Goal: Task Accomplishment & Management: Complete application form

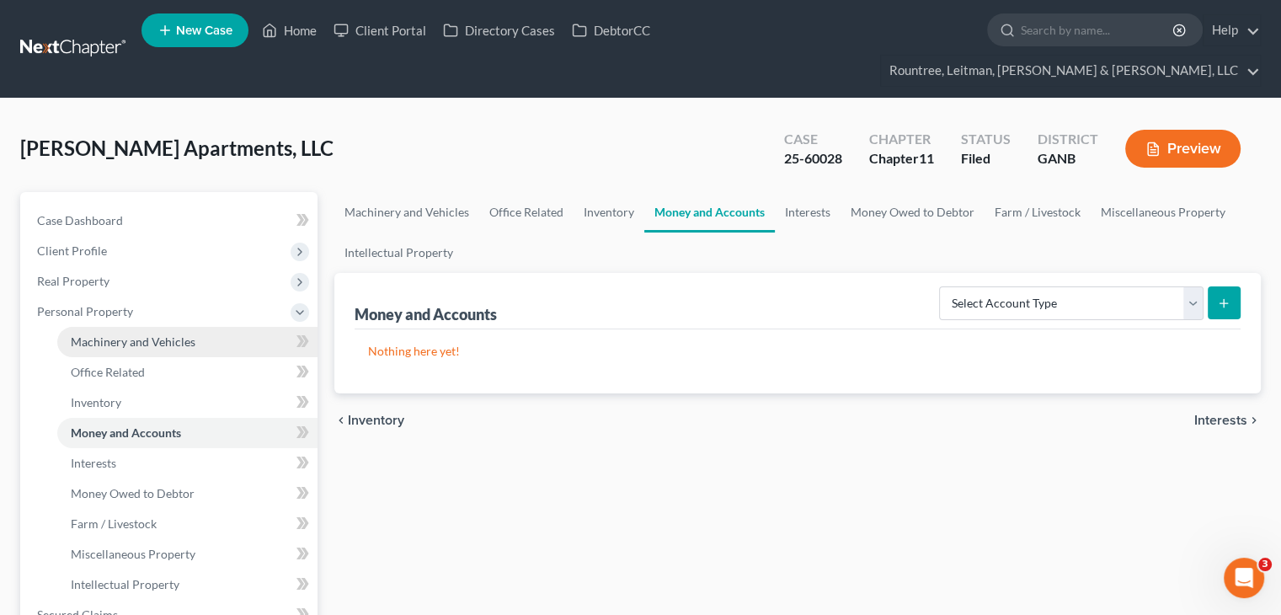
click at [125, 327] on link "Machinery and Vehicles" at bounding box center [187, 342] width 260 height 30
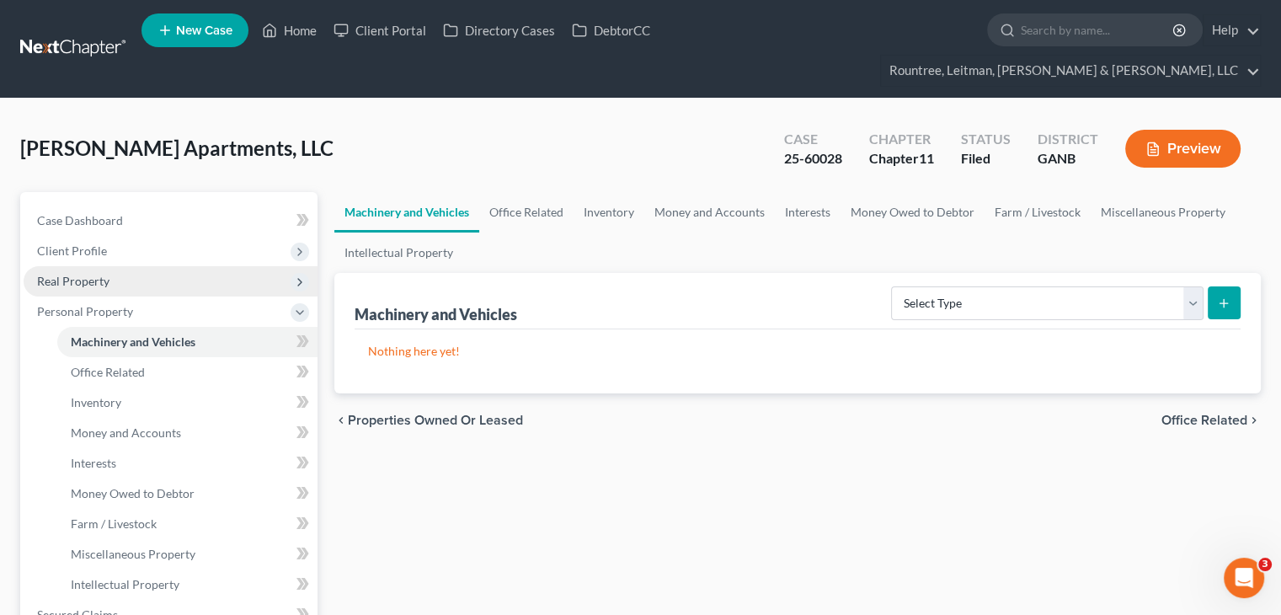
click at [74, 274] on span "Real Property" at bounding box center [73, 281] width 72 height 14
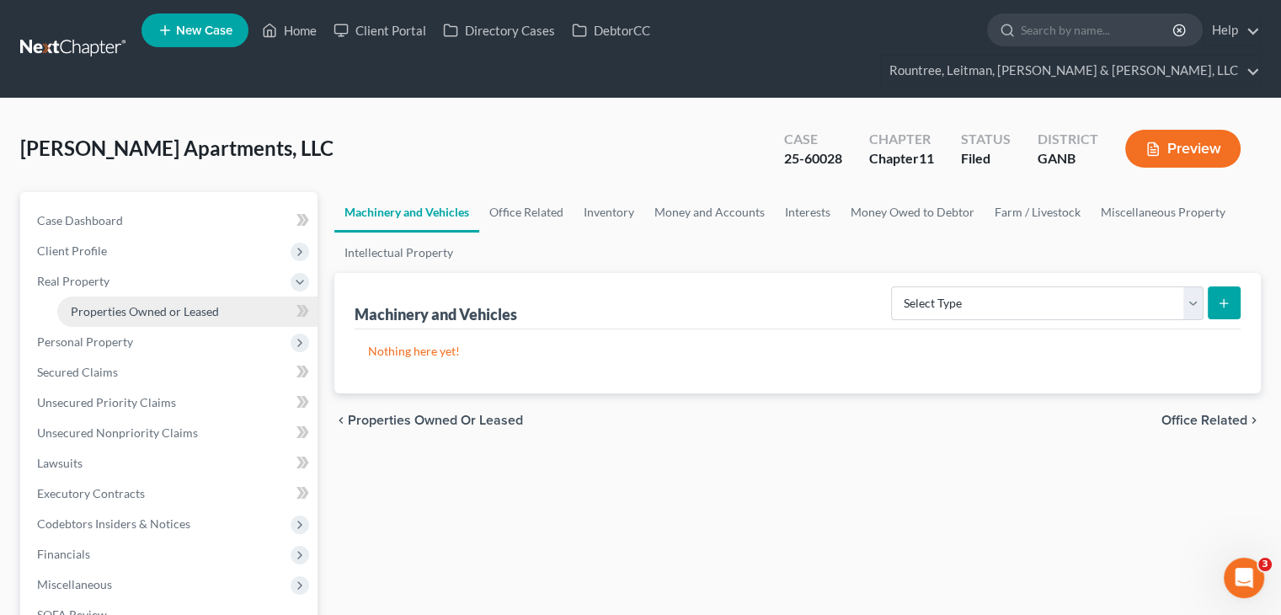
click at [139, 304] on span "Properties Owned or Leased" at bounding box center [145, 311] width 148 height 14
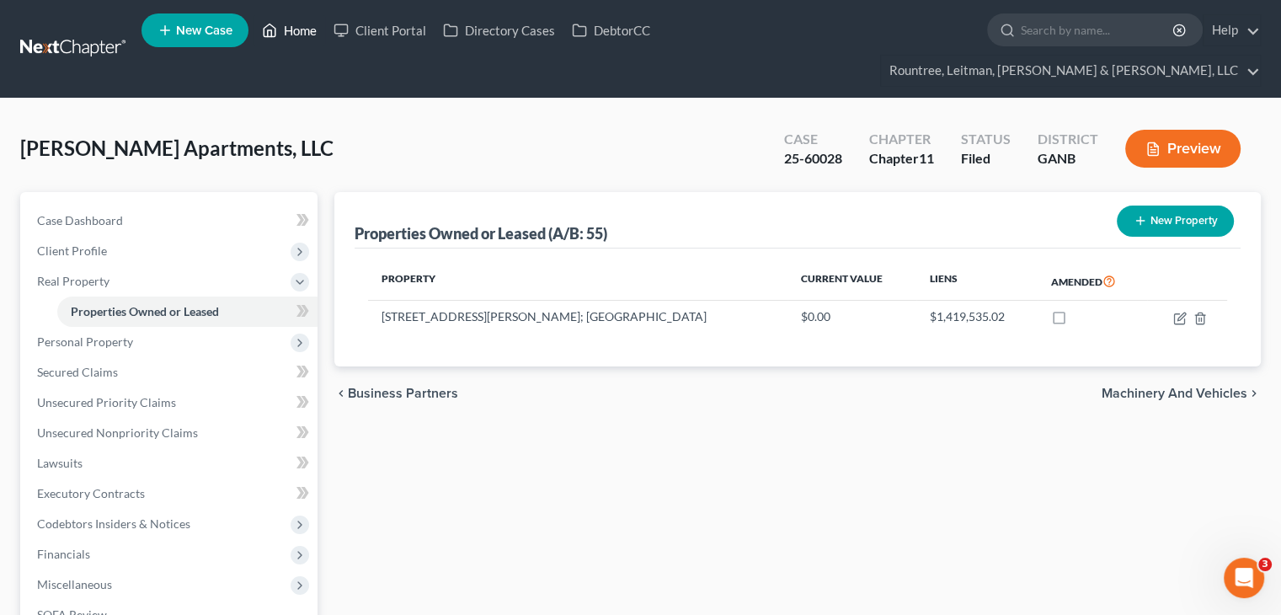
click at [300, 27] on link "Home" at bounding box center [289, 30] width 72 height 30
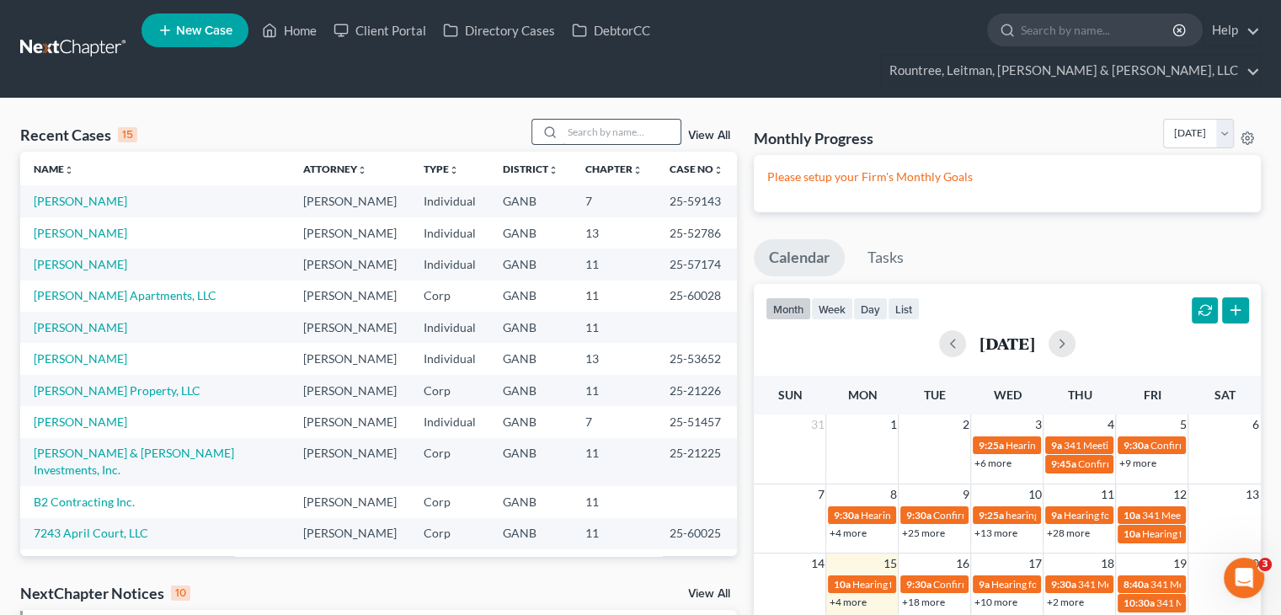
click at [620, 120] on input "search" at bounding box center [621, 132] width 118 height 24
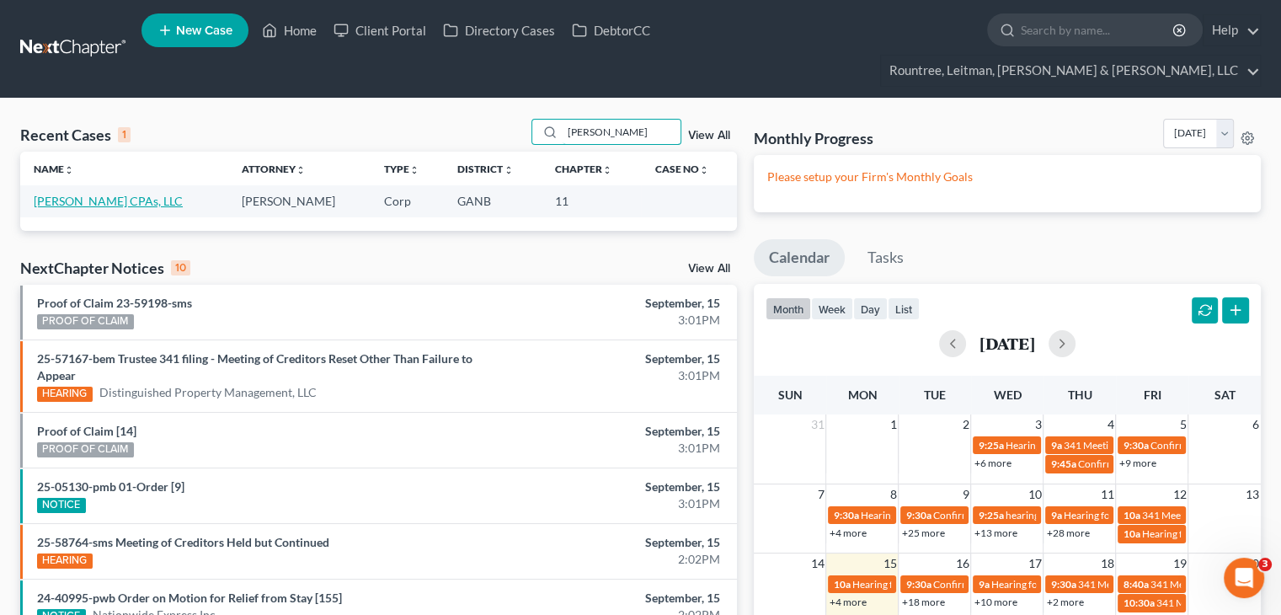
type input "[PERSON_NAME]"
click at [145, 194] on link "[PERSON_NAME] CPAs, LLC" at bounding box center [108, 201] width 149 height 14
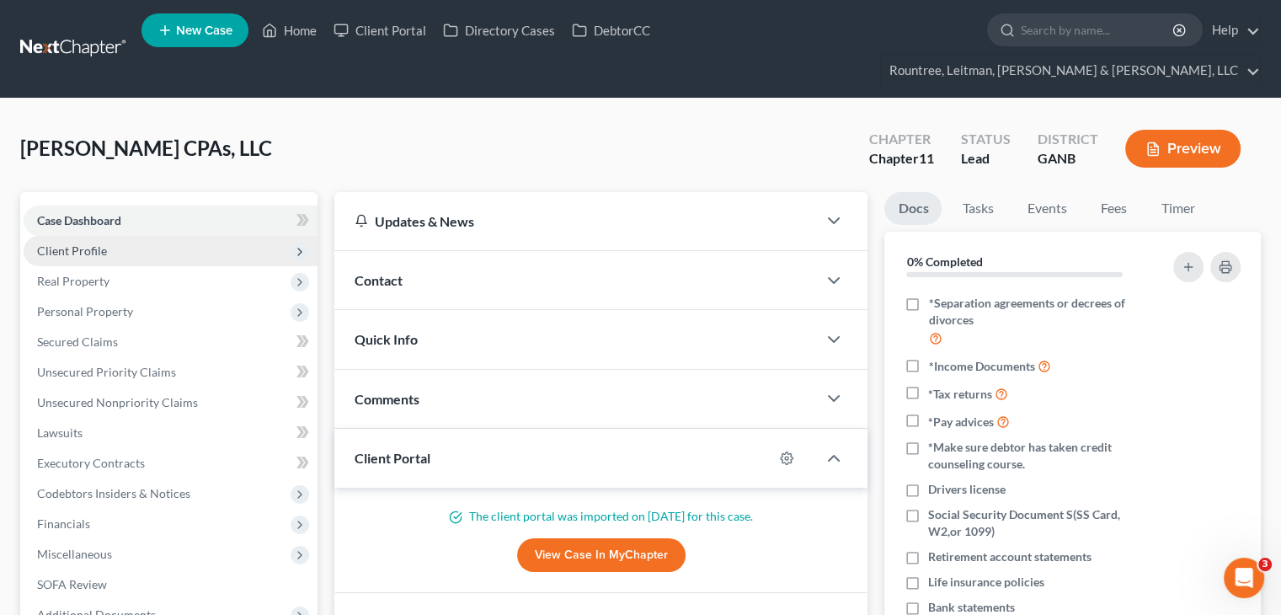
click at [83, 243] on span "Client Profile" at bounding box center [72, 250] width 70 height 14
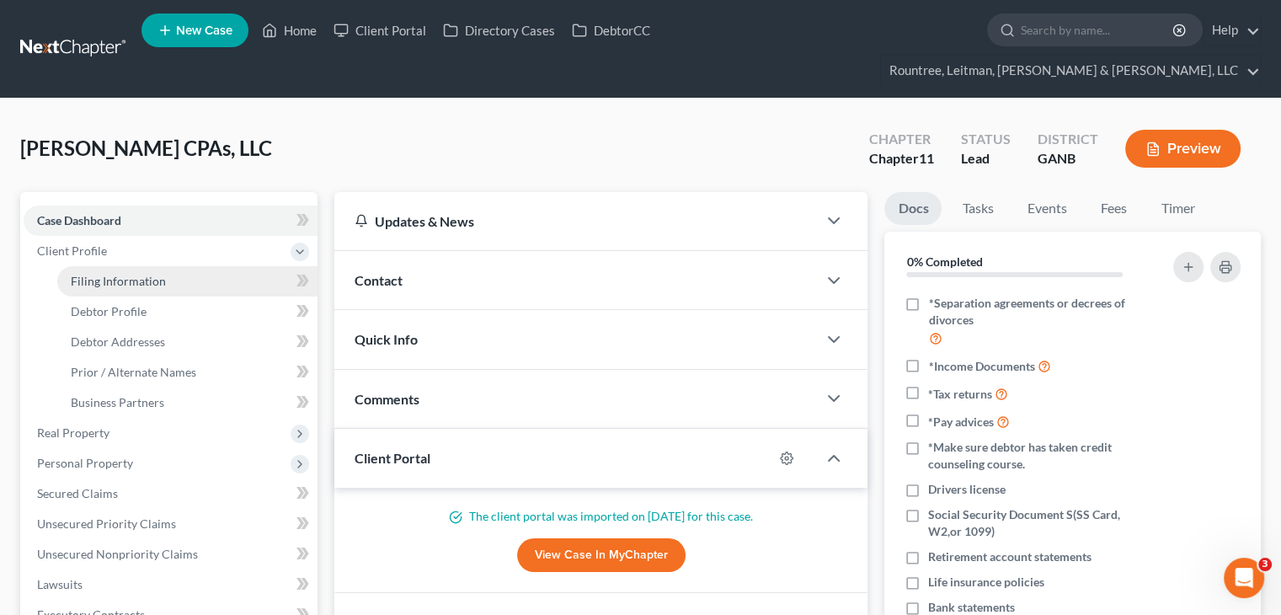
click at [111, 274] on span "Filing Information" at bounding box center [118, 281] width 95 height 14
select select "3"
select select "1"
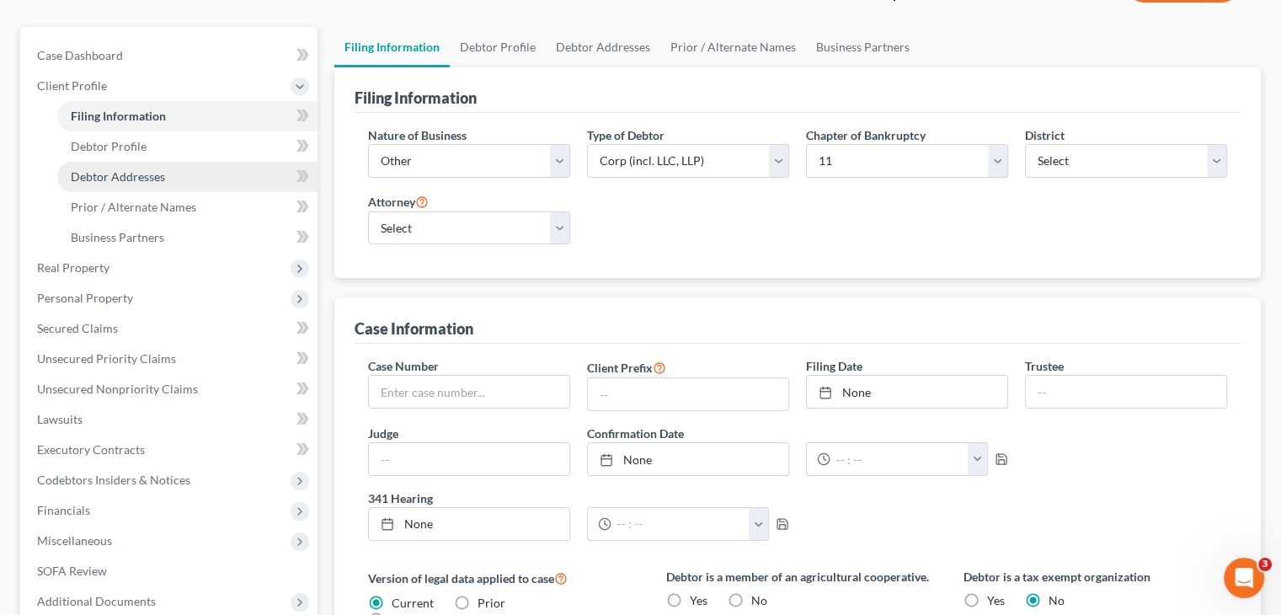
scroll to position [168, 0]
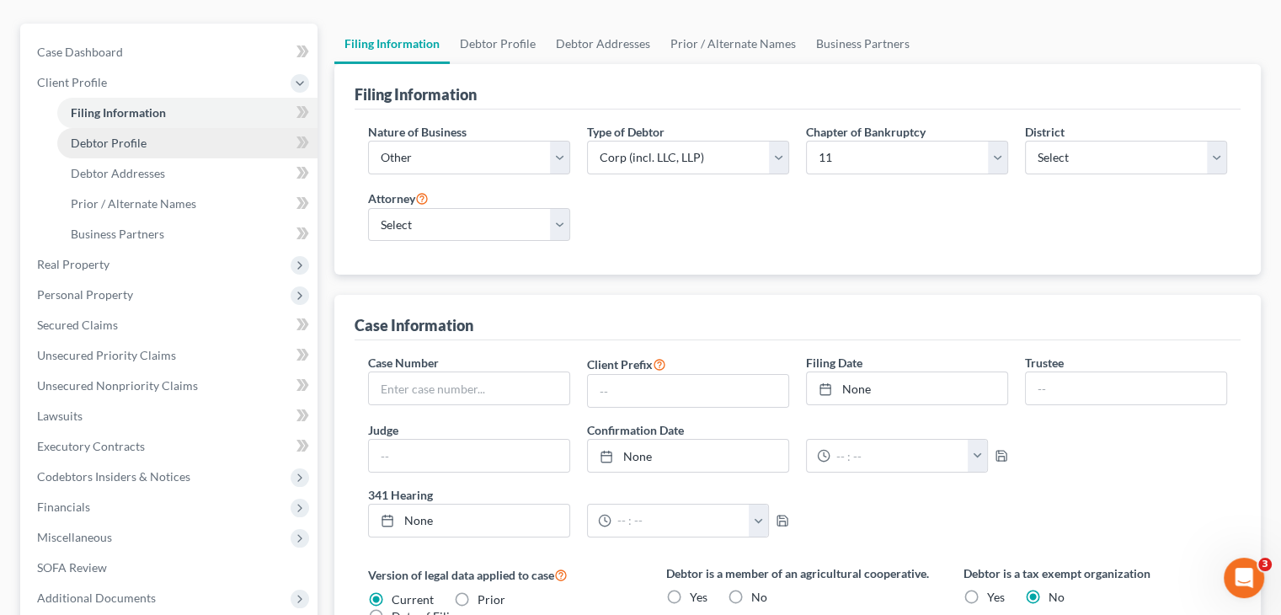
click at [128, 136] on span "Debtor Profile" at bounding box center [109, 143] width 76 height 14
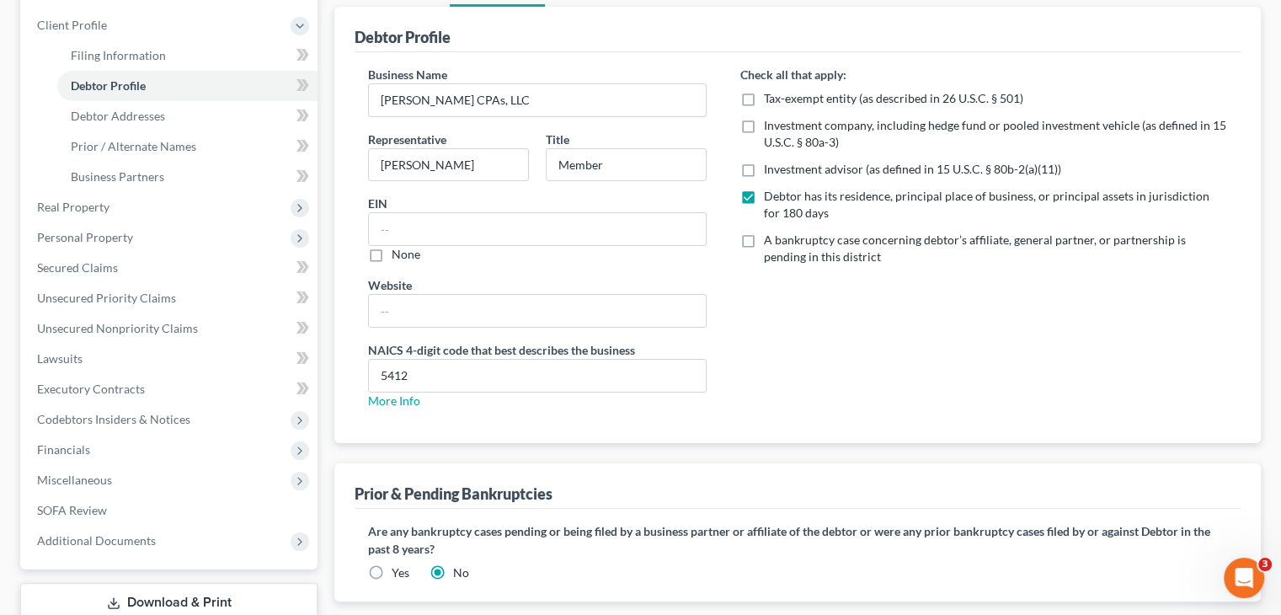
scroll to position [310, 0]
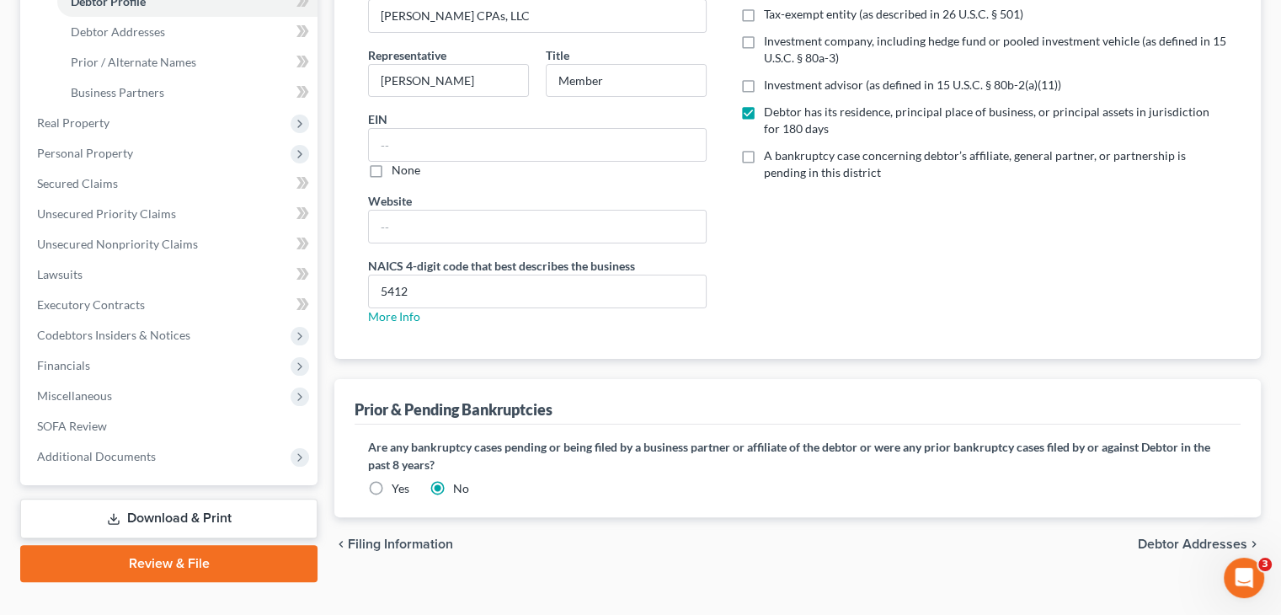
click at [1179, 537] on span "Debtor Addresses" at bounding box center [1191, 543] width 109 height 13
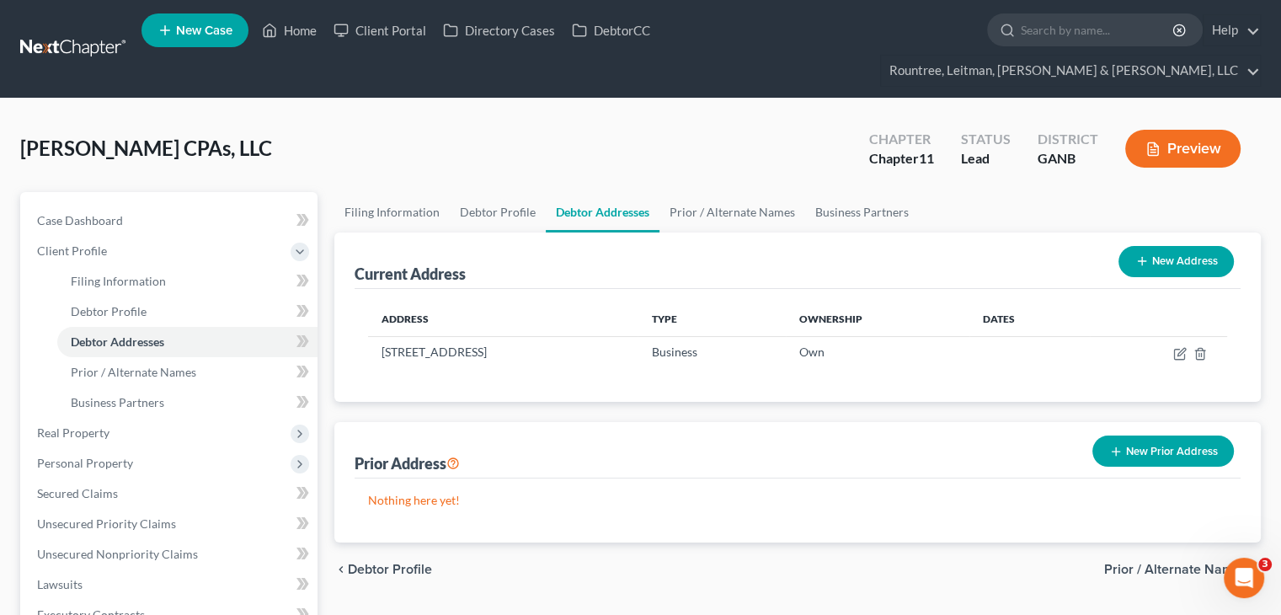
click at [1176, 562] on span "Prior / Alternate Names" at bounding box center [1175, 568] width 143 height 13
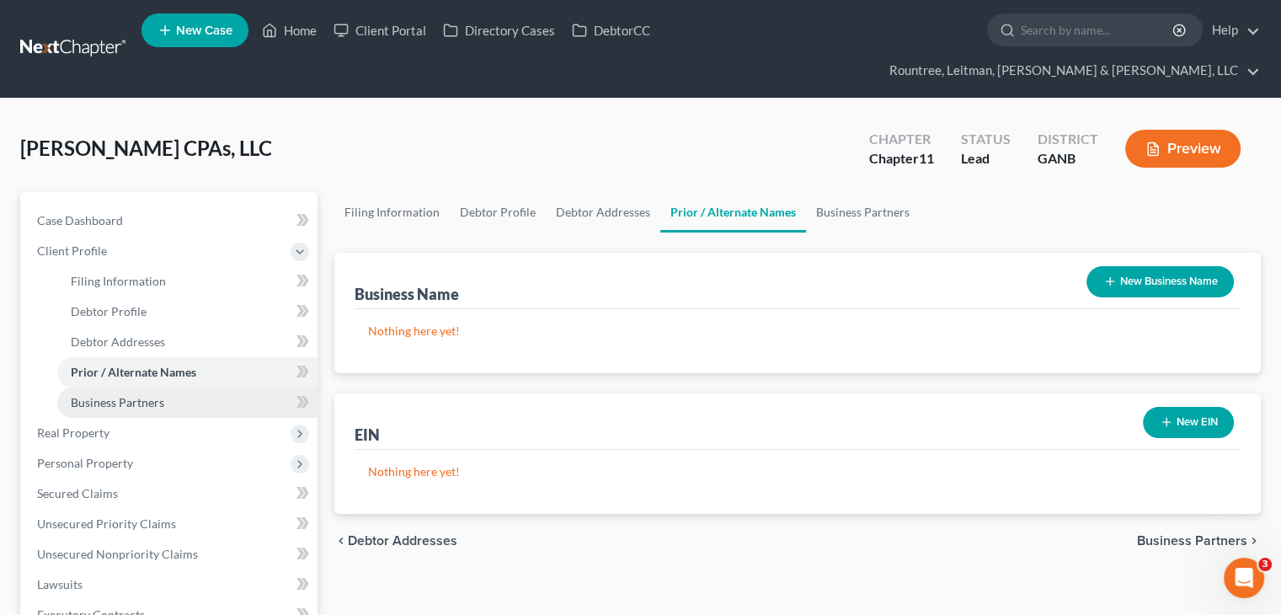
click at [152, 395] on span "Business Partners" at bounding box center [117, 402] width 93 height 14
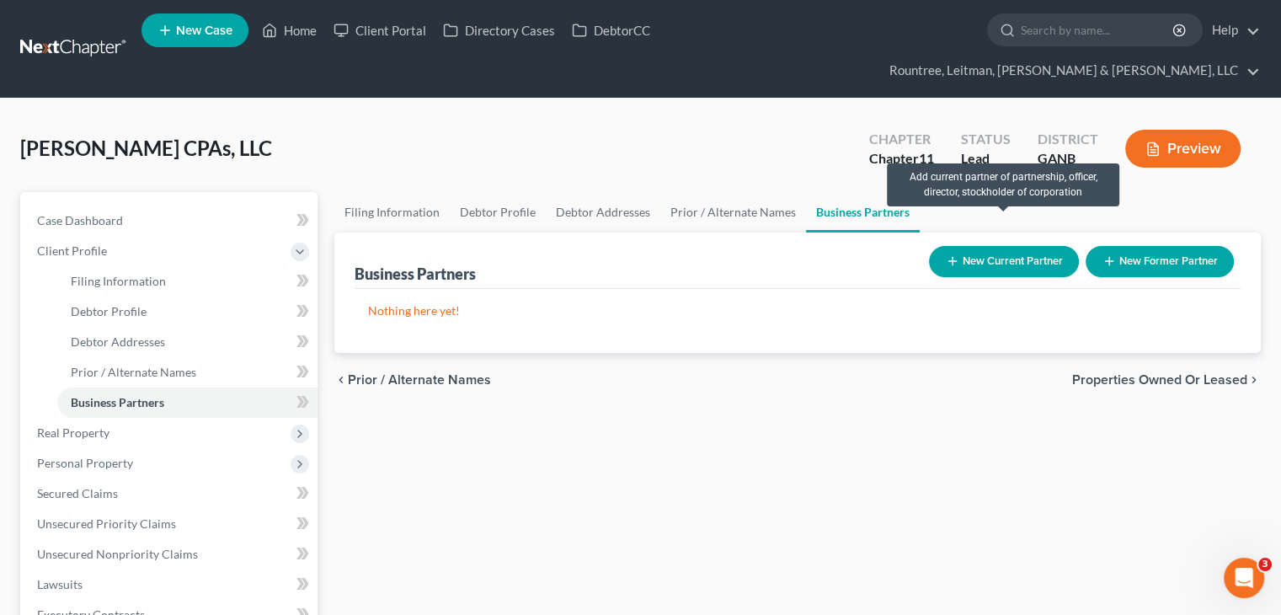
click at [1011, 246] on button "New Current Partner" at bounding box center [1004, 261] width 150 height 31
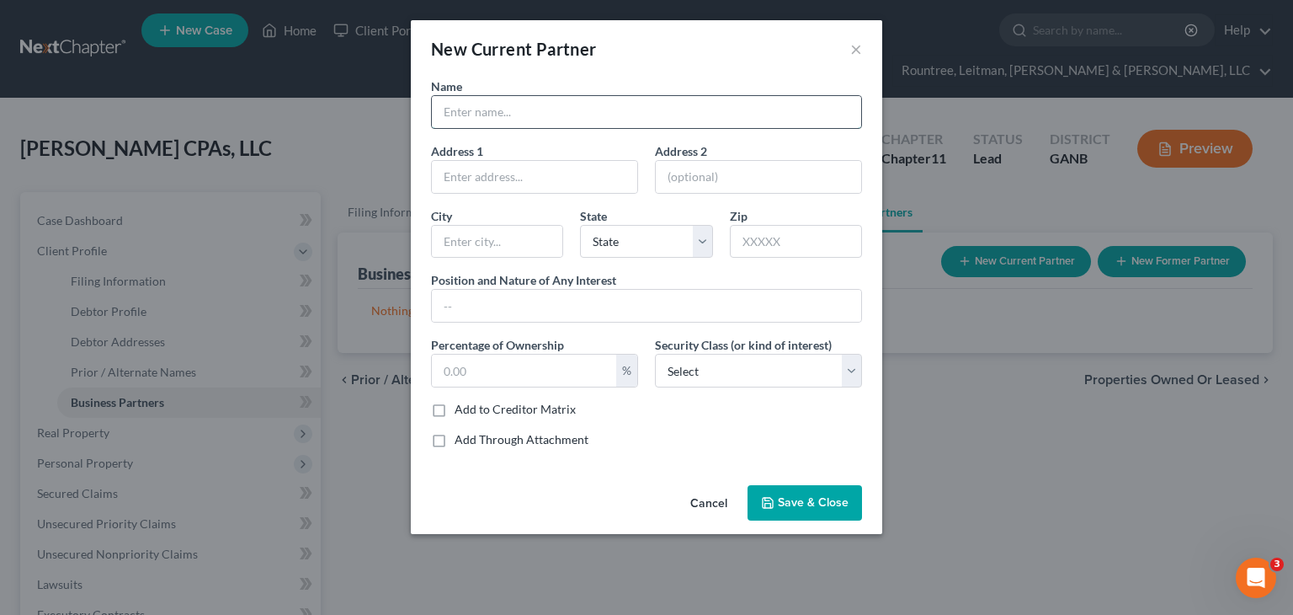
click at [512, 104] on input "text" at bounding box center [646, 112] width 429 height 32
type input "u"
type input "[PERSON_NAME]"
click at [814, 492] on button "Save & Close" at bounding box center [805, 502] width 115 height 35
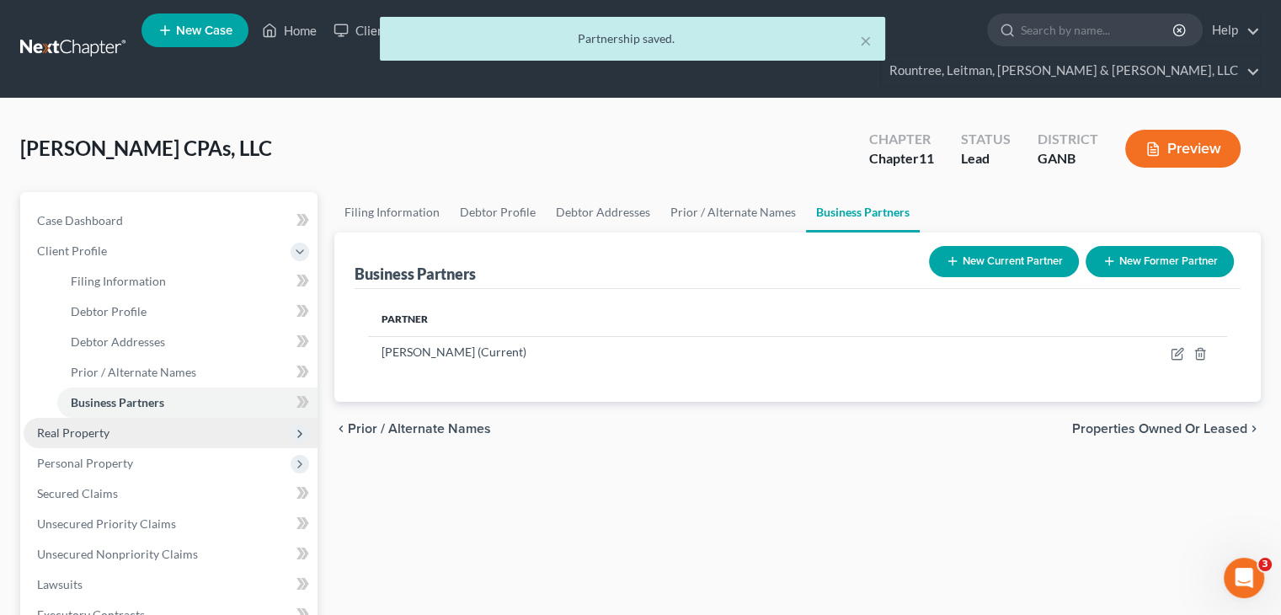
click at [90, 418] on span "Real Property" at bounding box center [171, 433] width 294 height 30
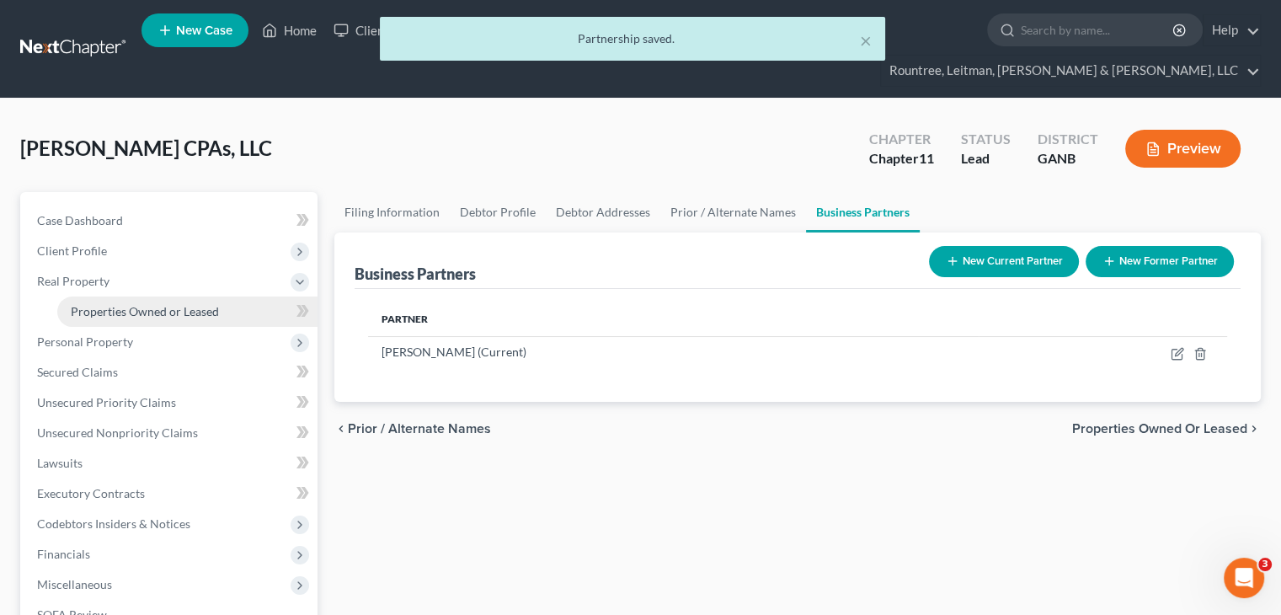
click at [172, 304] on span "Properties Owned or Leased" at bounding box center [145, 311] width 148 height 14
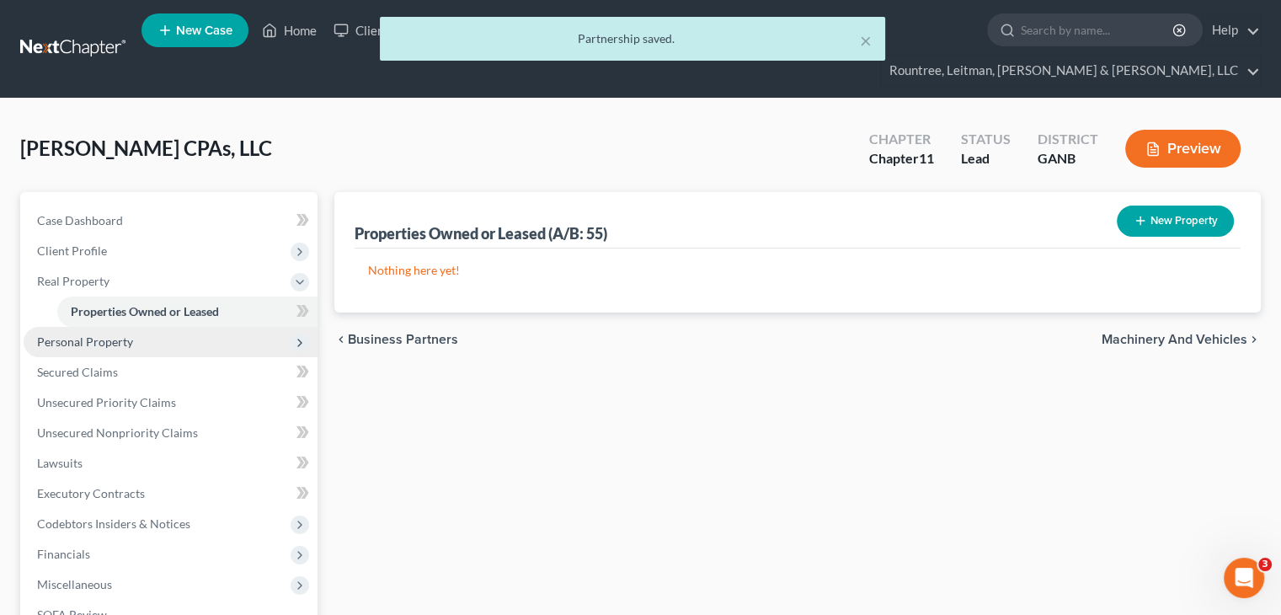
click at [117, 334] on span "Personal Property" at bounding box center [85, 341] width 96 height 14
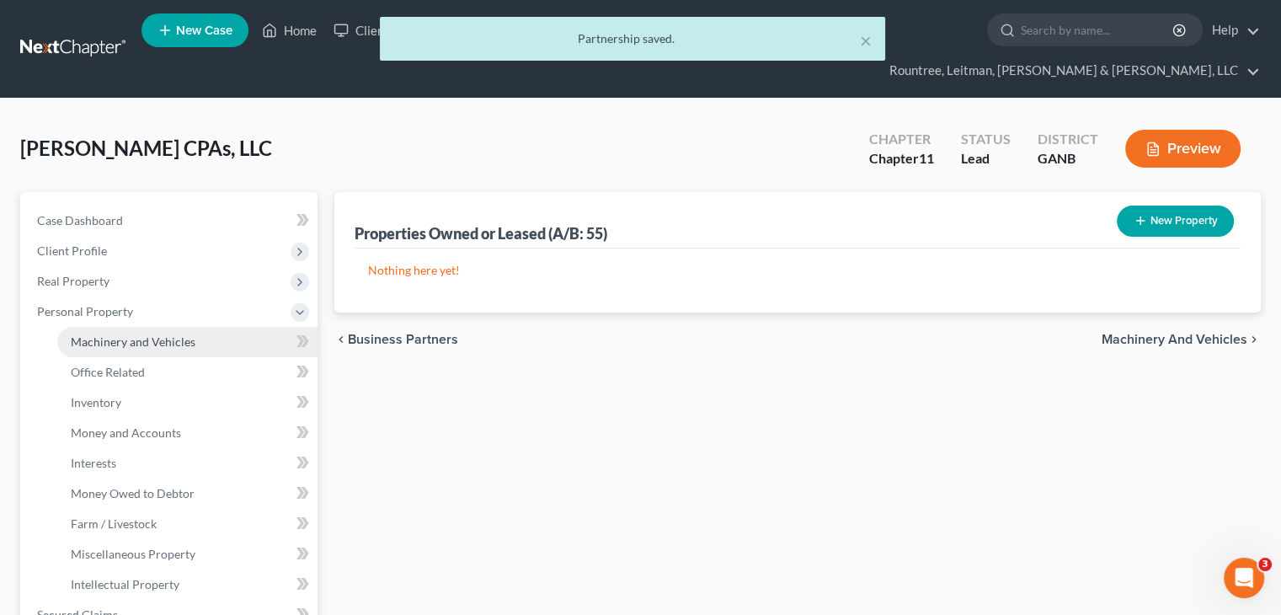
click at [125, 334] on span "Machinery and Vehicles" at bounding box center [133, 341] width 125 height 14
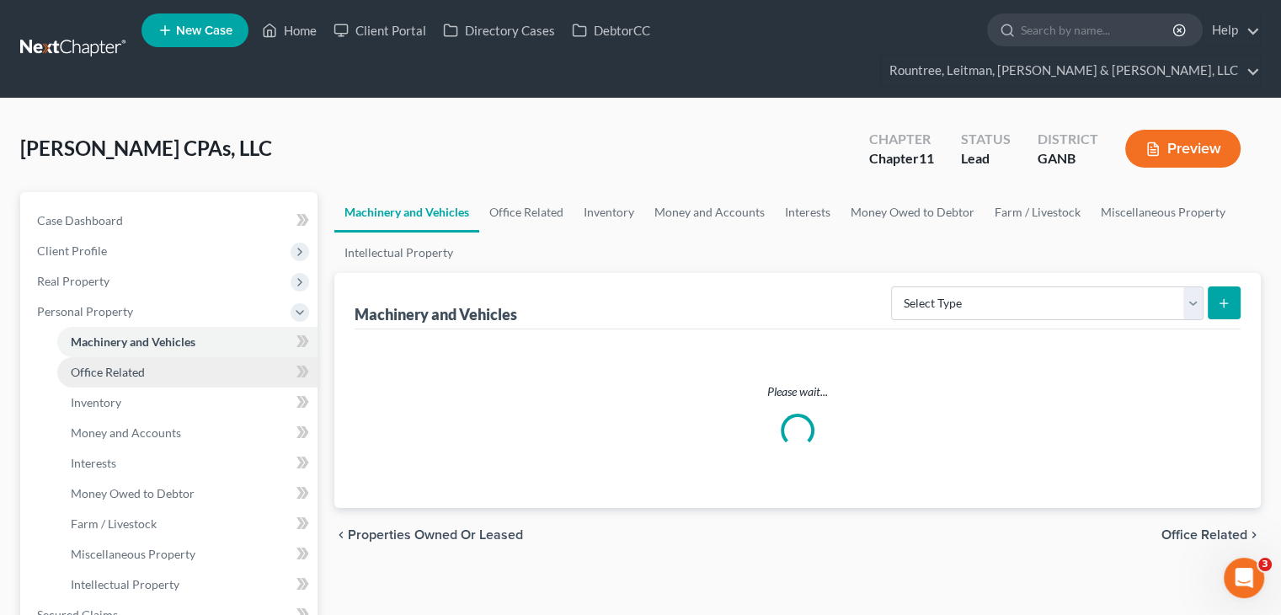
click at [125, 365] on span "Office Related" at bounding box center [108, 372] width 74 height 14
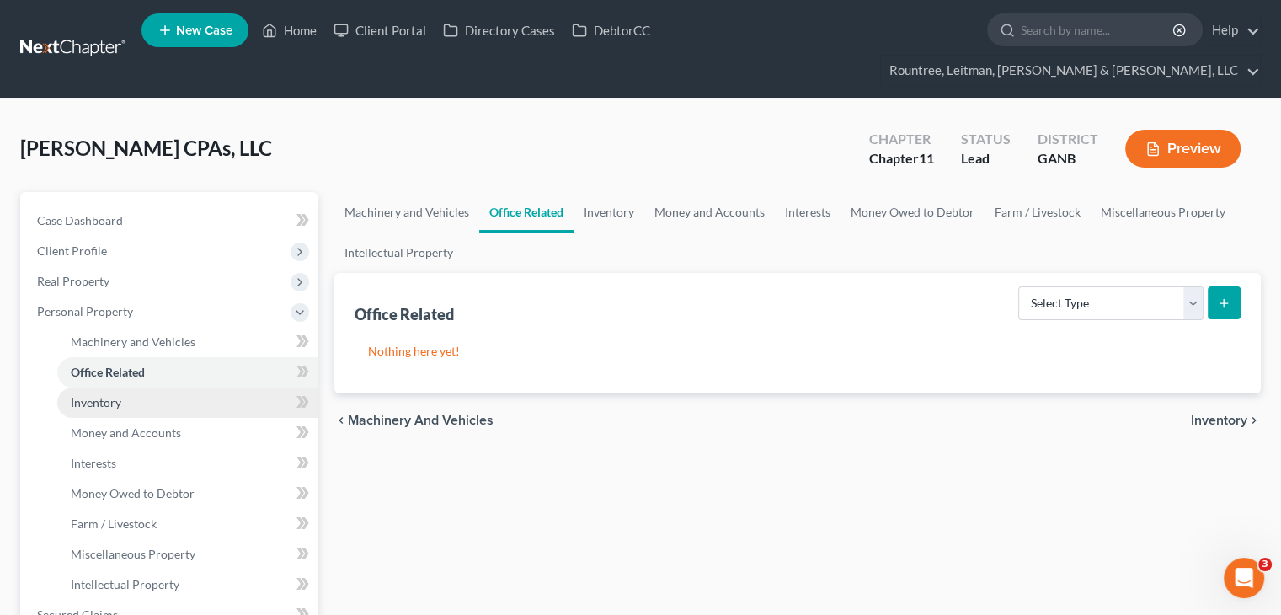
click at [120, 395] on span "Inventory" at bounding box center [96, 402] width 51 height 14
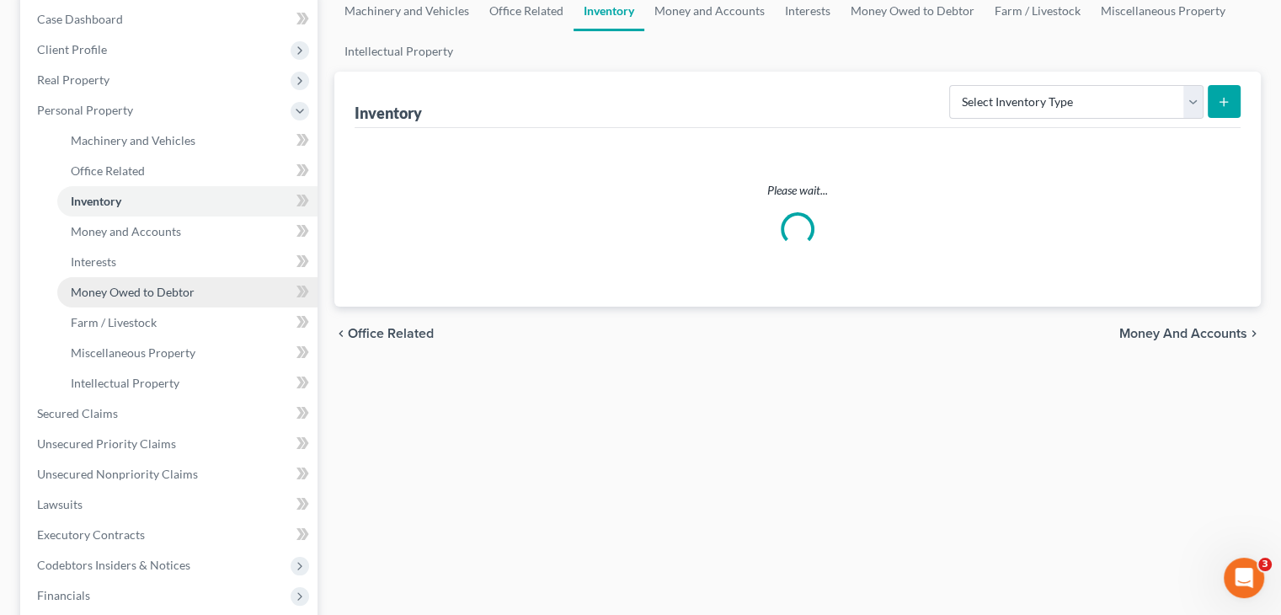
scroll to position [431, 0]
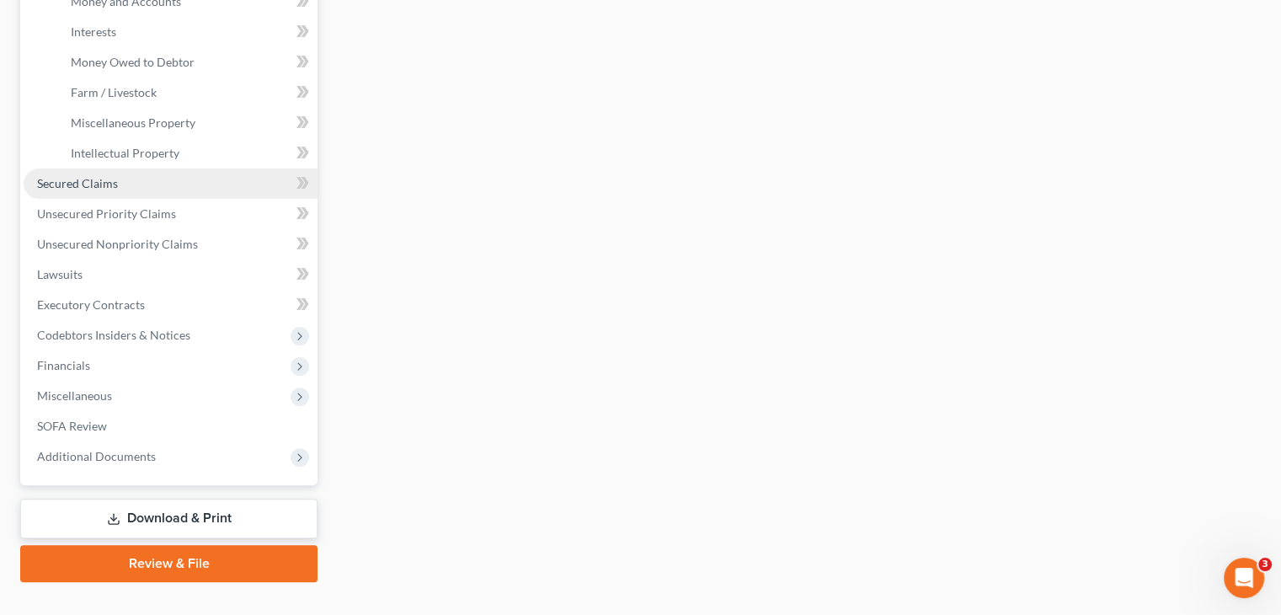
click at [74, 176] on span "Secured Claims" at bounding box center [77, 183] width 81 height 14
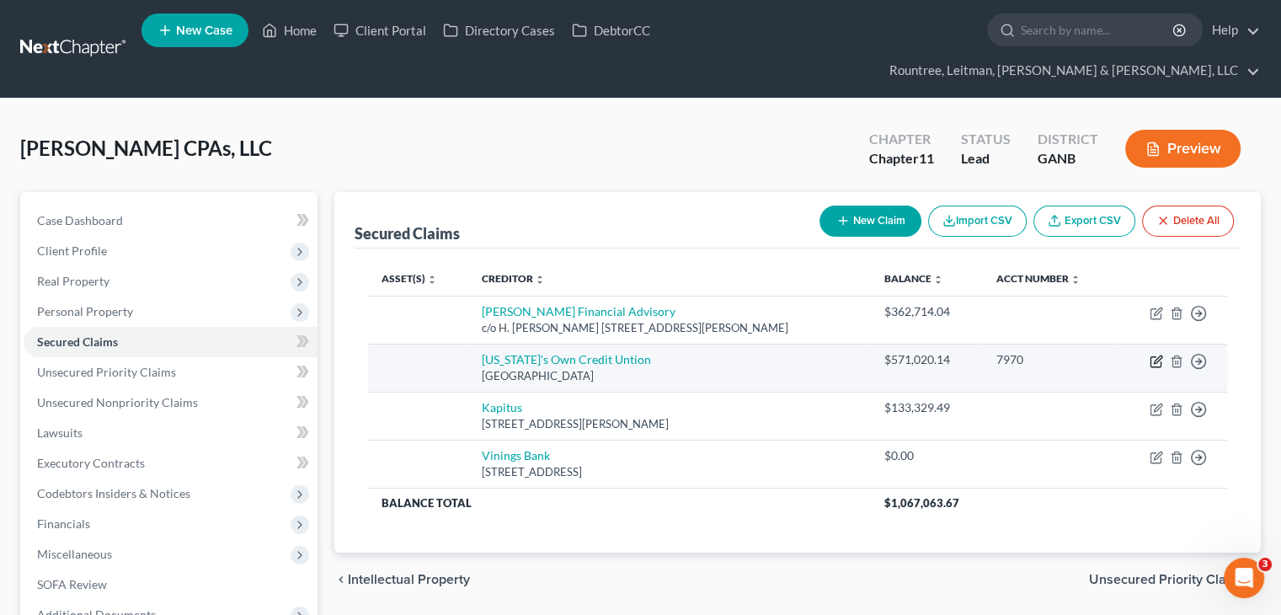
click at [1151, 354] on icon "button" at bounding box center [1155, 360] width 13 height 13
select select "10"
select select "0"
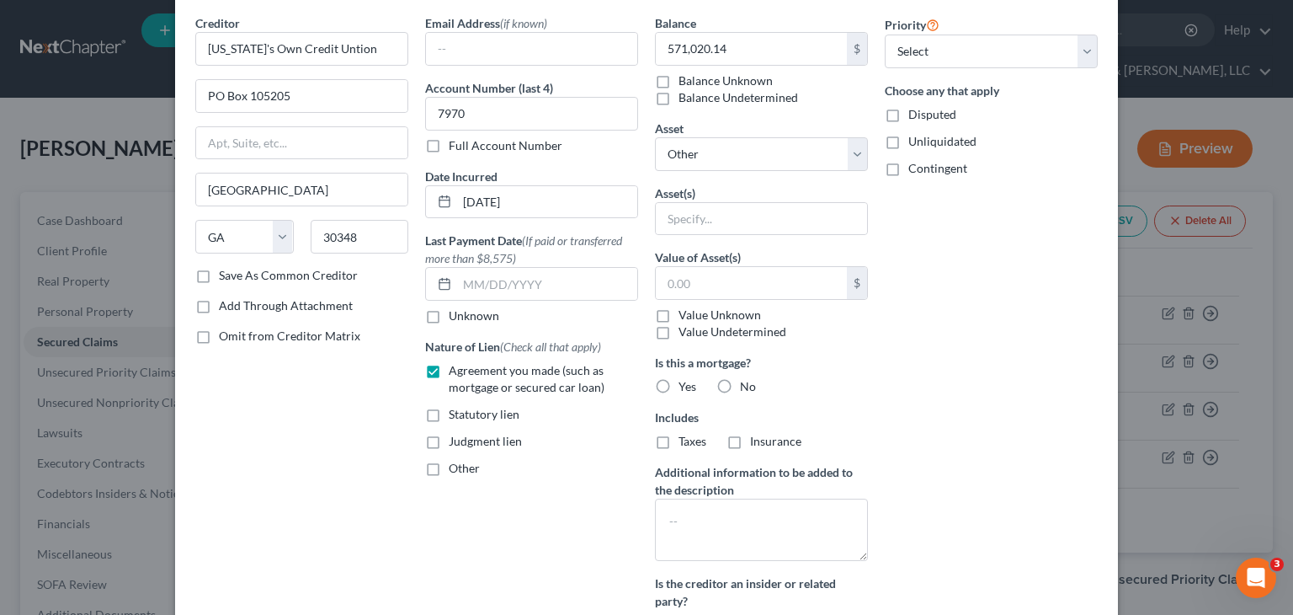
scroll to position [248, 0]
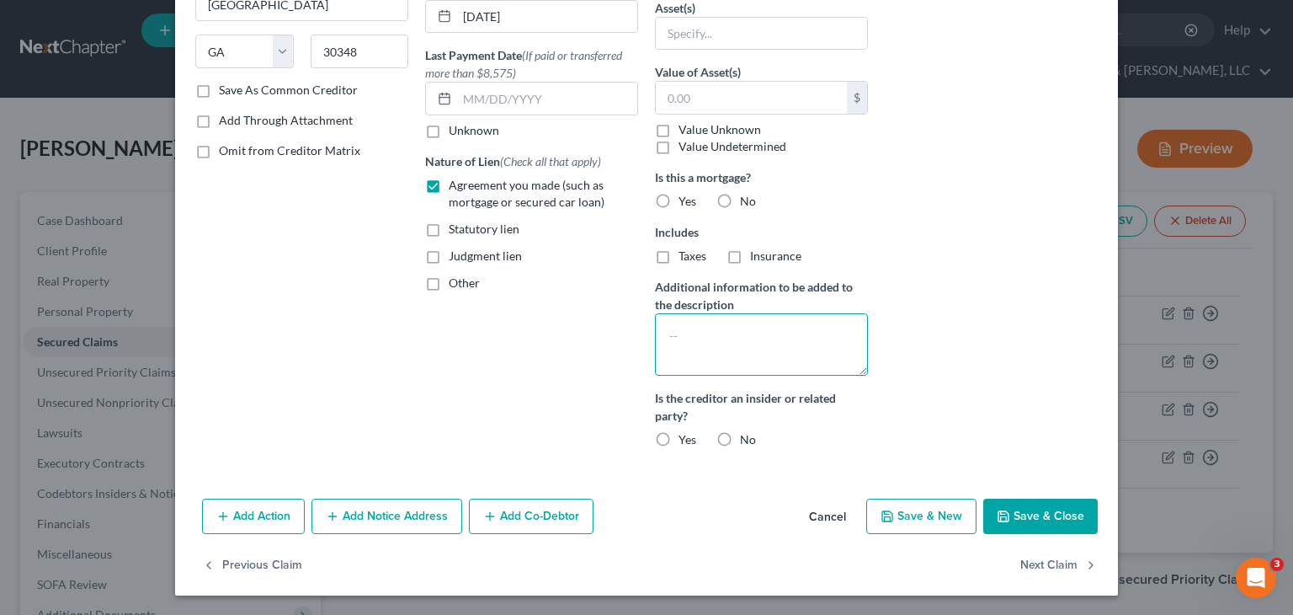
click at [748, 327] on textarea at bounding box center [761, 344] width 213 height 62
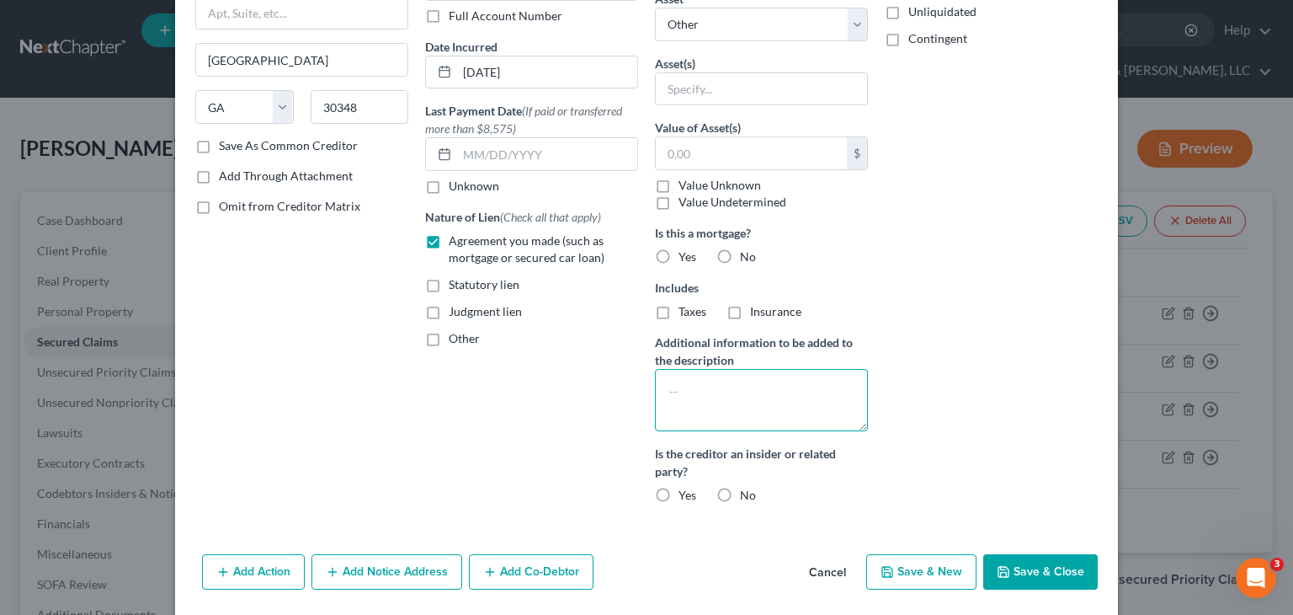
scroll to position [164, 0]
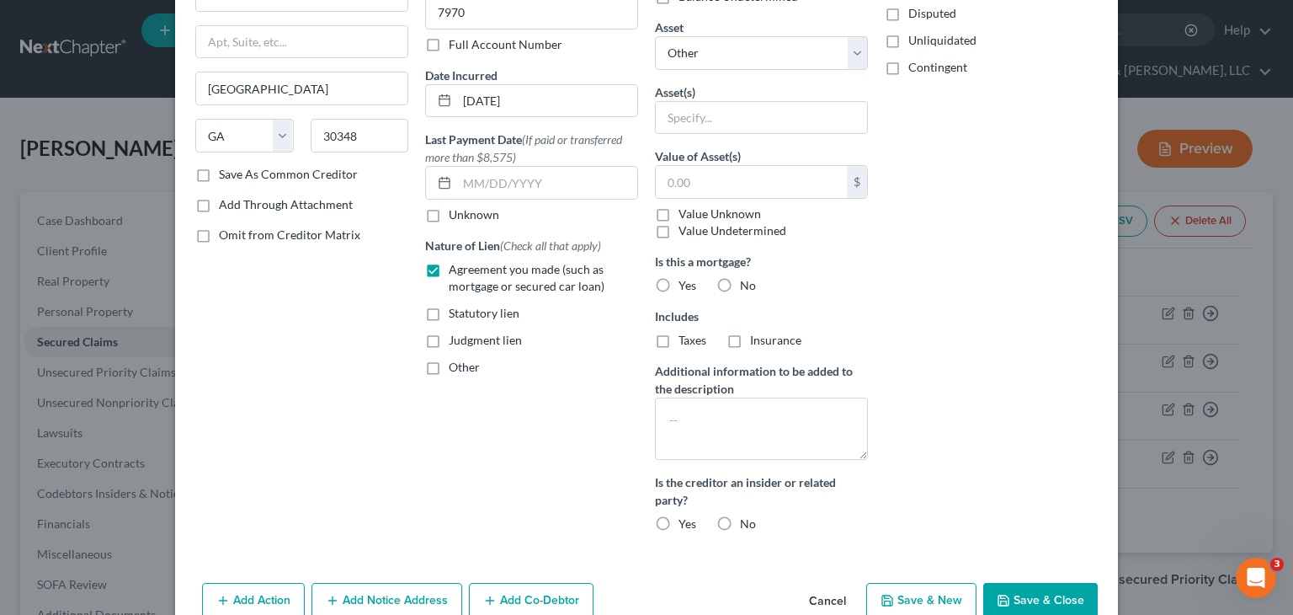
click at [740, 523] on label "No" at bounding box center [748, 523] width 16 height 17
click at [747, 523] on input "No" at bounding box center [752, 520] width 11 height 11
radio input "true"
click at [740, 280] on label "No" at bounding box center [748, 285] width 16 height 17
click at [747, 280] on input "No" at bounding box center [752, 282] width 11 height 11
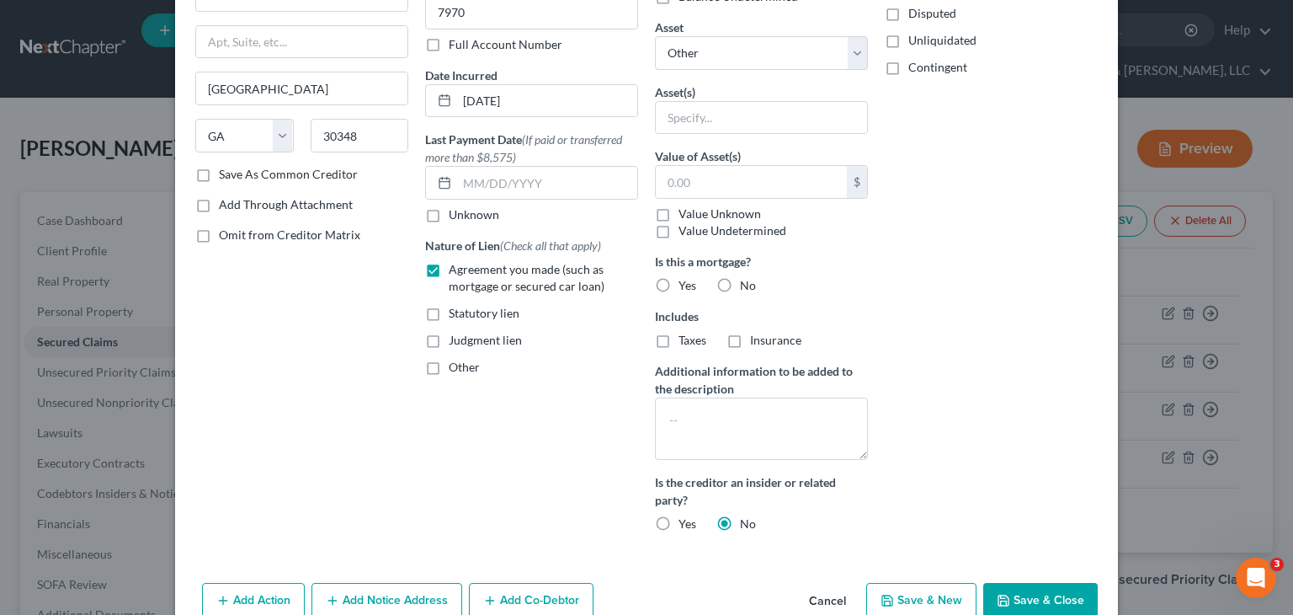
radio input "true"
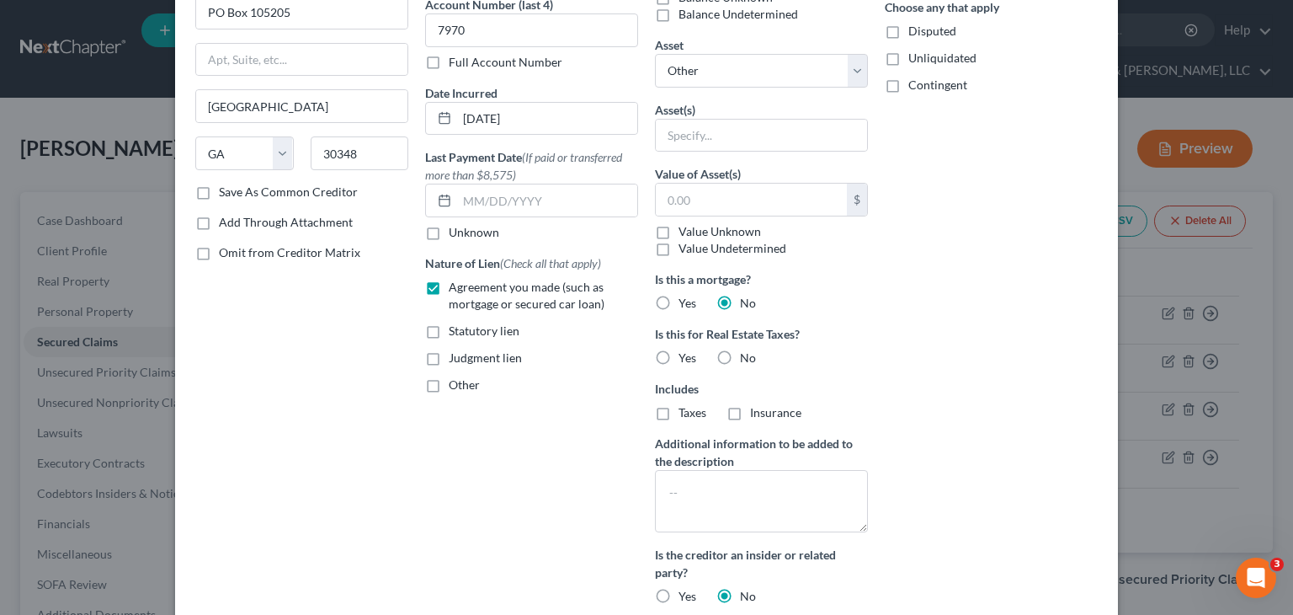
scroll to position [168, 0]
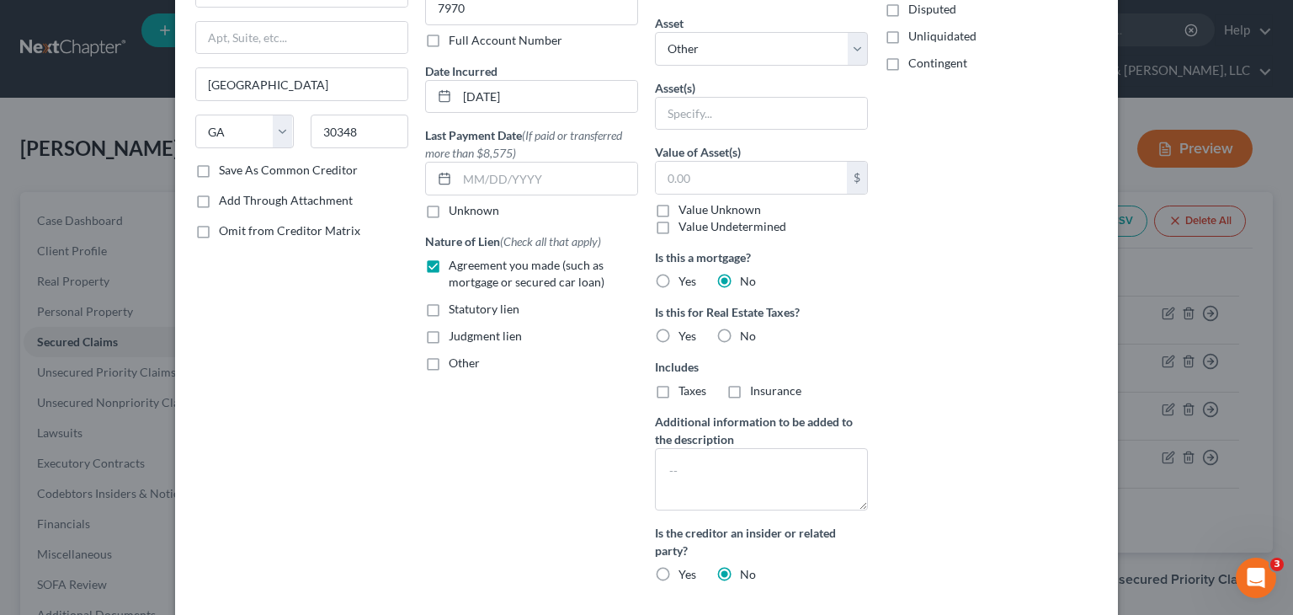
click at [740, 330] on label "No" at bounding box center [748, 336] width 16 height 17
click at [747, 330] on input "No" at bounding box center [752, 333] width 11 height 11
radio input "true"
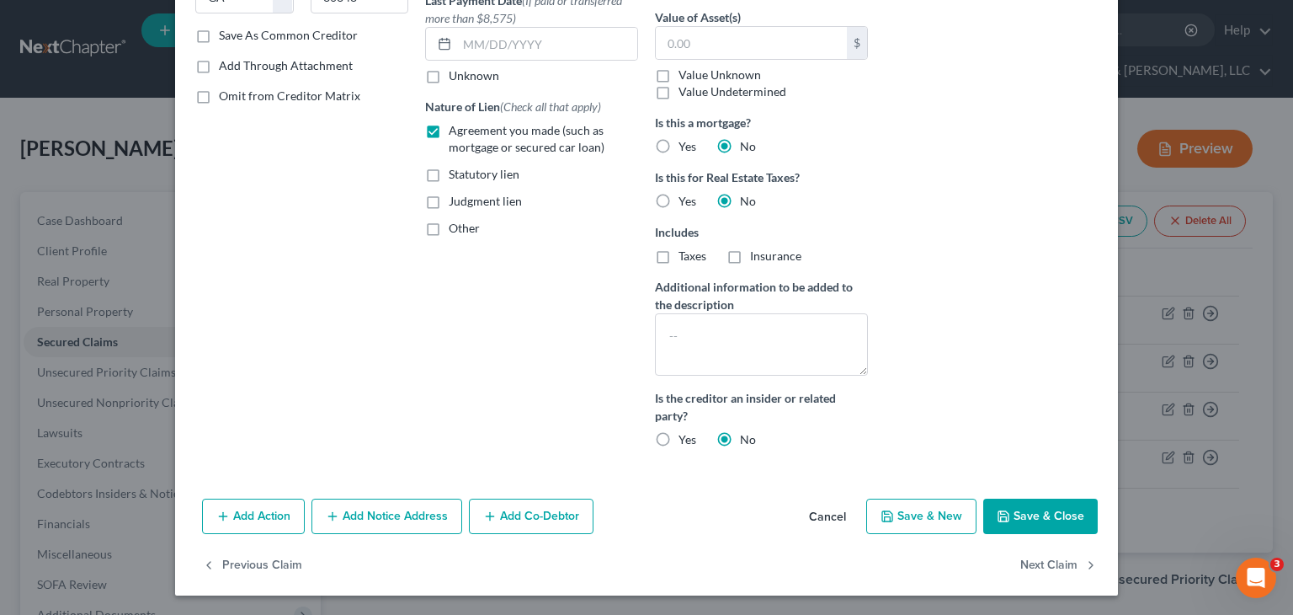
scroll to position [0, 0]
click at [1044, 506] on button "Save & Close" at bounding box center [1040, 515] width 115 height 35
select select
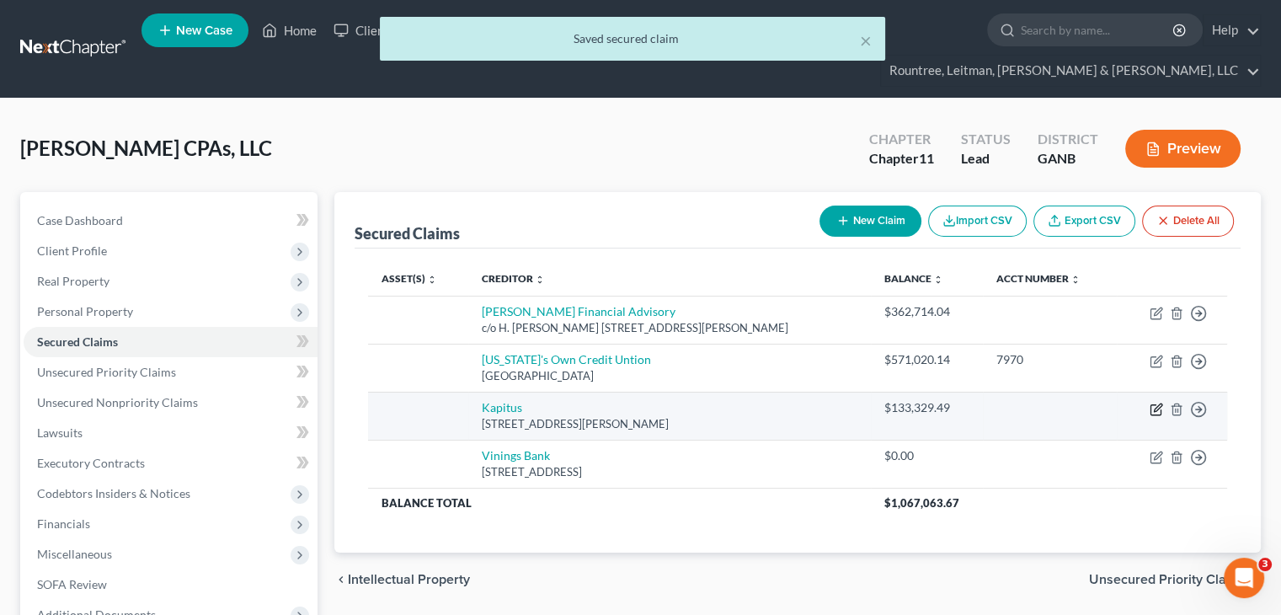
click at [1152, 402] on icon "button" at bounding box center [1155, 408] width 13 height 13
select select "48"
select select "0"
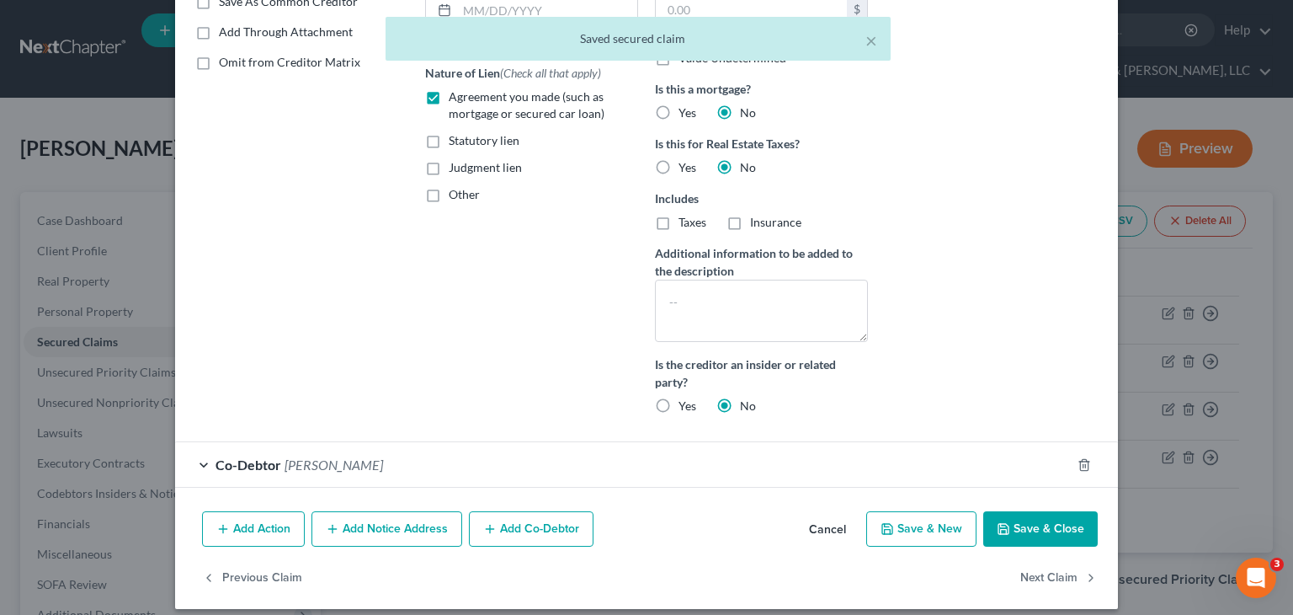
click at [1024, 516] on button "Save & Close" at bounding box center [1040, 528] width 115 height 35
select select
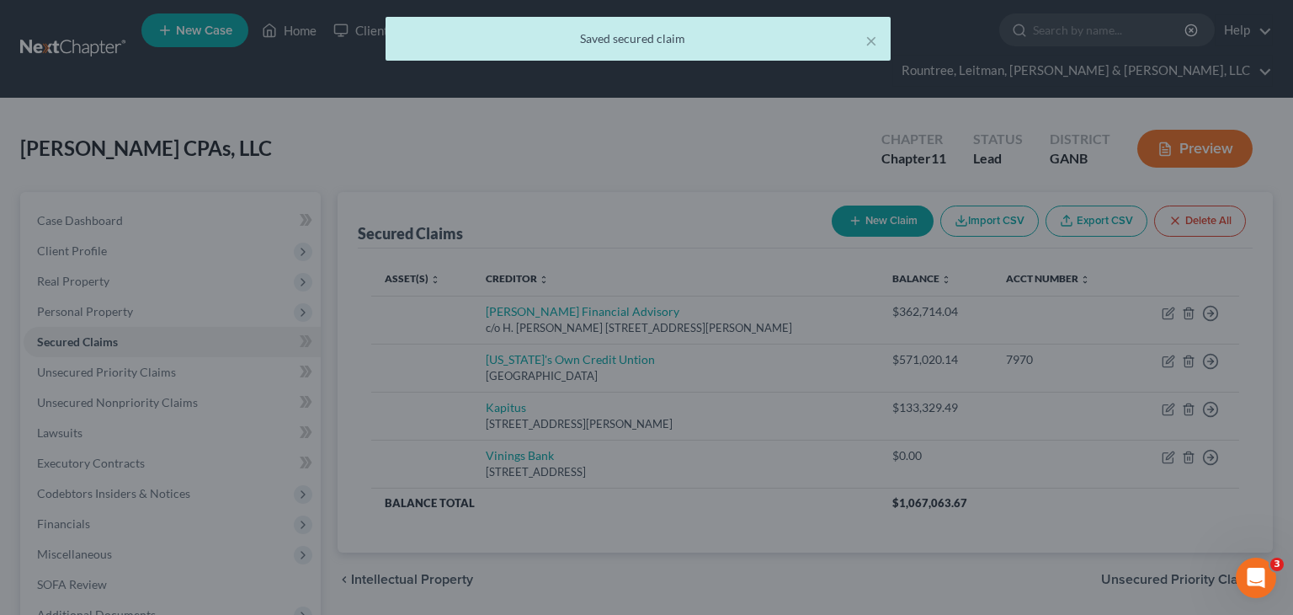
scroll to position [179, 0]
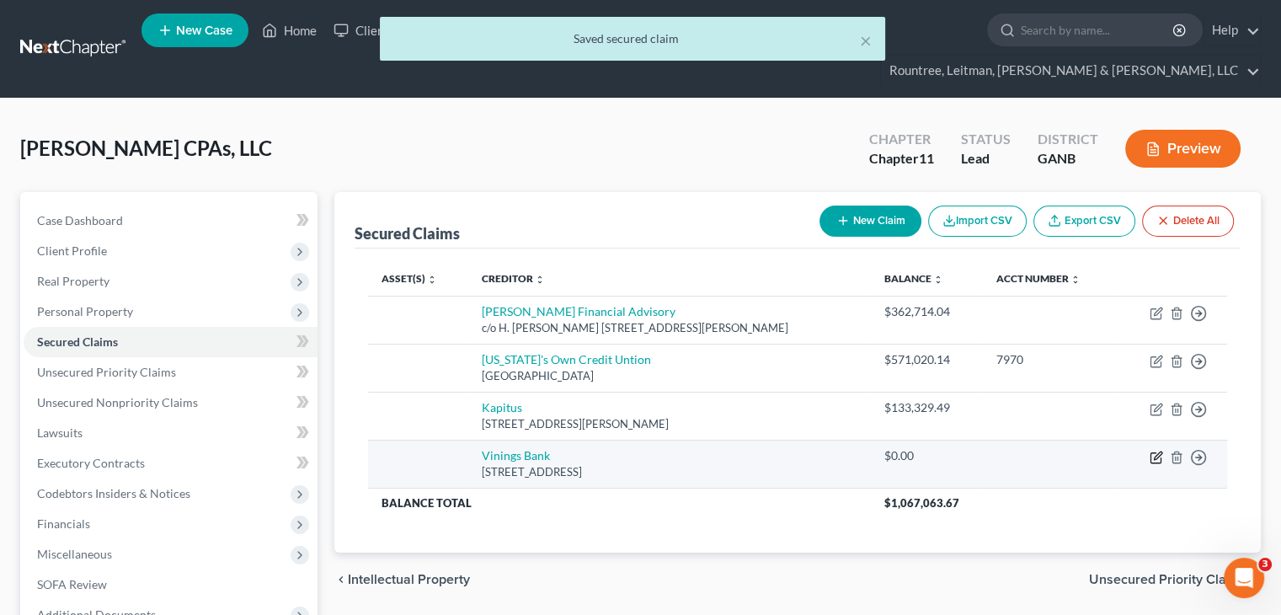
click at [1153, 451] on icon "button" at bounding box center [1157, 455] width 8 height 8
select select "10"
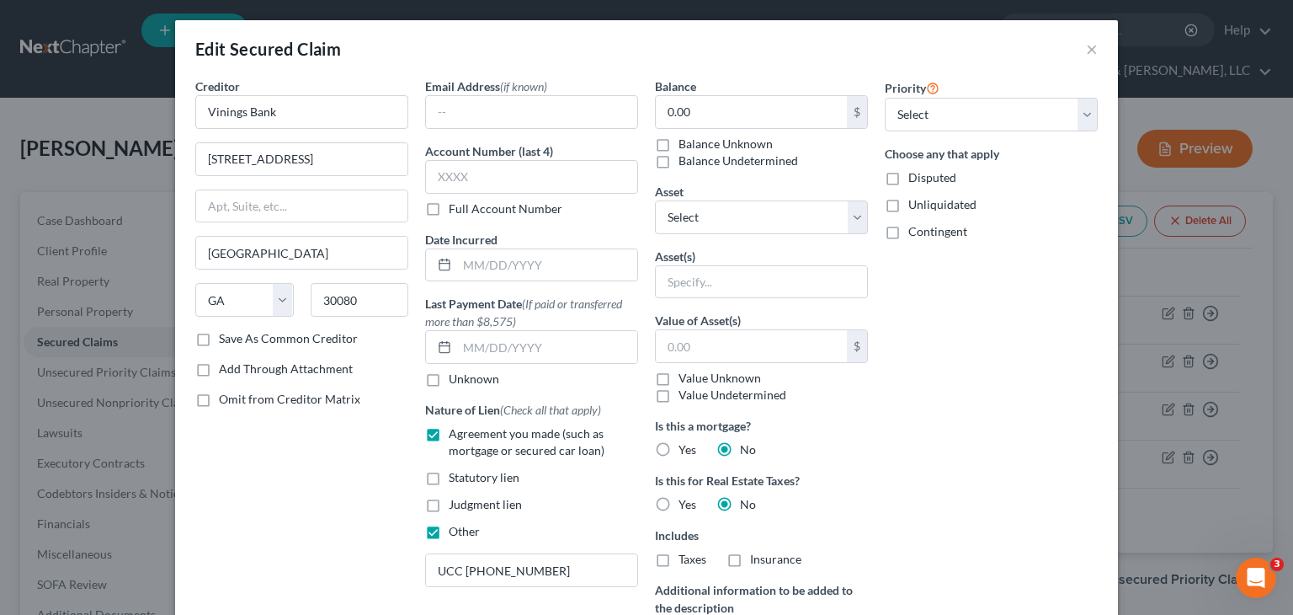
drag, startPoint x: 882, startPoint y: 178, endPoint x: 1011, endPoint y: 313, distance: 187.0
click at [908, 177] on label "Disputed" at bounding box center [932, 177] width 48 height 17
click at [915, 177] on input "Disputed" at bounding box center [920, 174] width 11 height 11
checkbox input "true"
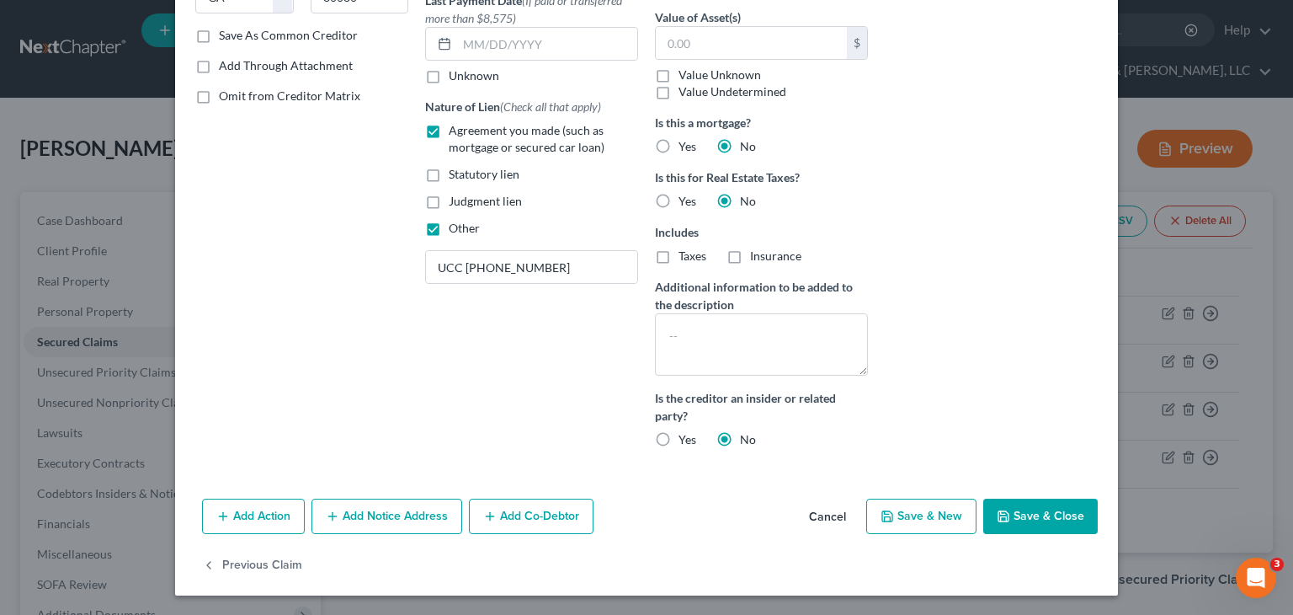
click at [1053, 512] on button "Save & Close" at bounding box center [1040, 515] width 115 height 35
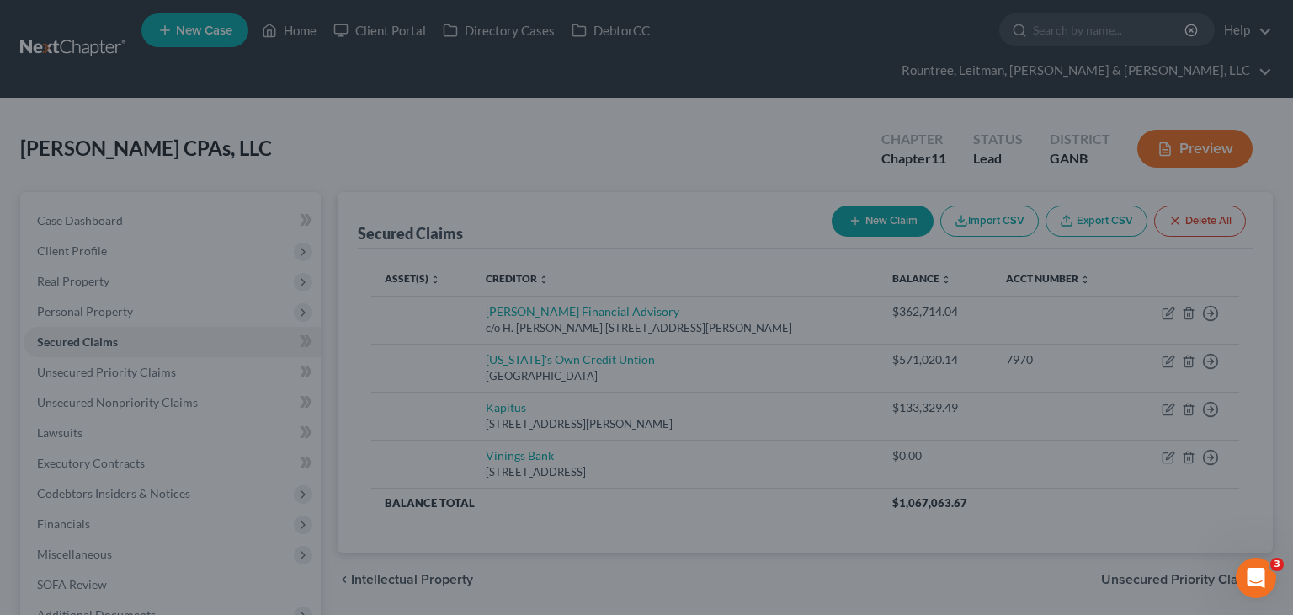
scroll to position [138, 0]
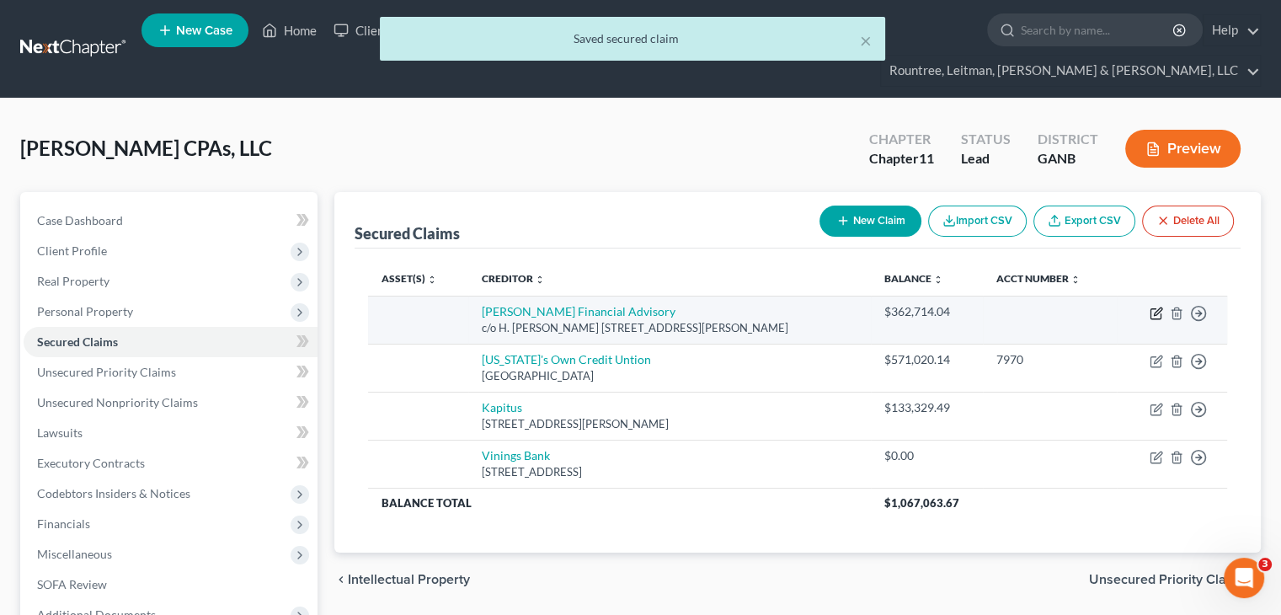
click at [1150, 309] on icon "button" at bounding box center [1155, 314] width 10 height 10
select select "10"
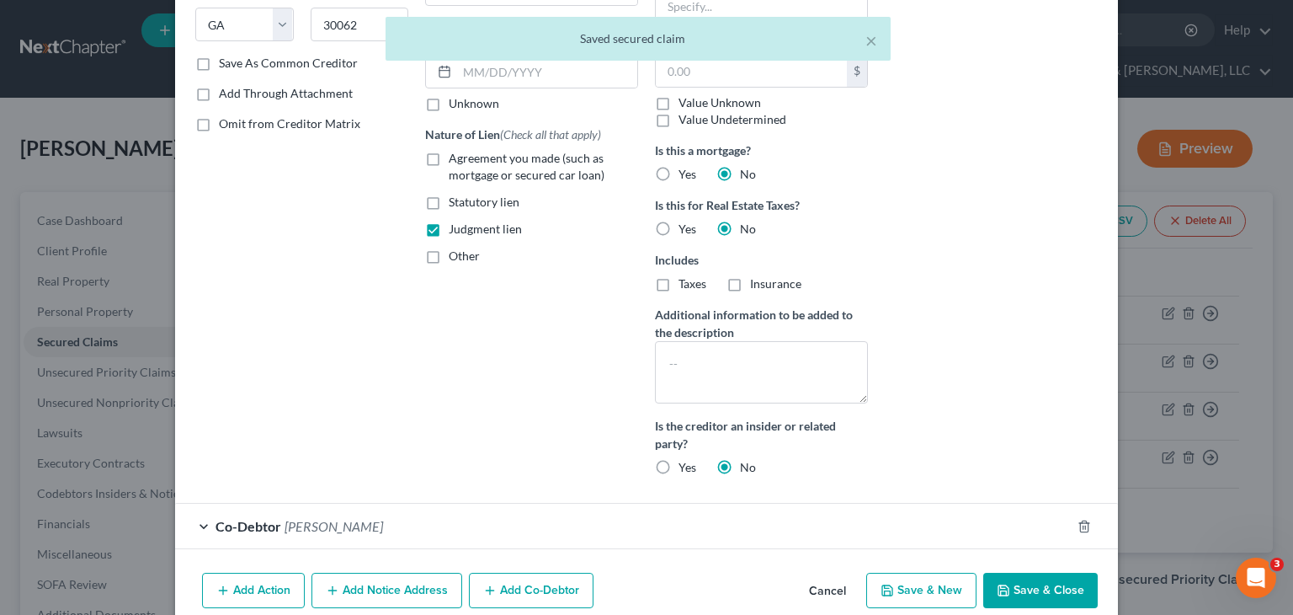
scroll to position [349, 0]
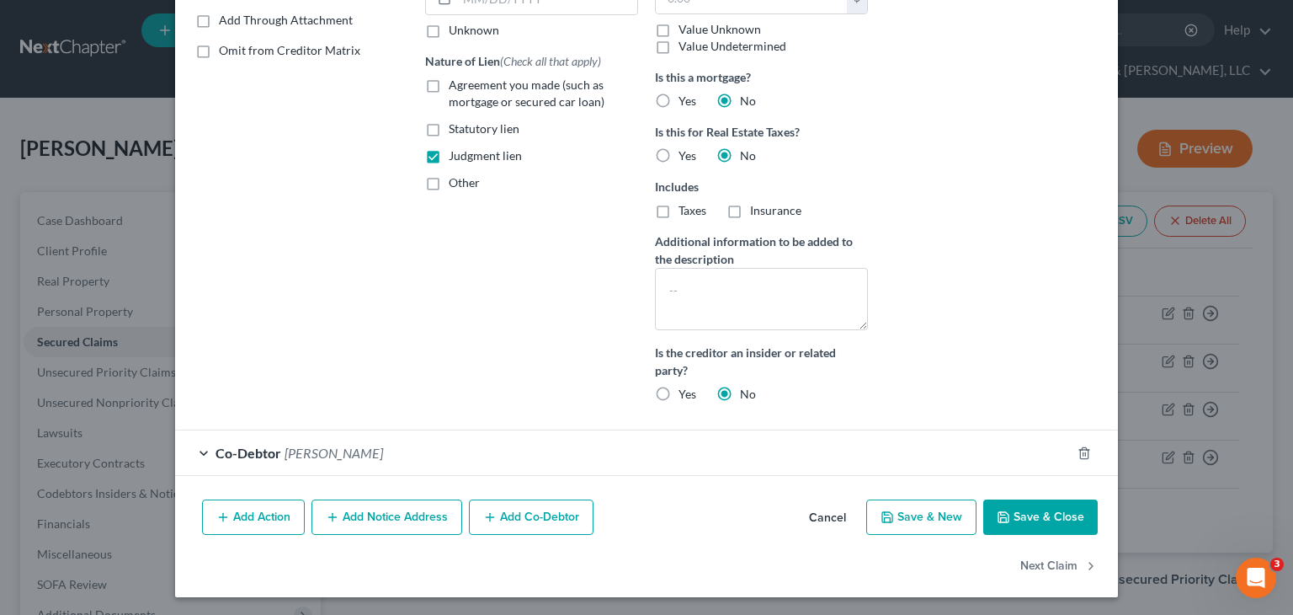
click at [1047, 513] on button "Save & Close" at bounding box center [1040, 516] width 115 height 35
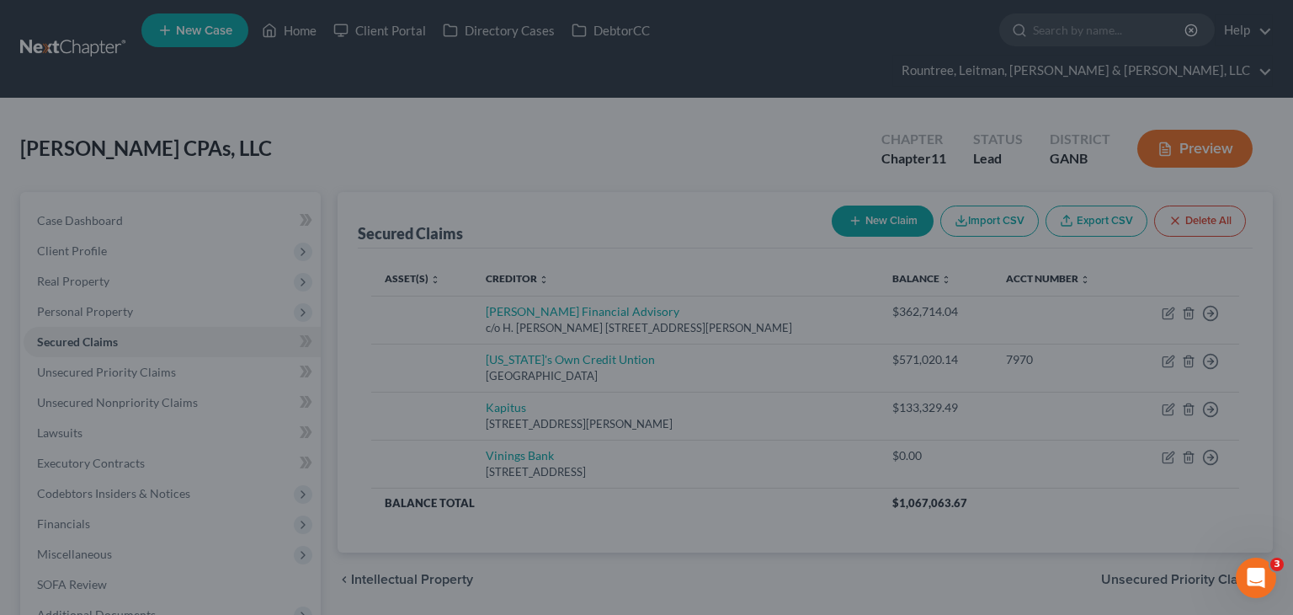
scroll to position [179, 0]
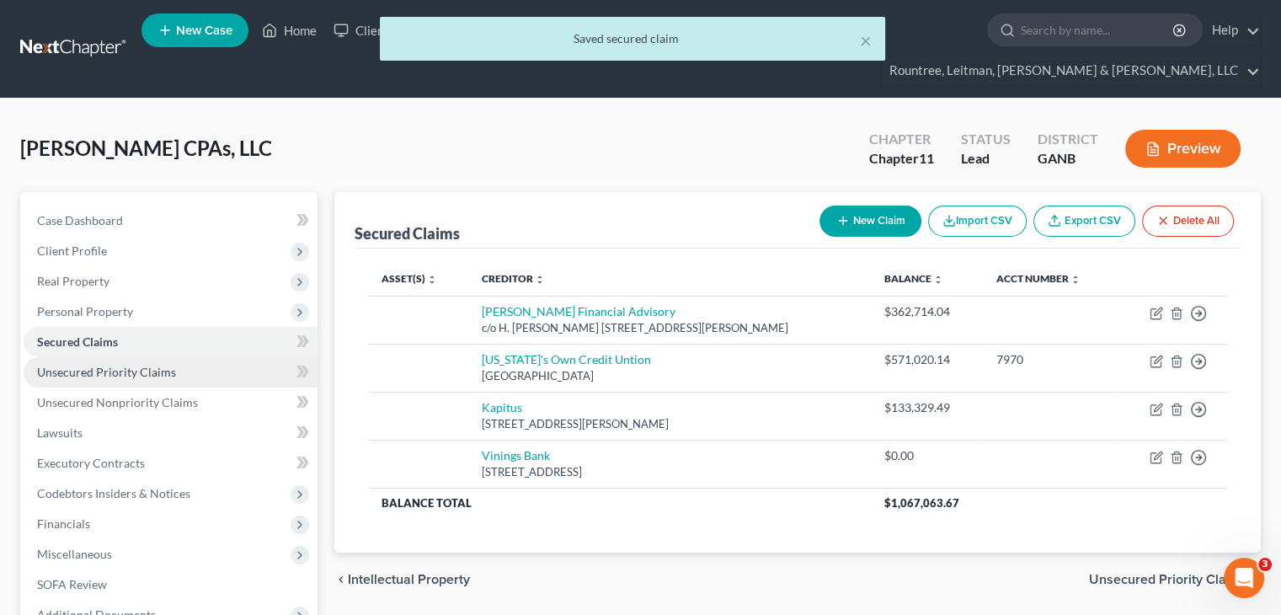
click at [88, 365] on span "Unsecured Priority Claims" at bounding box center [106, 372] width 139 height 14
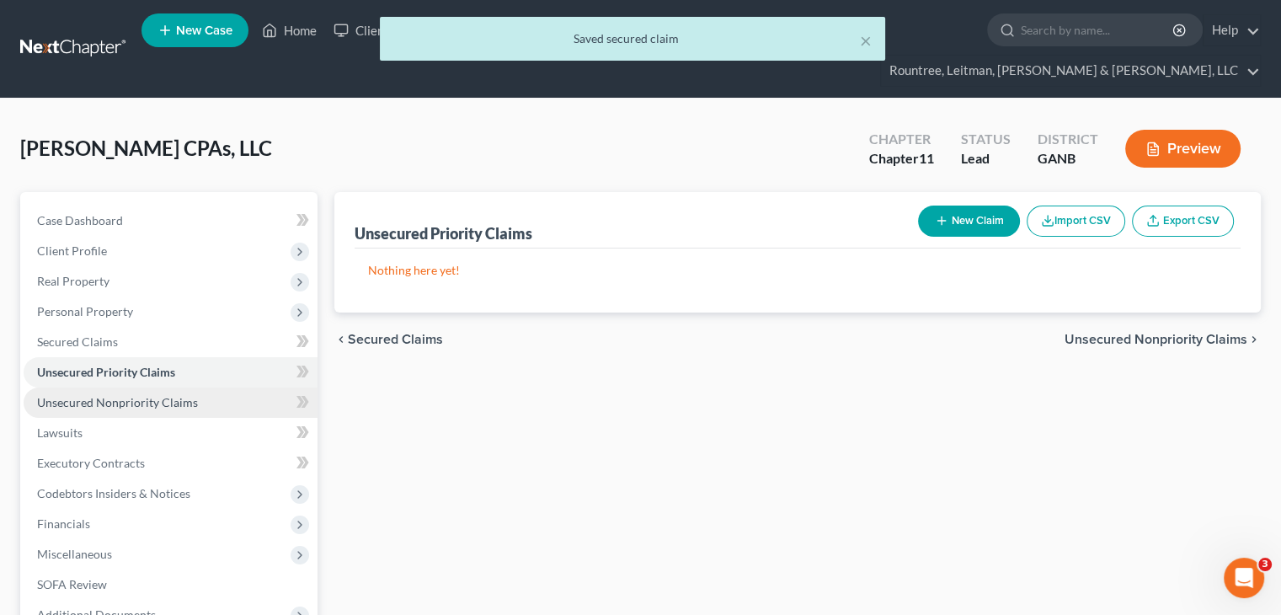
click at [109, 387] on link "Unsecured Nonpriority Claims" at bounding box center [171, 402] width 294 height 30
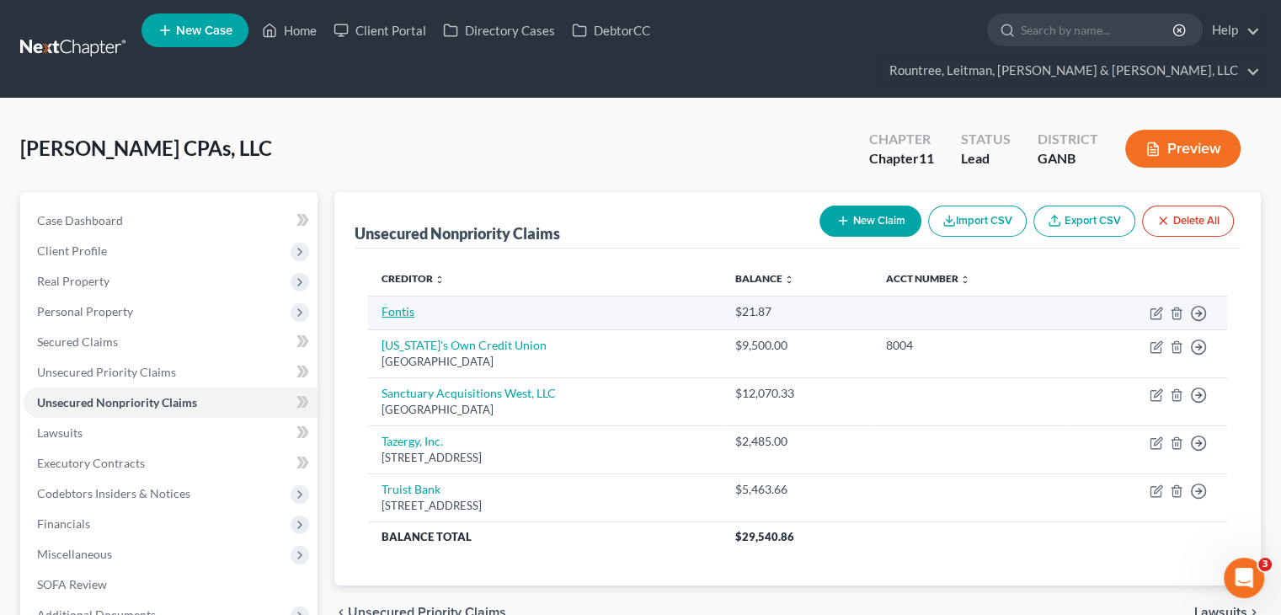
click at [401, 304] on link "Fontis" at bounding box center [397, 311] width 33 height 14
select select "15"
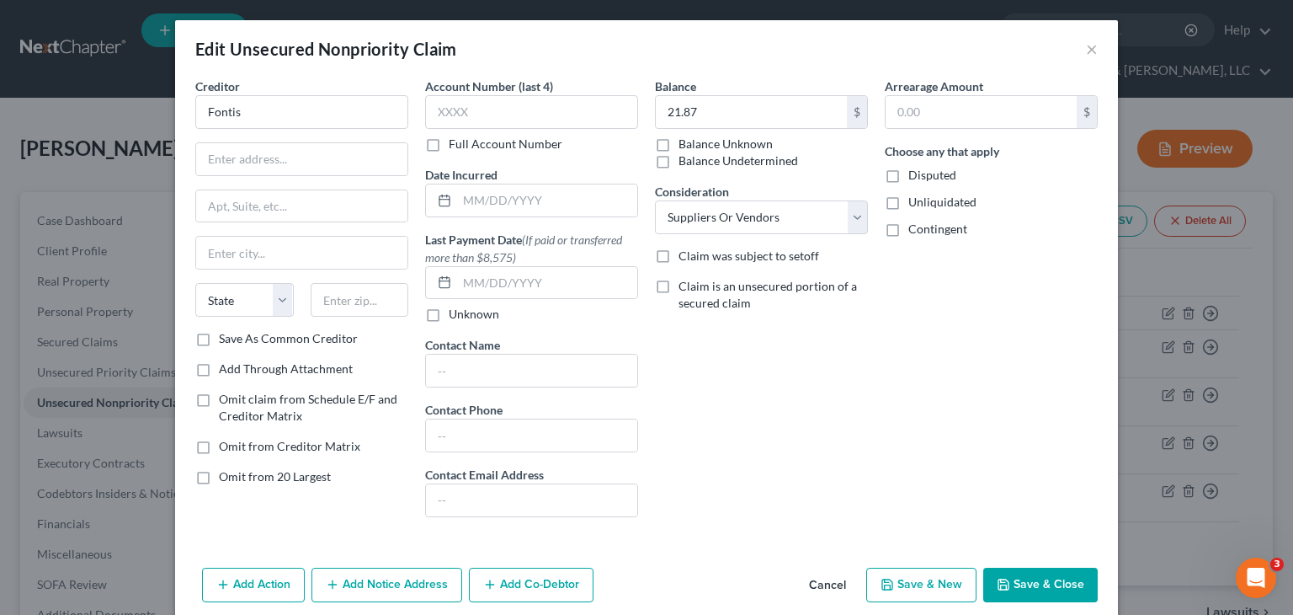
click at [1051, 582] on button "Save & Close" at bounding box center [1040, 584] width 115 height 35
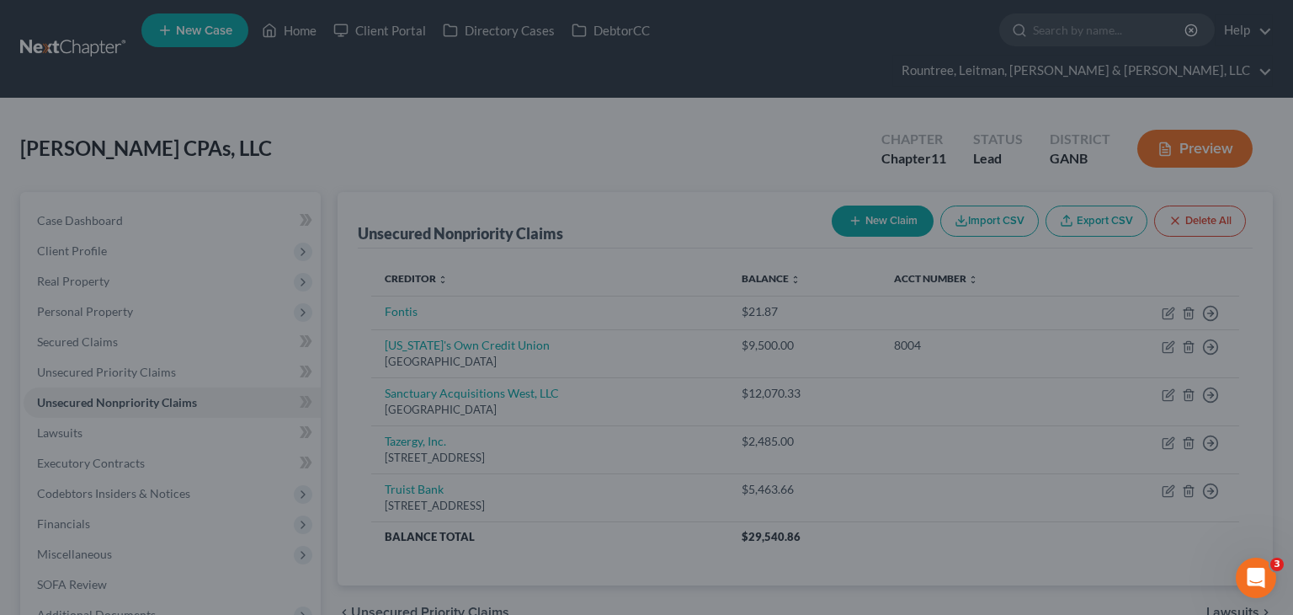
type input "0"
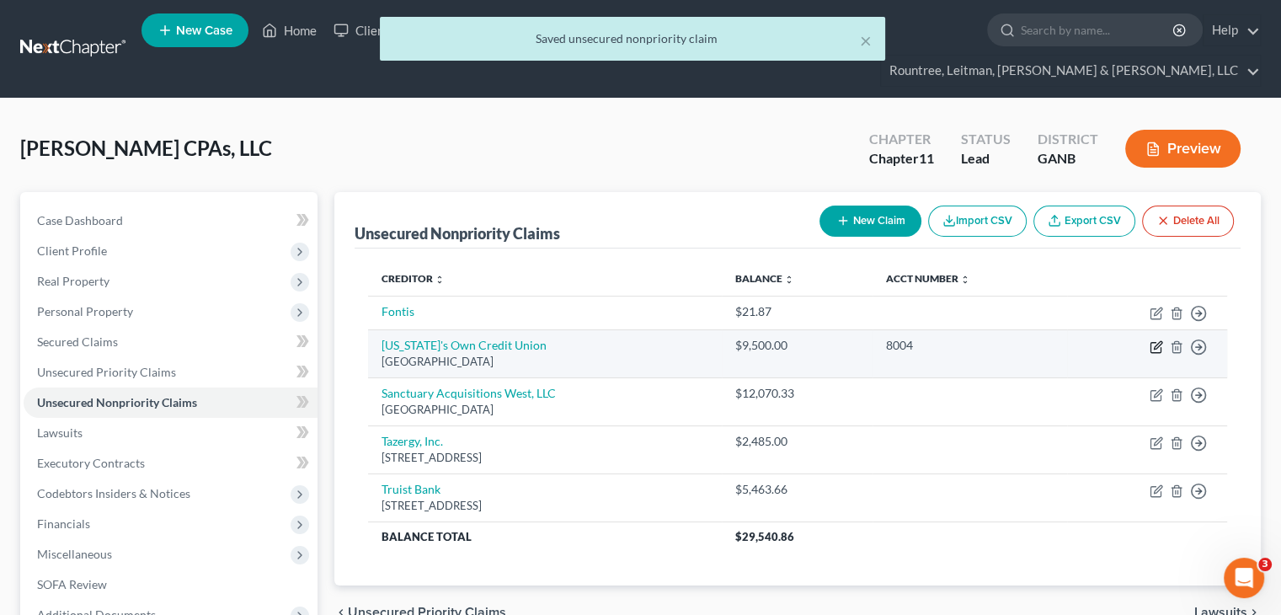
click at [1156, 340] on icon "button" at bounding box center [1155, 346] width 13 height 13
select select "45"
select select "2"
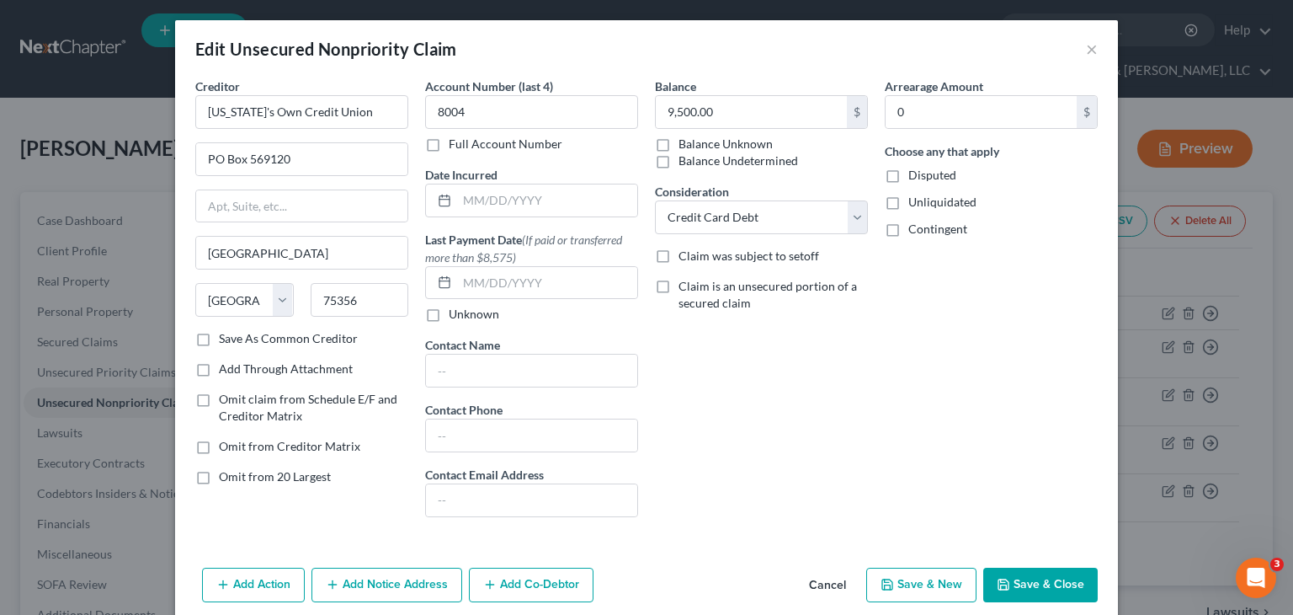
click at [566, 577] on button "Add Co-Debtor" at bounding box center [531, 584] width 125 height 35
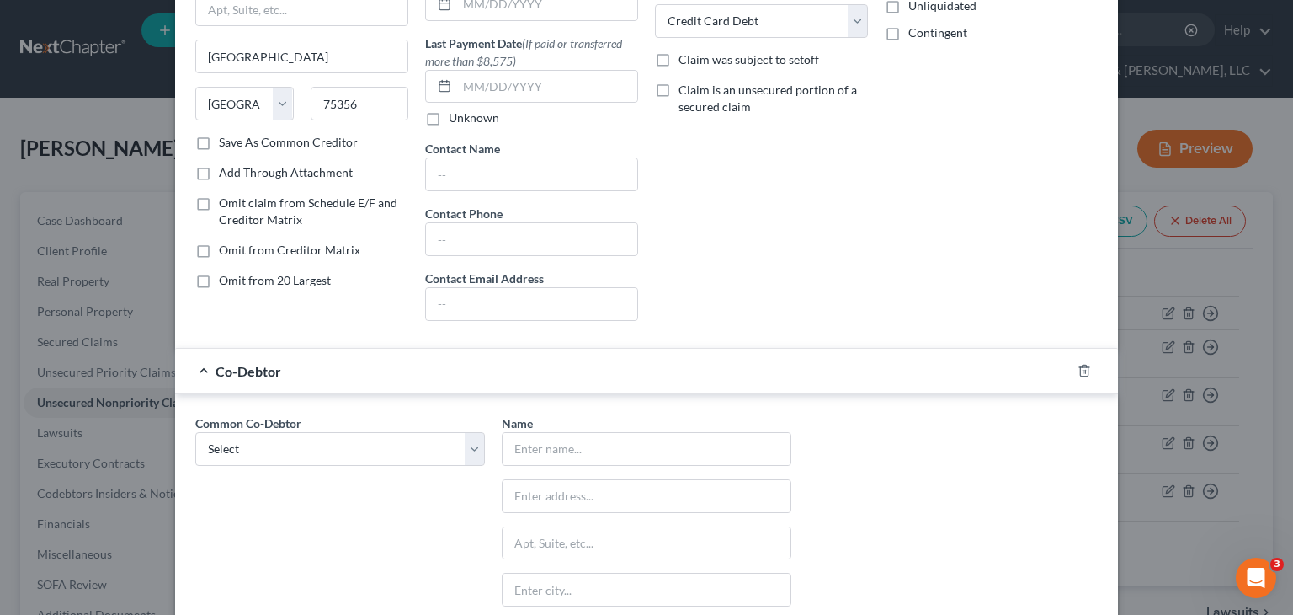
scroll to position [253, 0]
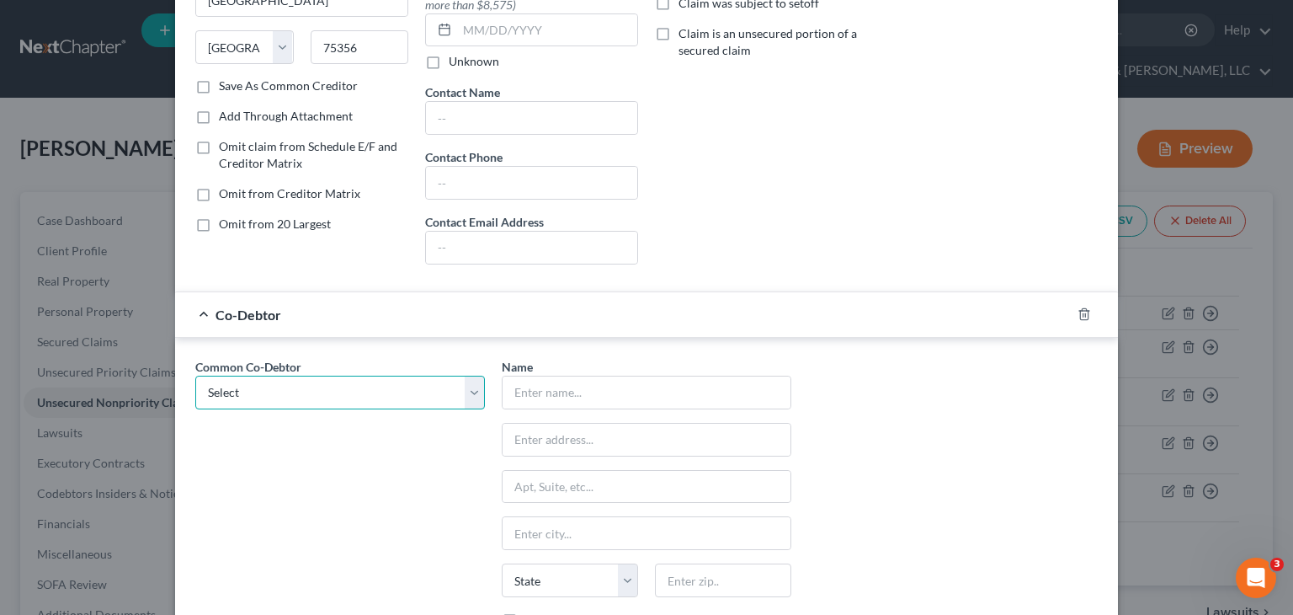
click at [347, 388] on select "Select [PERSON_NAME]" at bounding box center [340, 393] width 290 height 34
select select "0"
click at [195, 376] on select "Select [PERSON_NAME]" at bounding box center [340, 393] width 290 height 34
type input "[PERSON_NAME]"
type input "[STREET_ADDRESS]"
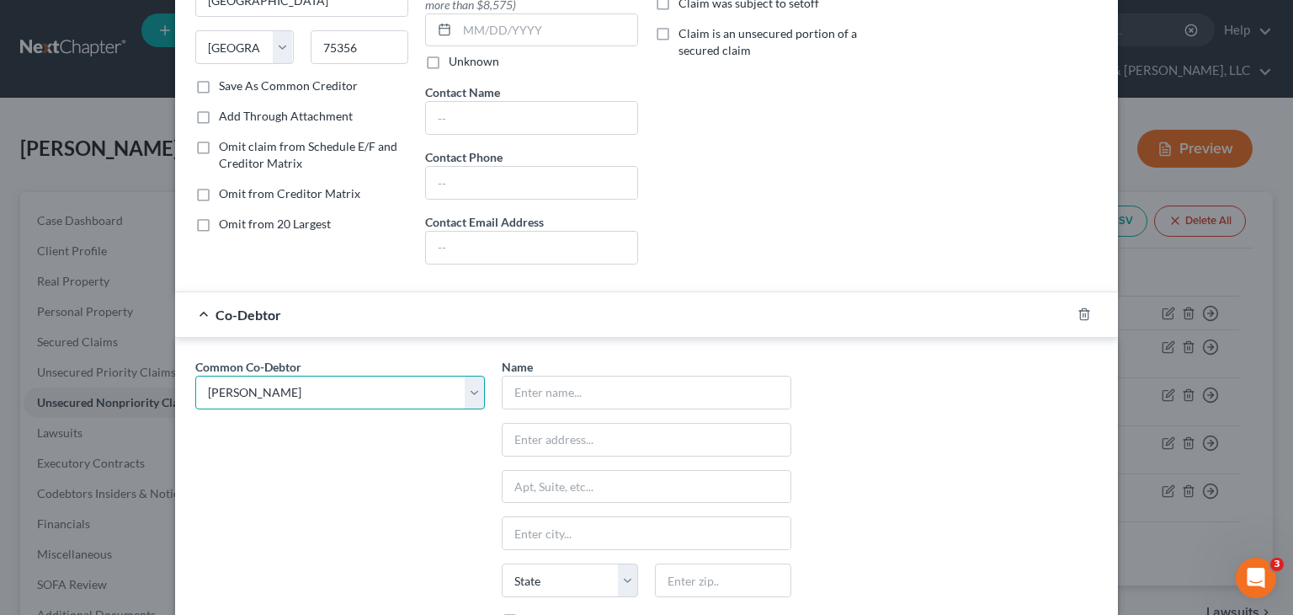
type input "Marietta"
select select "10"
type input "30062"
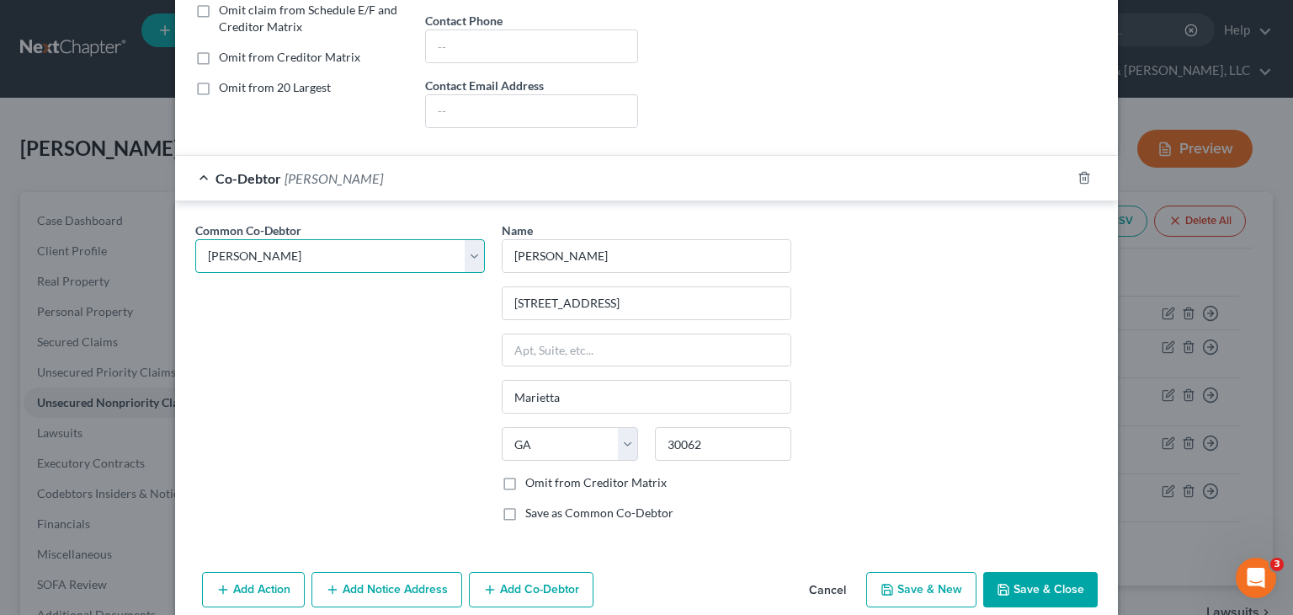
scroll to position [459, 0]
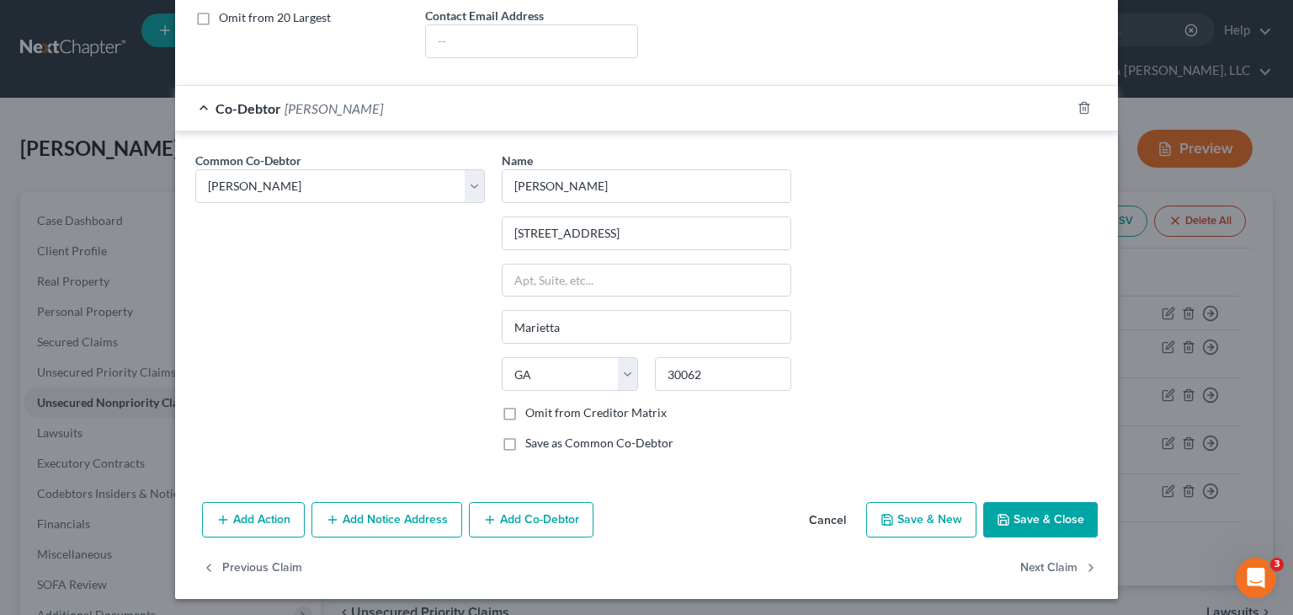
click at [1013, 502] on button "Save & Close" at bounding box center [1040, 519] width 115 height 35
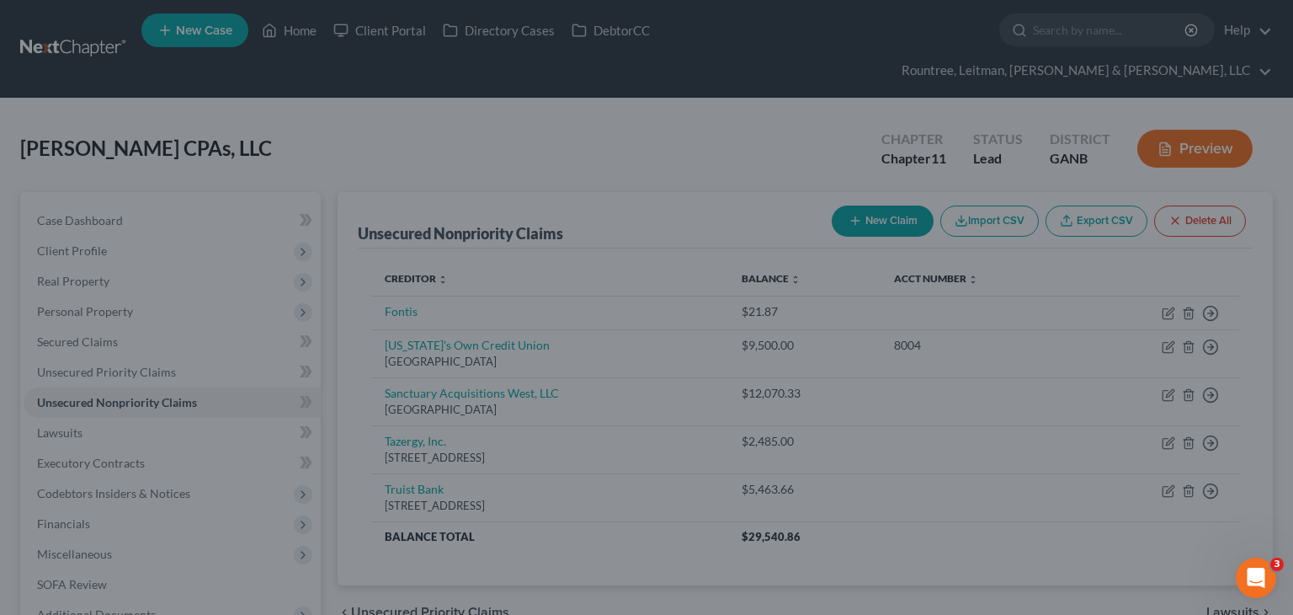
scroll to position [0, 0]
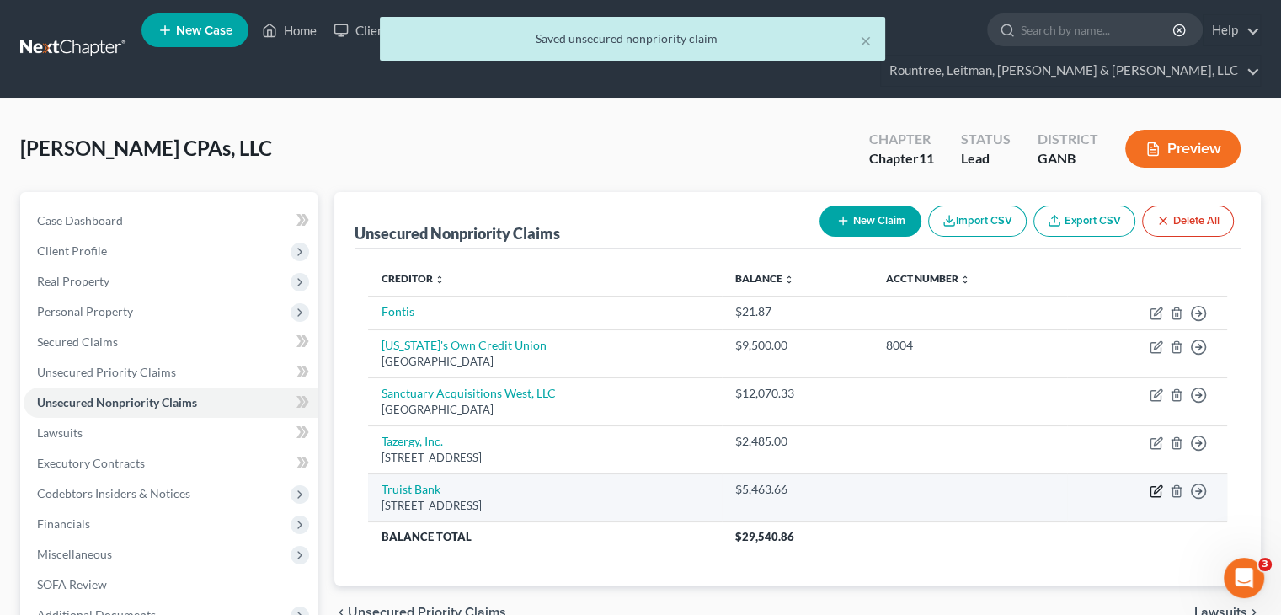
click at [1159, 485] on icon "button" at bounding box center [1157, 489] width 8 height 8
select select "28"
select select "2"
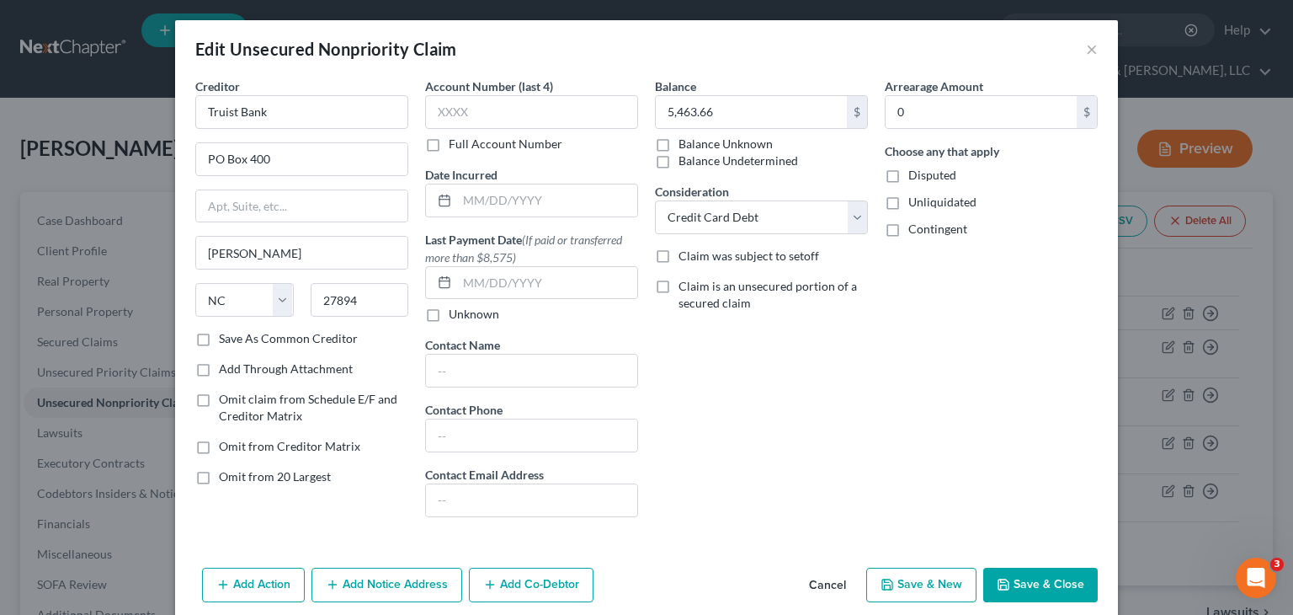
click at [541, 580] on button "Add Co-Debtor" at bounding box center [531, 584] width 125 height 35
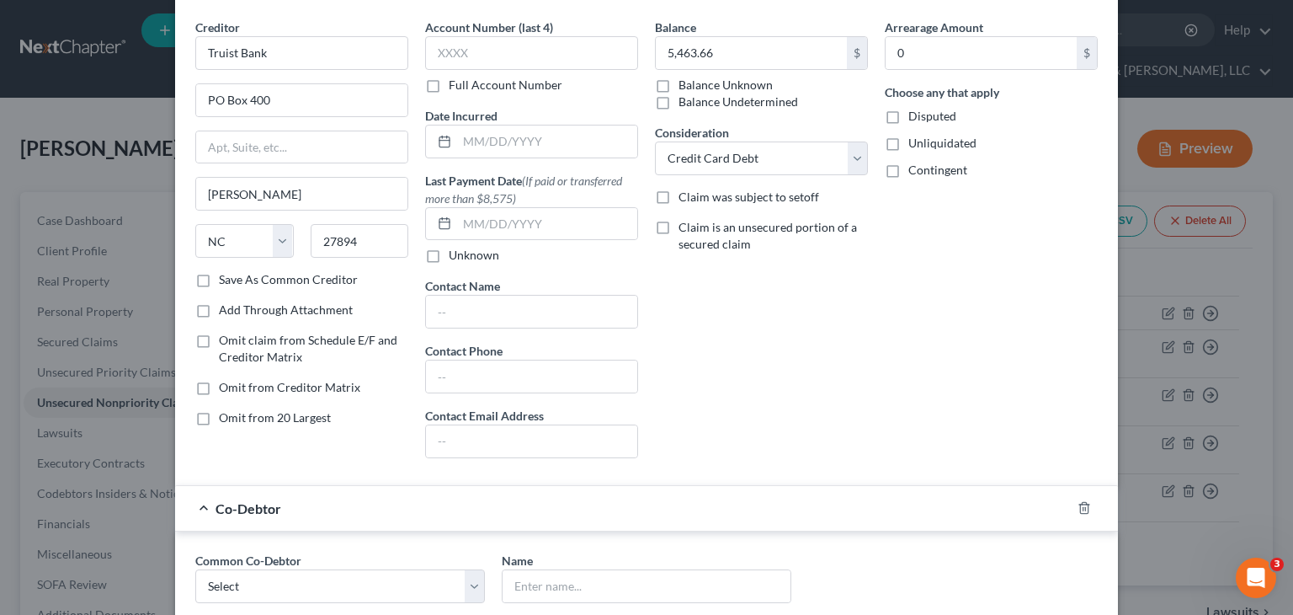
scroll to position [253, 0]
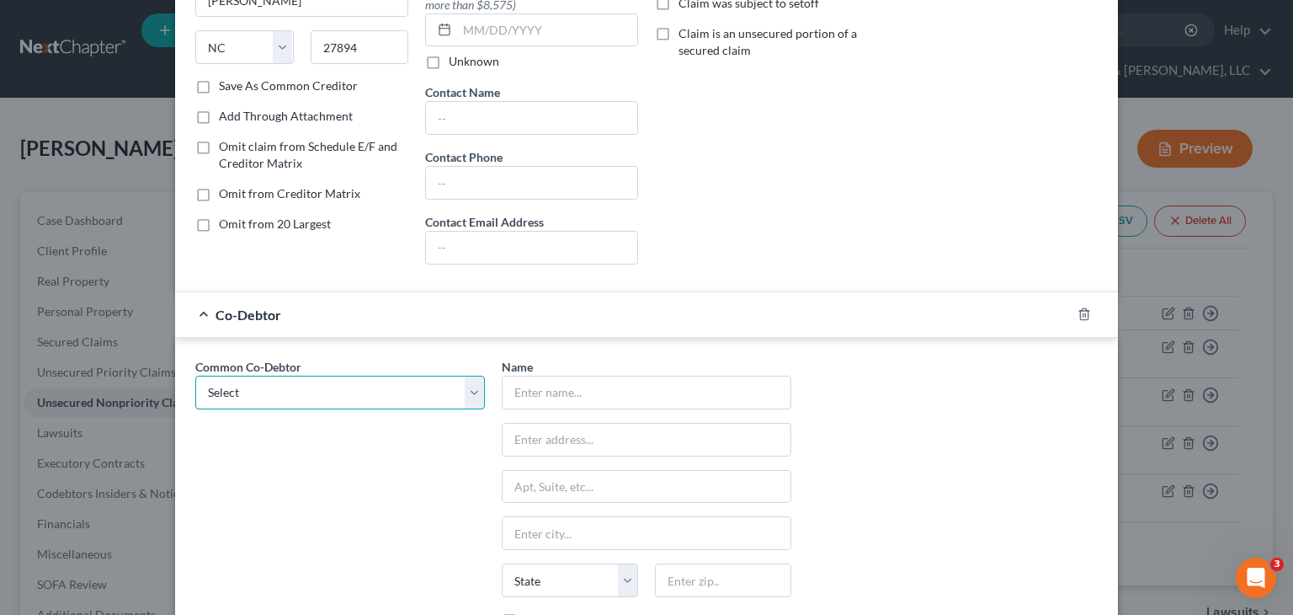
click at [294, 392] on select "Select [PERSON_NAME]" at bounding box center [340, 393] width 290 height 34
select select "0"
click at [195, 376] on select "Select [PERSON_NAME]" at bounding box center [340, 393] width 290 height 34
type input "[PERSON_NAME]"
type input "[STREET_ADDRESS]"
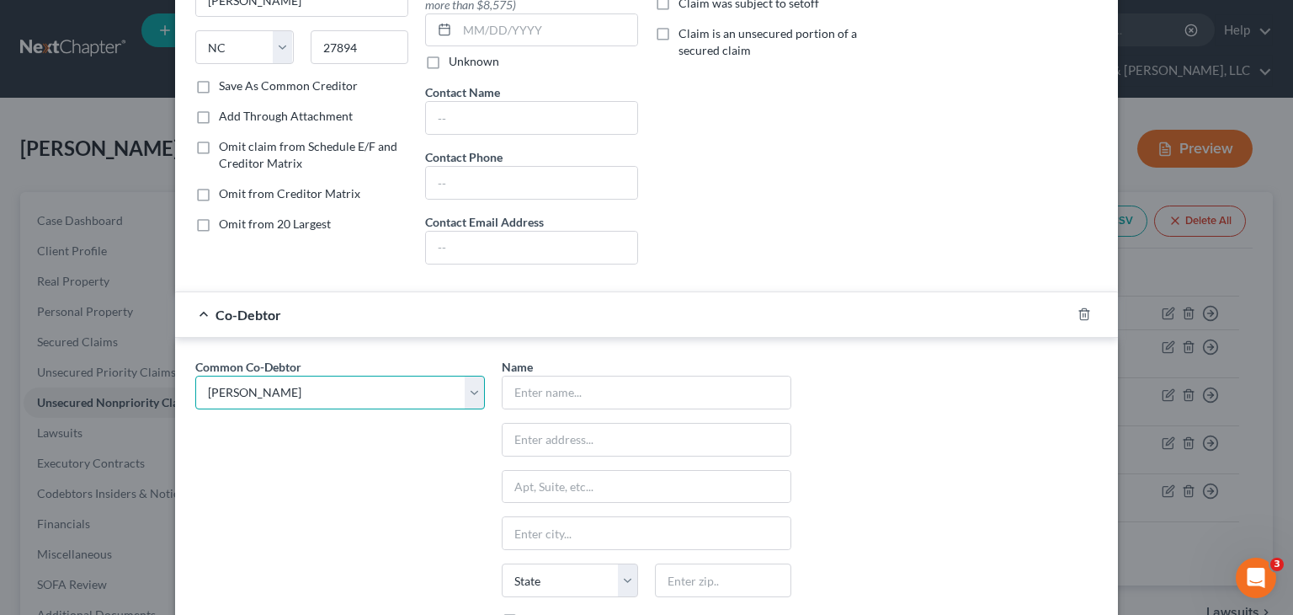
type input "Marietta"
select select "10"
type input "30062"
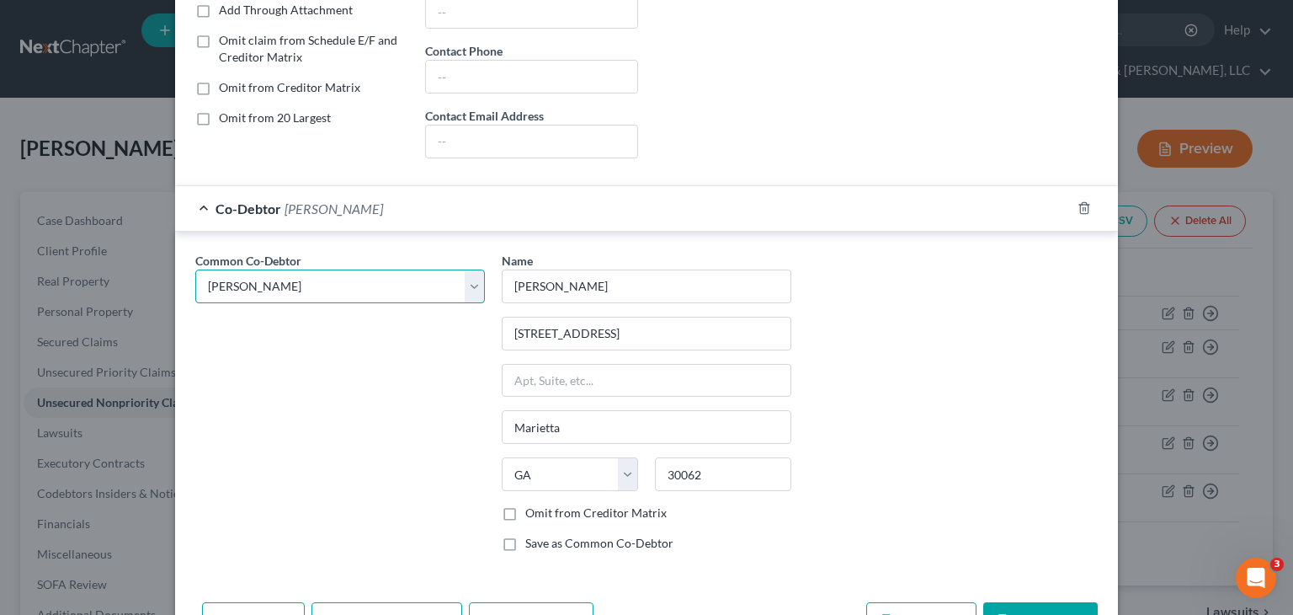
scroll to position [459, 0]
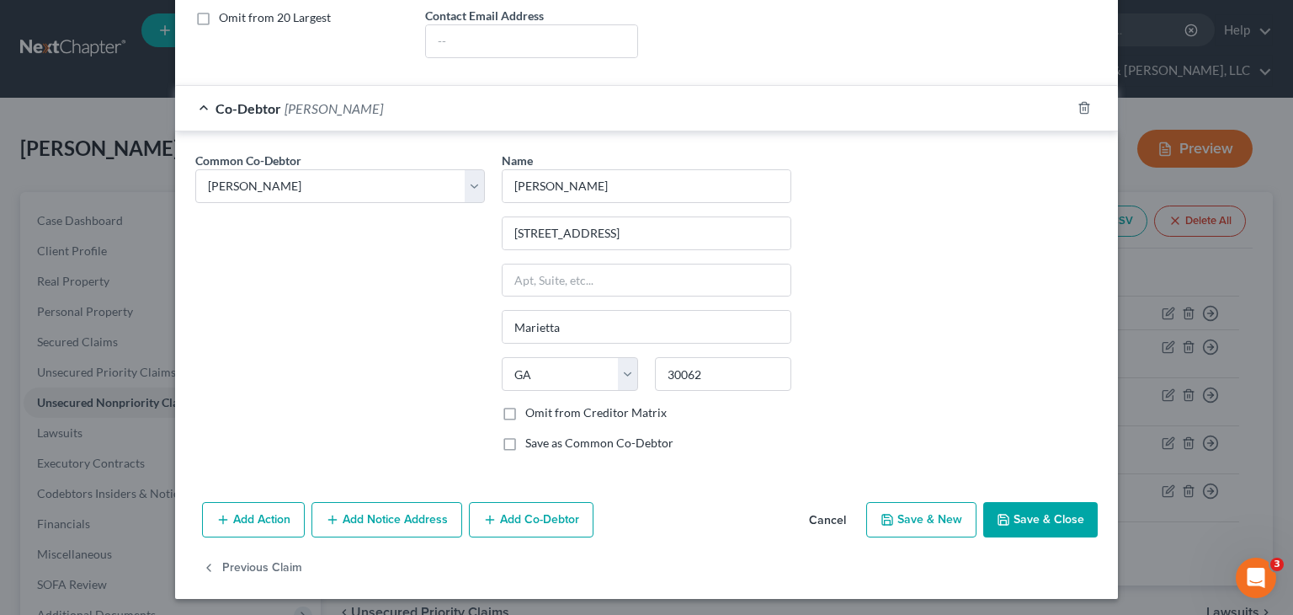
click at [1036, 513] on button "Save & Close" at bounding box center [1040, 519] width 115 height 35
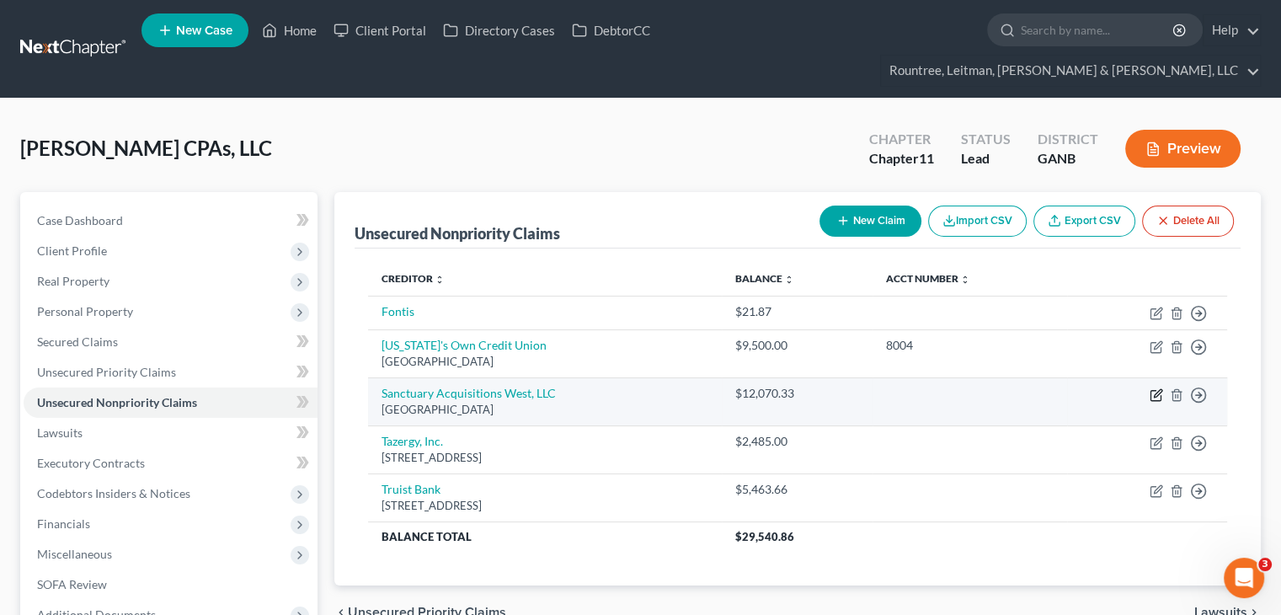
click at [1152, 388] on icon "button" at bounding box center [1155, 394] width 13 height 13
select select "10"
select select "11"
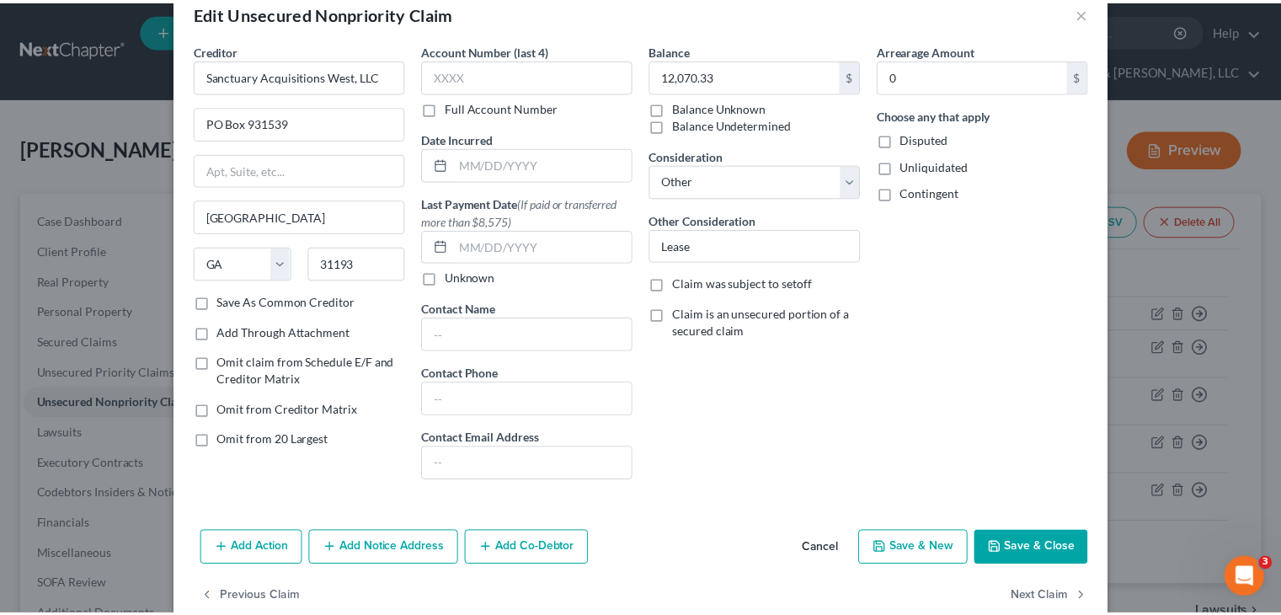
scroll to position [67, 0]
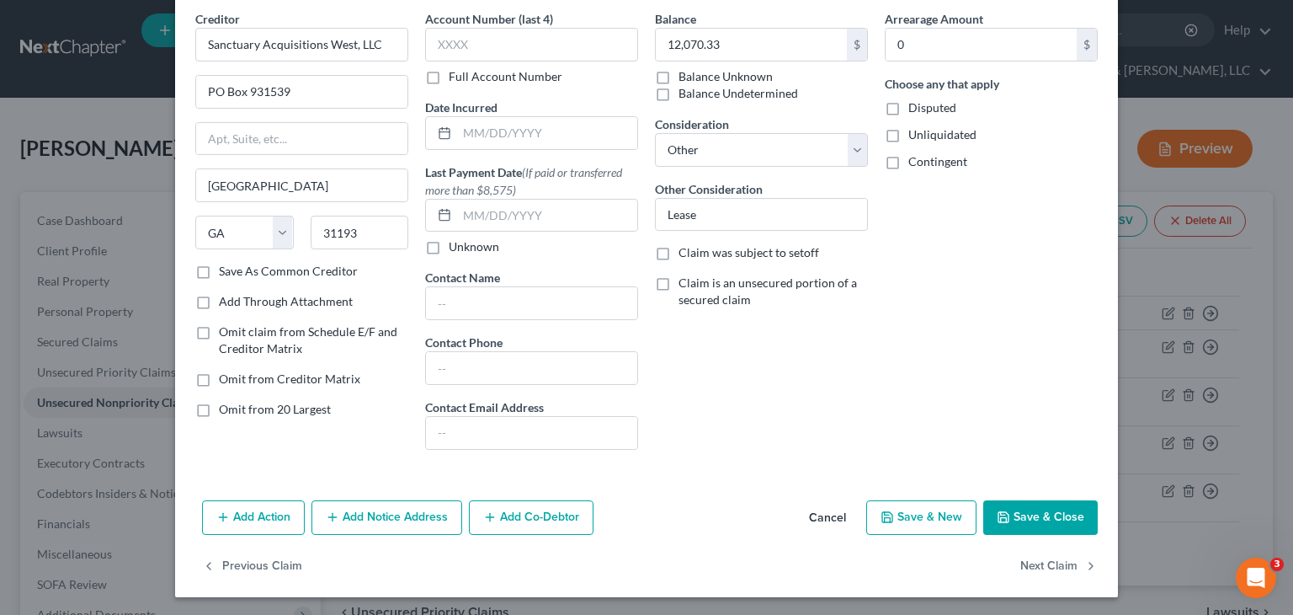
click at [1020, 514] on button "Save & Close" at bounding box center [1040, 517] width 115 height 35
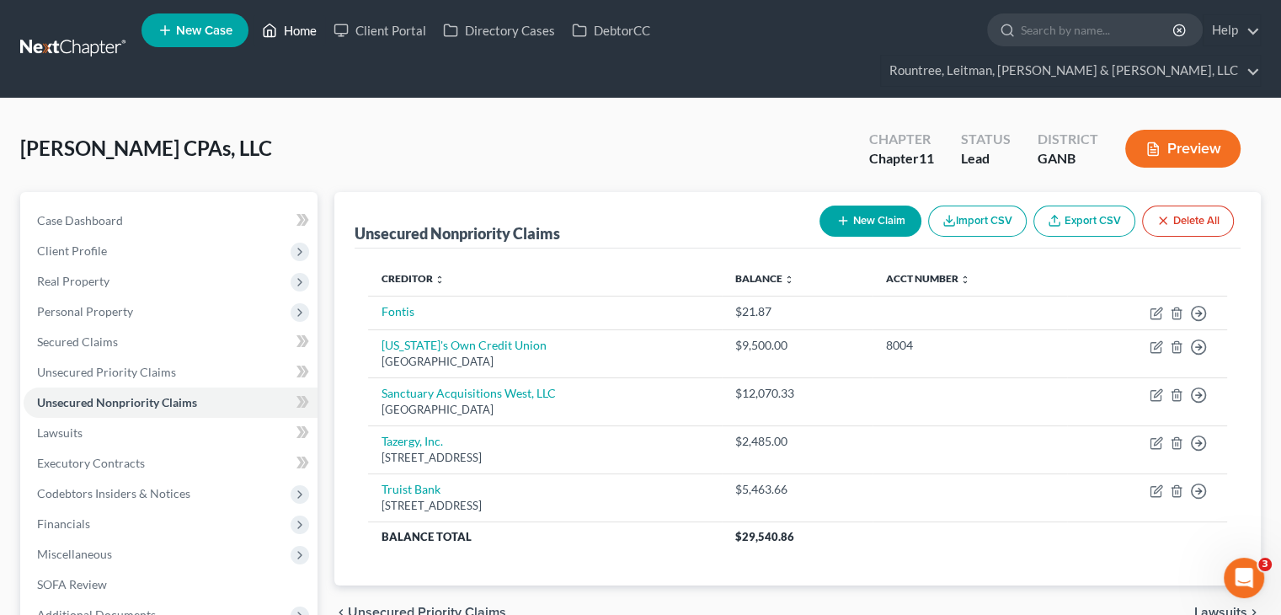
click at [287, 33] on link "Home" at bounding box center [289, 30] width 72 height 30
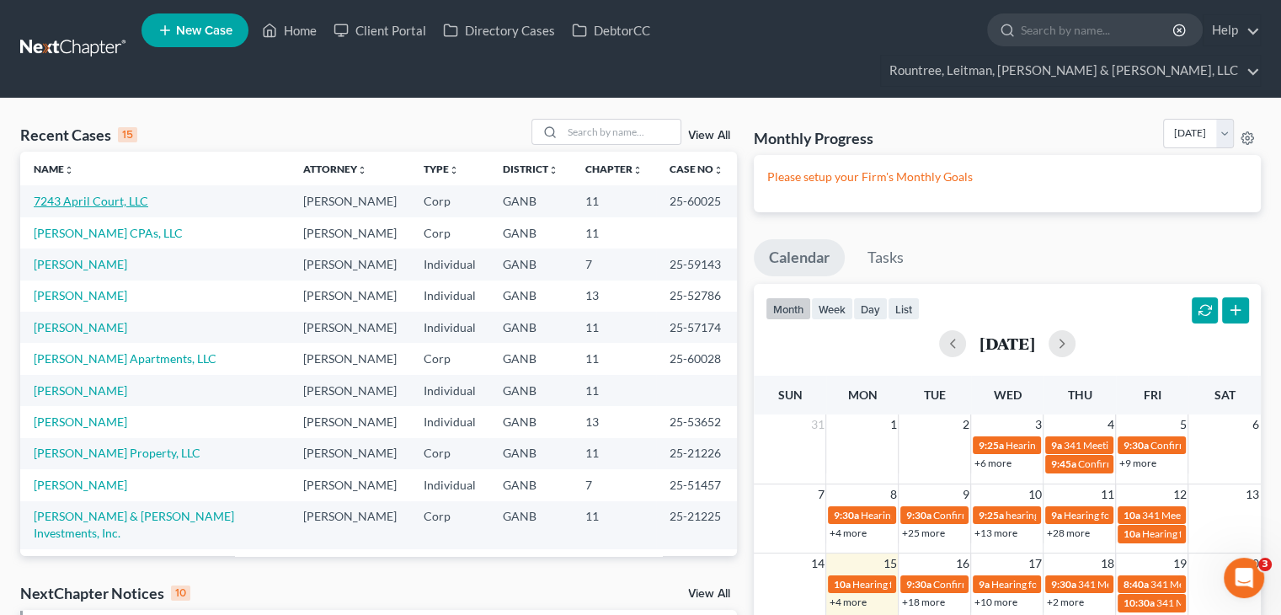
click at [87, 194] on link "7243 April Court, LLC" at bounding box center [91, 201] width 115 height 14
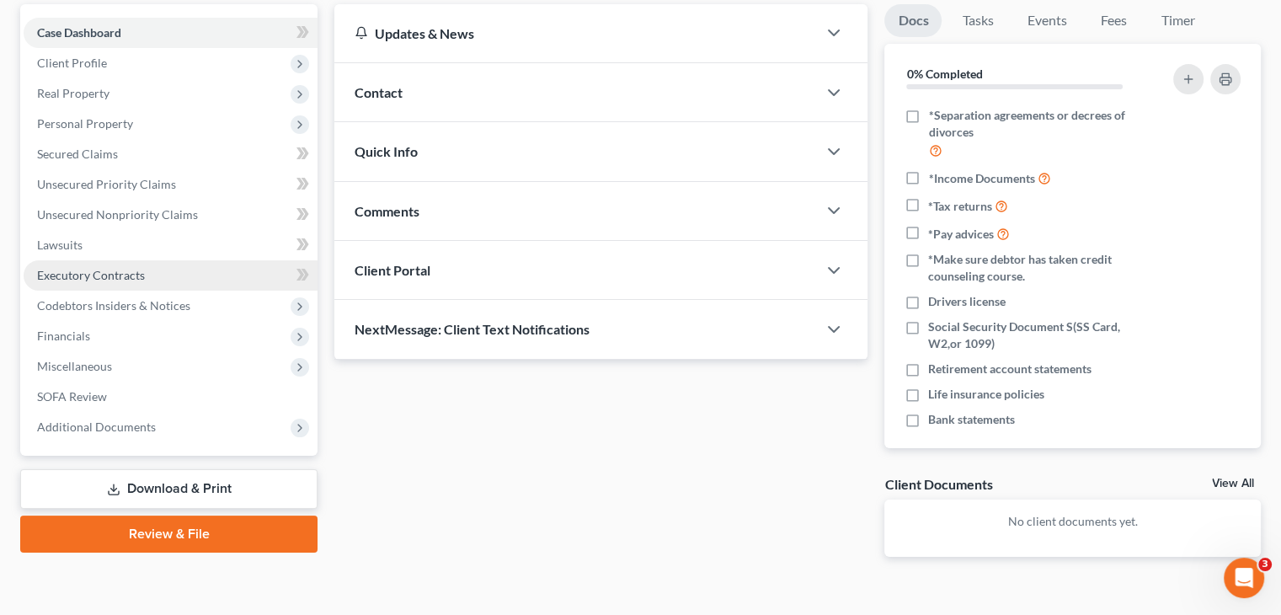
scroll to position [189, 0]
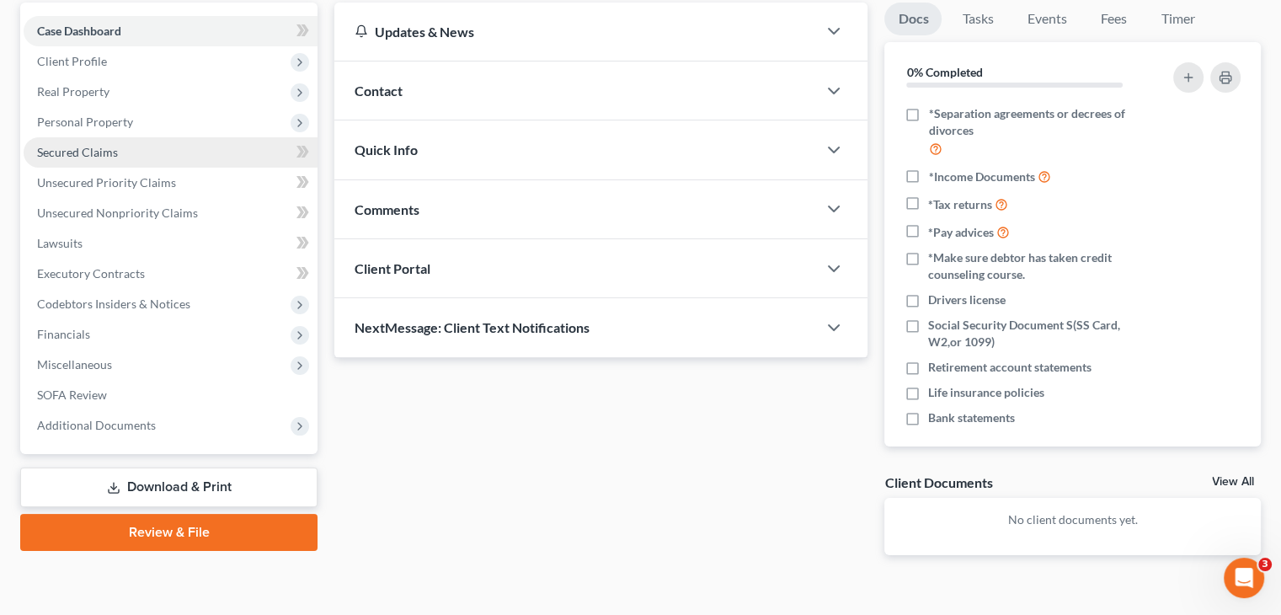
click at [81, 145] on span "Secured Claims" at bounding box center [77, 152] width 81 height 14
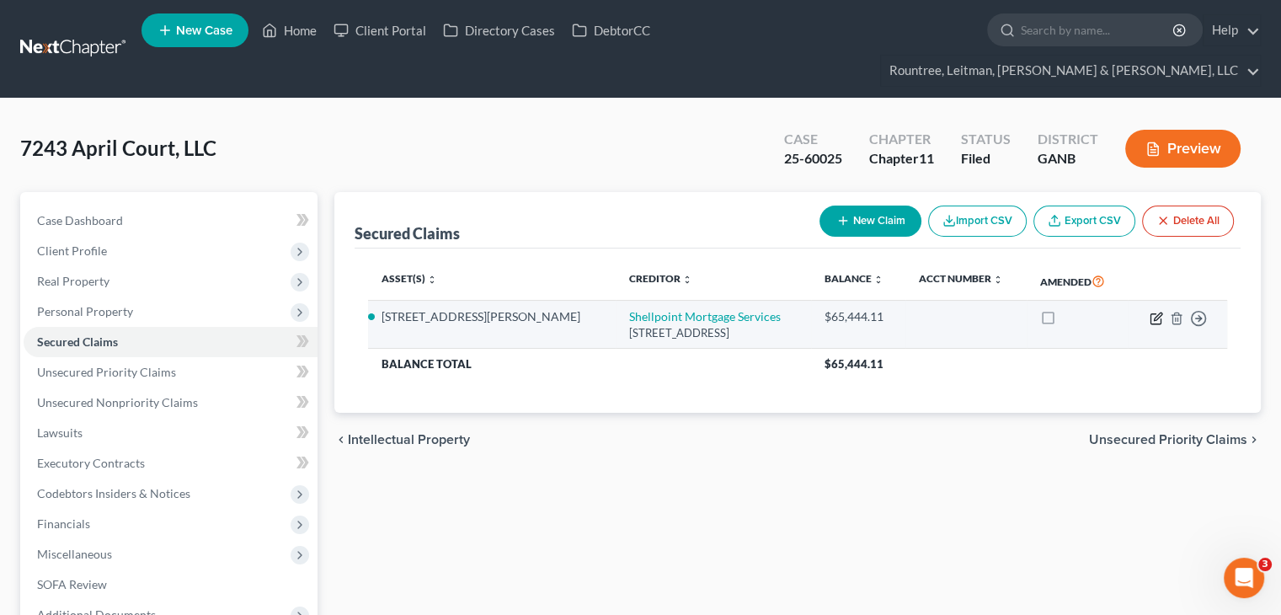
click at [1153, 312] on icon "button" at bounding box center [1155, 318] width 13 height 13
select select "42"
select select "2"
select select "0"
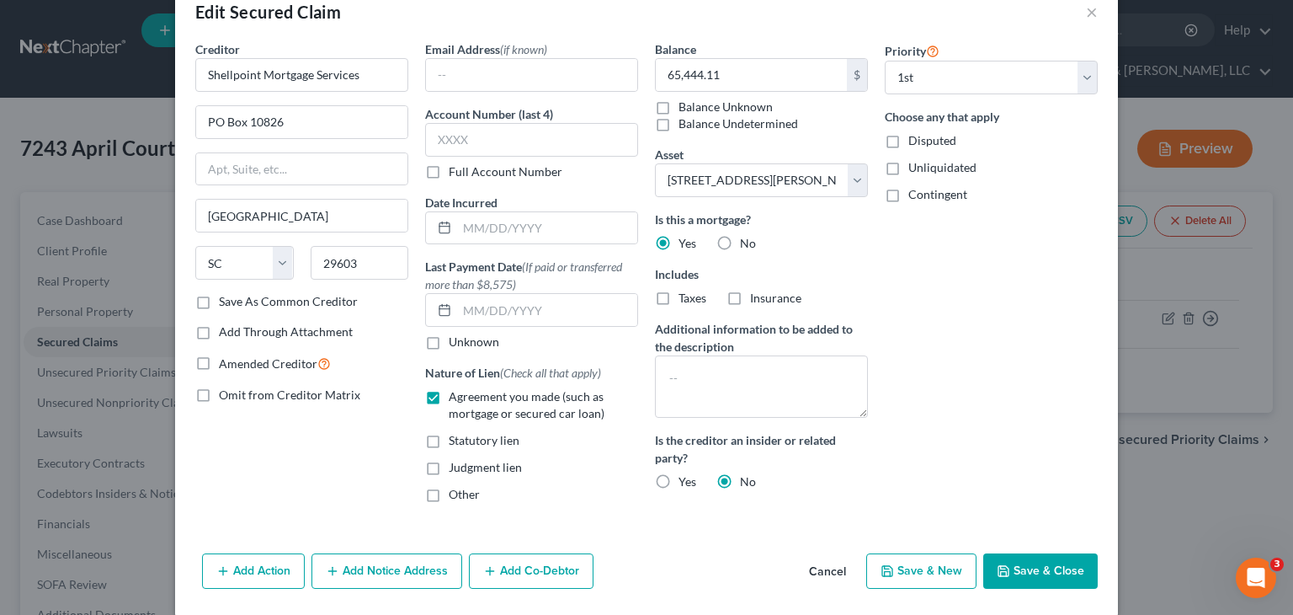
scroll to position [57, 0]
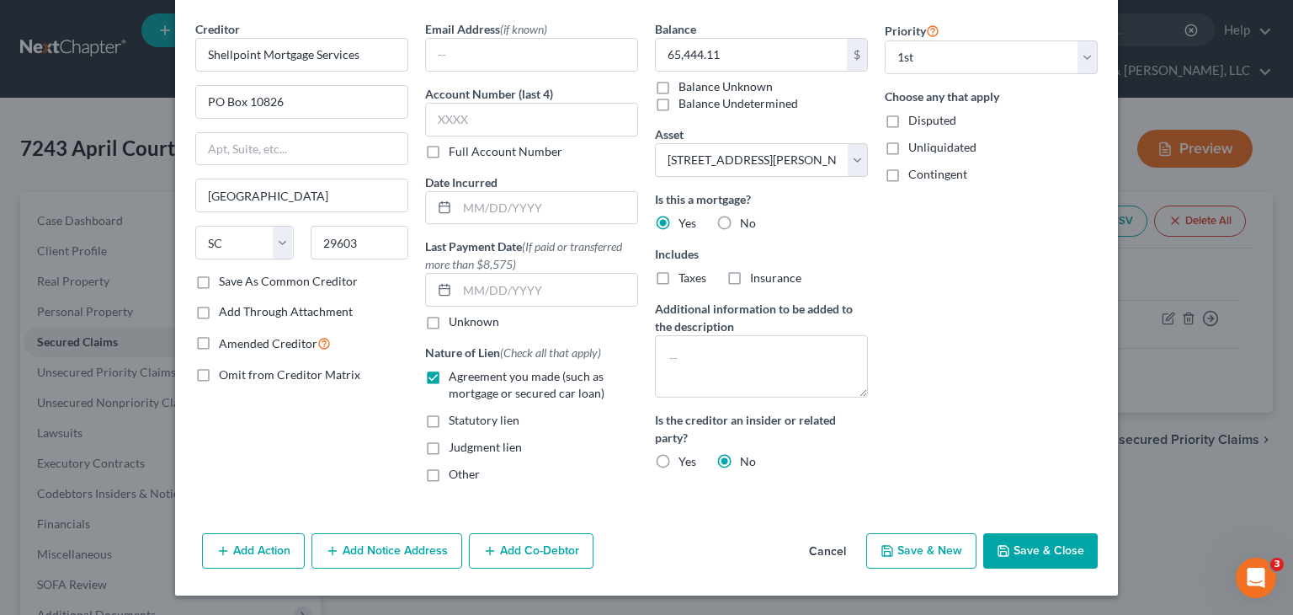
click at [515, 551] on button "Add Co-Debtor" at bounding box center [531, 550] width 125 height 35
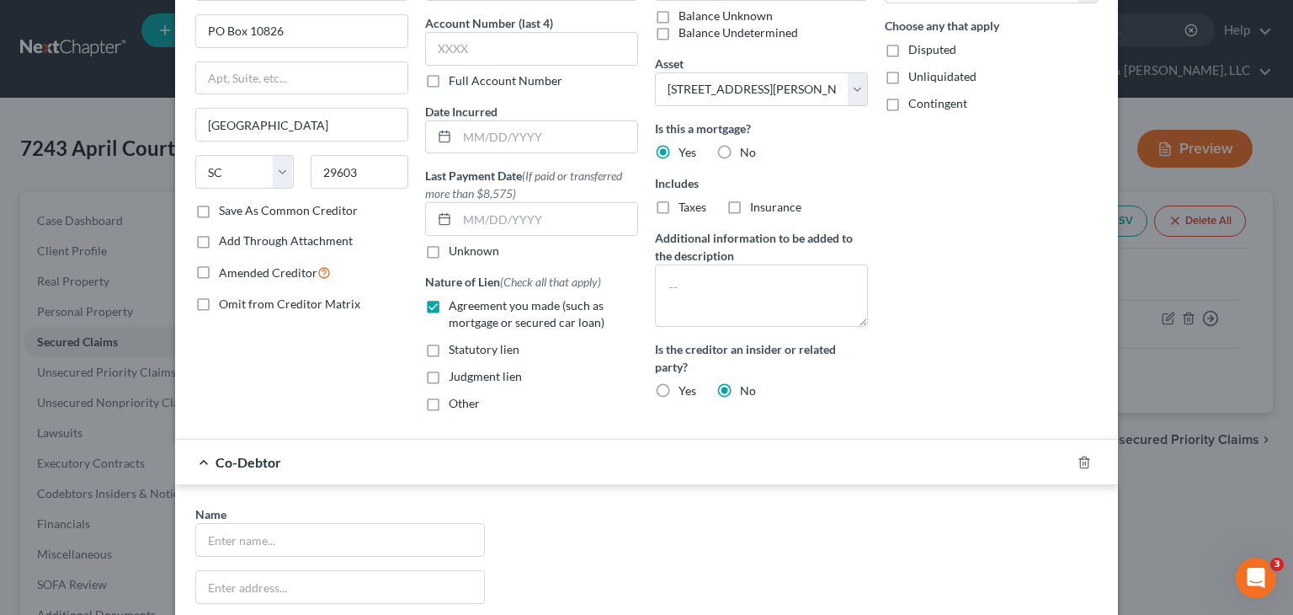
scroll to position [226, 0]
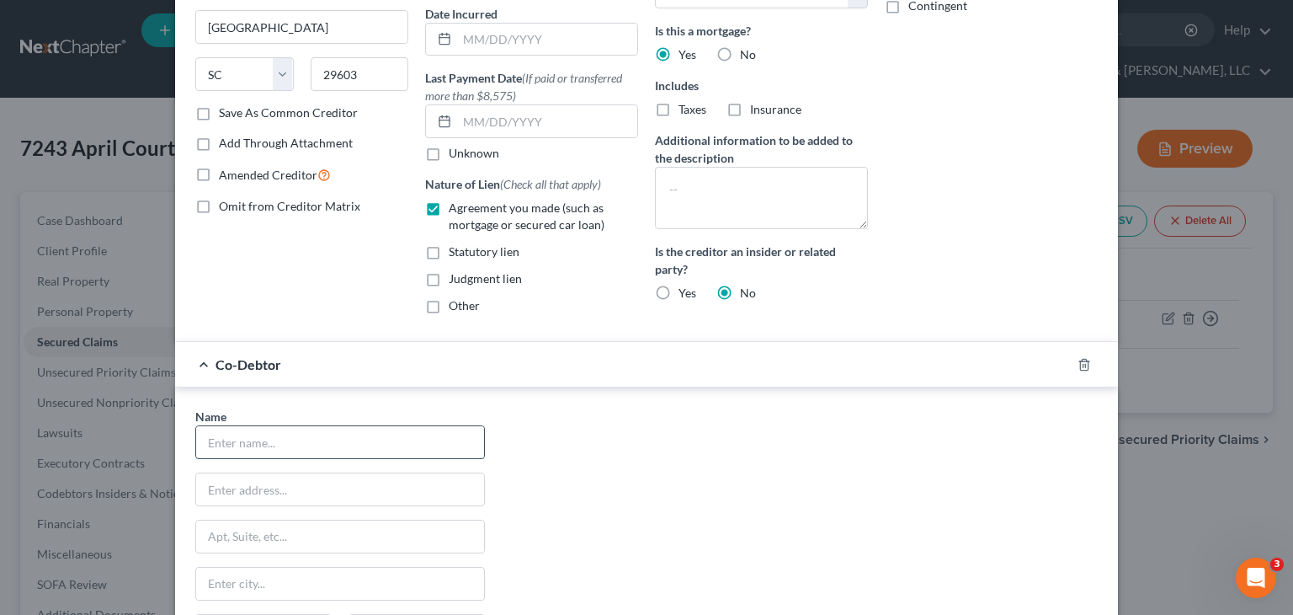
click at [244, 438] on input "text" at bounding box center [340, 442] width 288 height 32
click at [356, 432] on input "The Estate of Sharoin" at bounding box center [340, 442] width 288 height 32
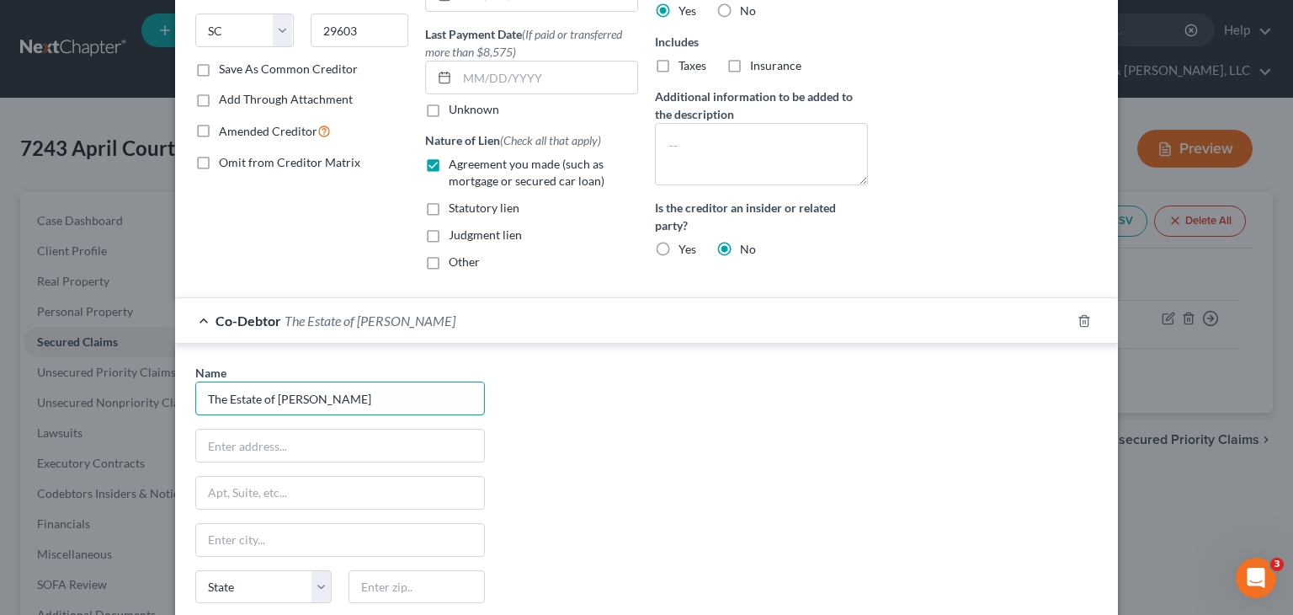
scroll to position [448, 0]
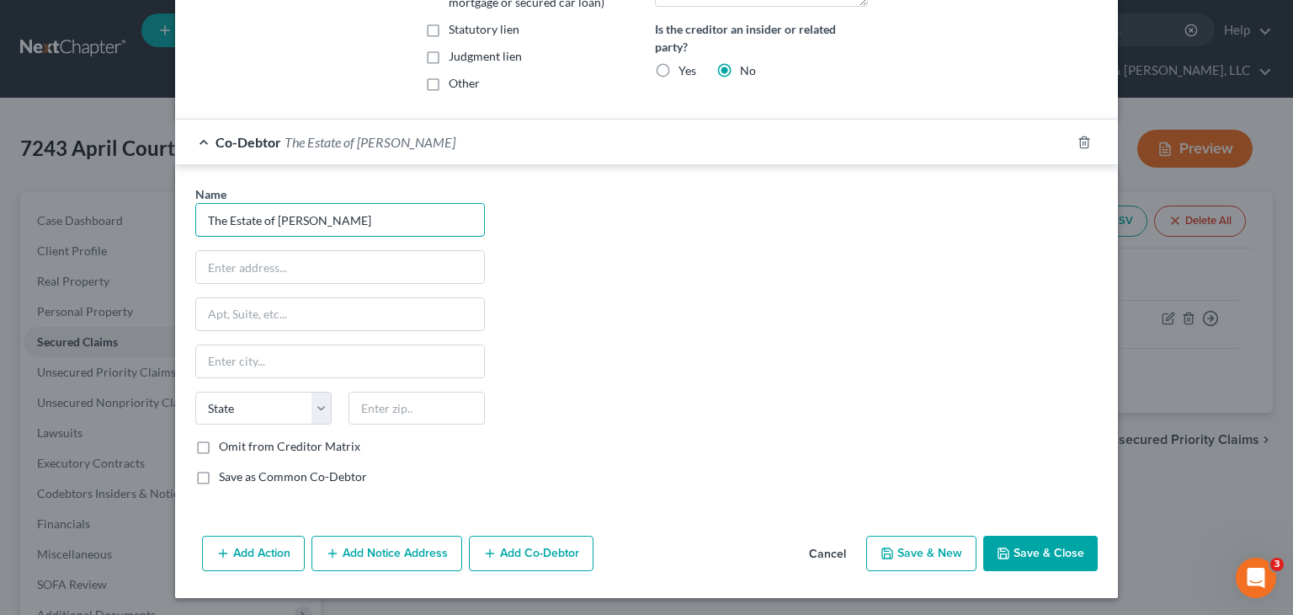
type input "The Estate of [PERSON_NAME]"
click at [1039, 541] on button "Save & Close" at bounding box center [1040, 552] width 115 height 35
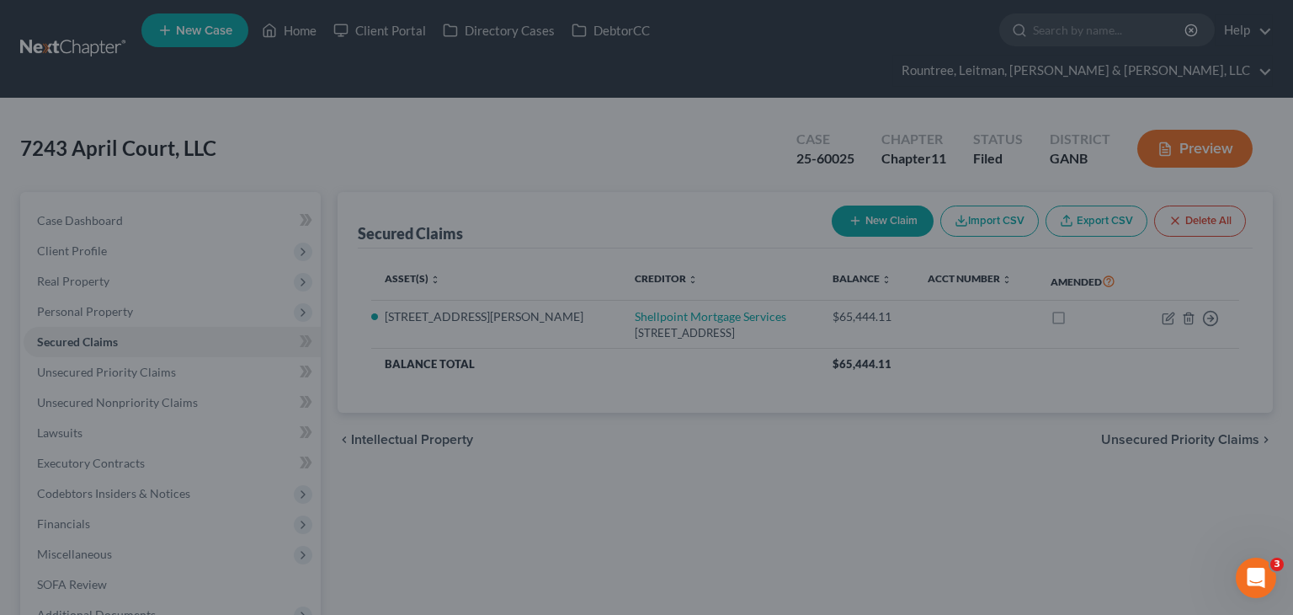
select select "2"
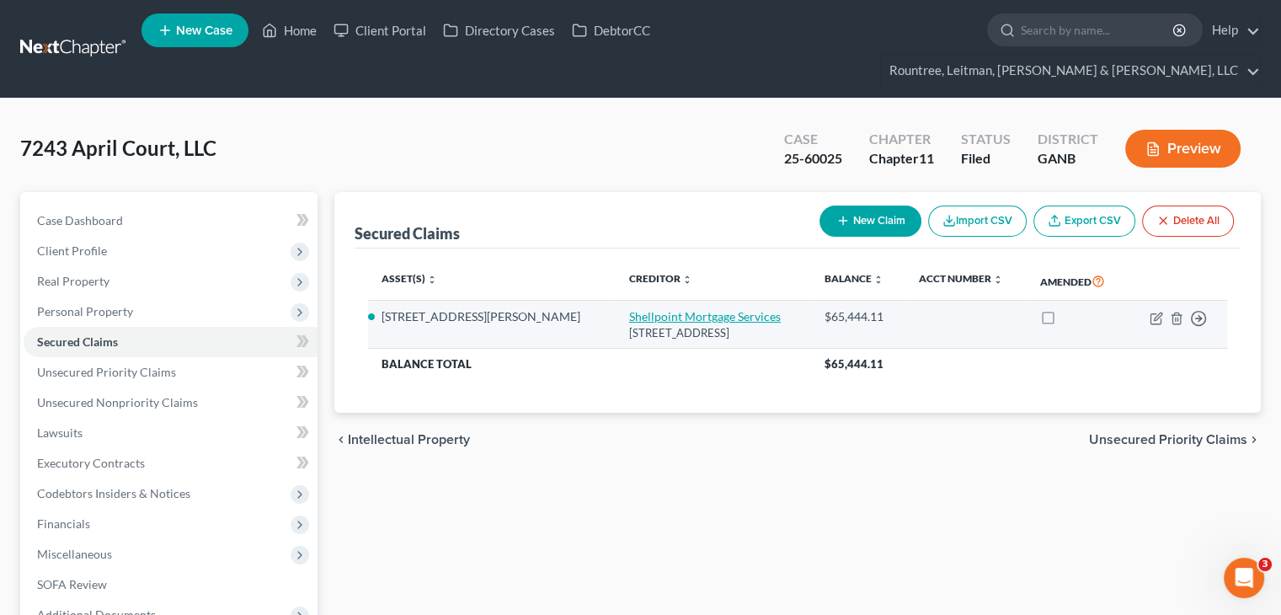
click at [690, 309] on link "Shellpoint Mortgage Services" at bounding box center [705, 316] width 152 height 14
select select "42"
select select "0"
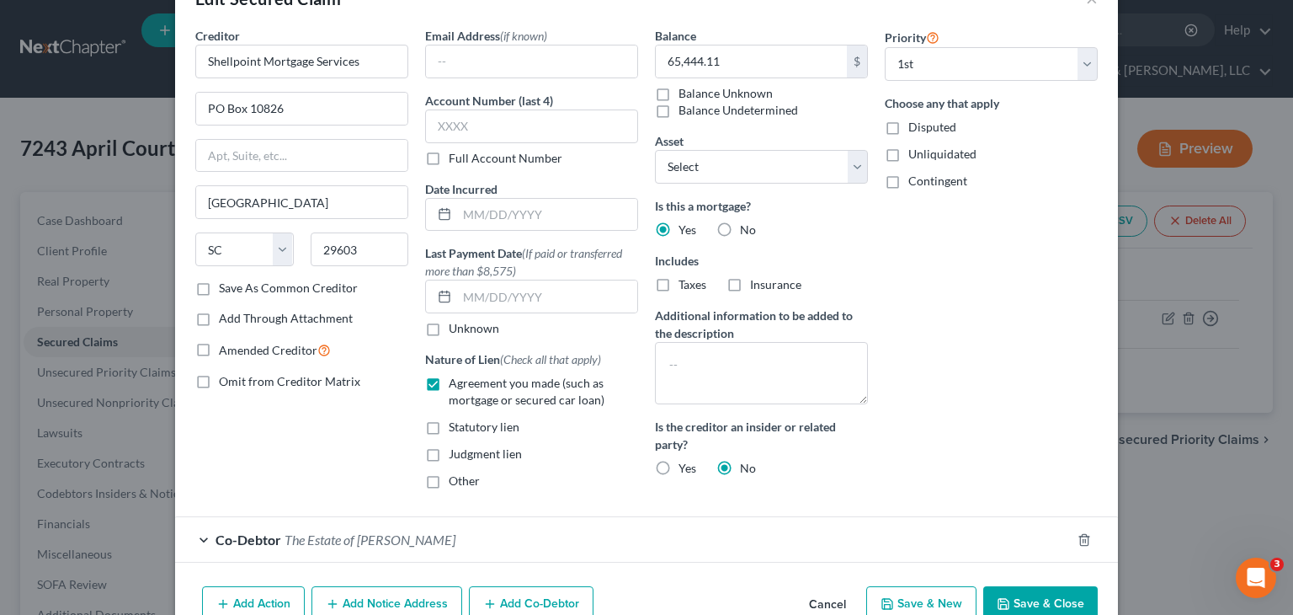
scroll to position [103, 0]
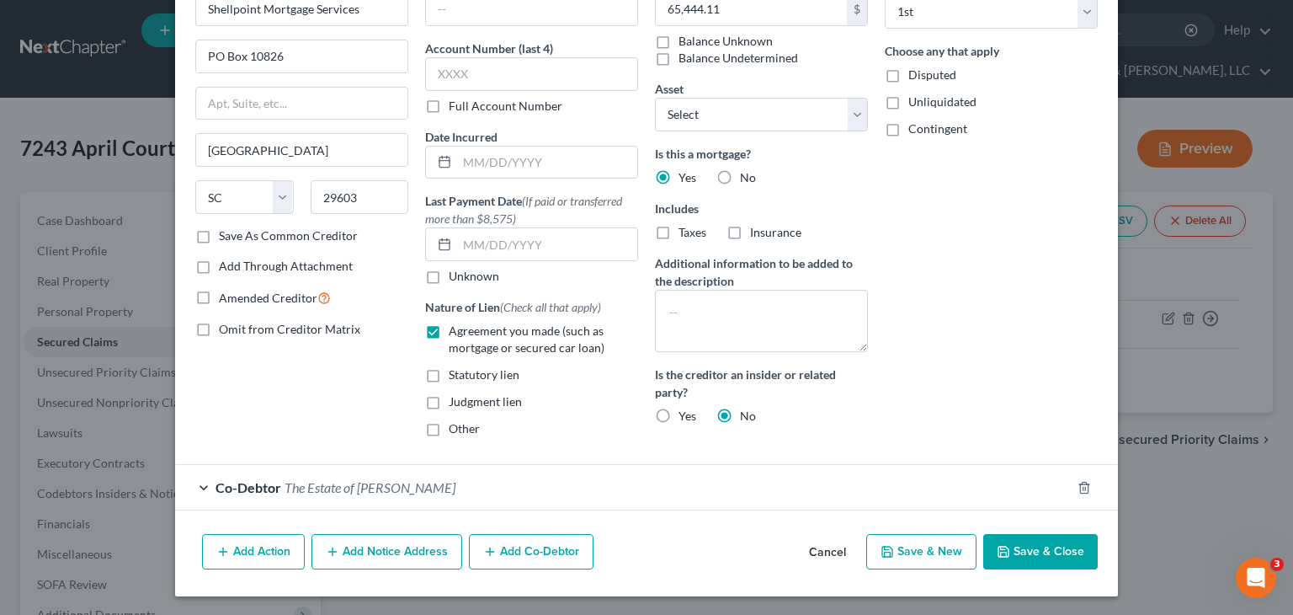
click at [360, 484] on span "The Estate of [PERSON_NAME]" at bounding box center [370, 487] width 171 height 16
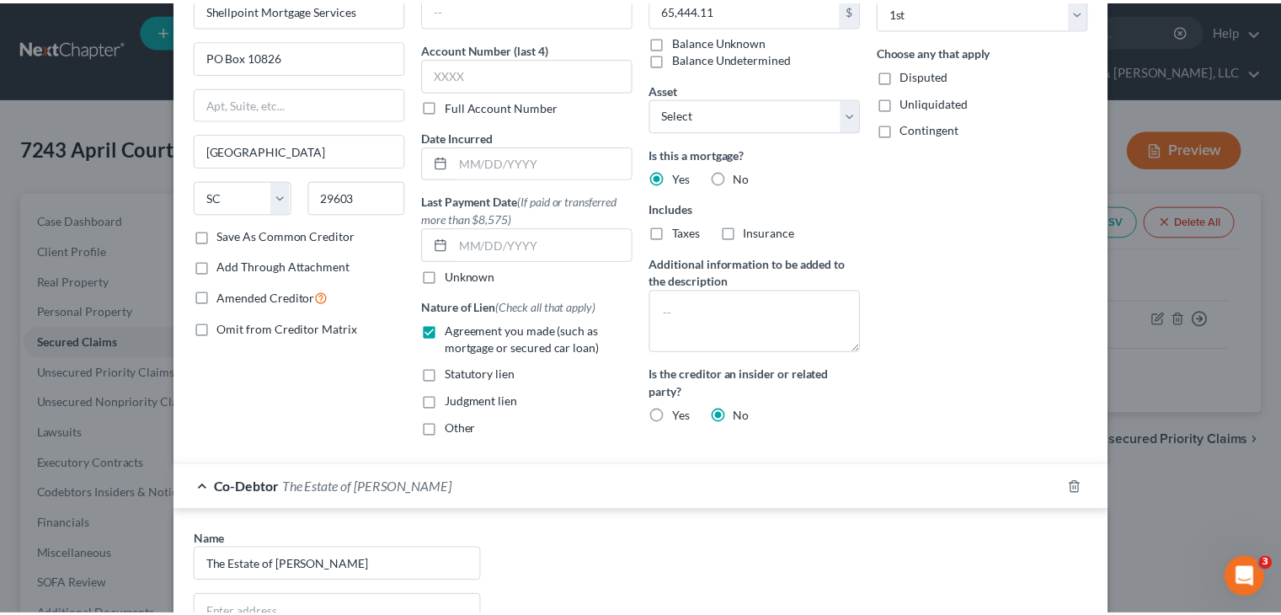
scroll to position [448, 0]
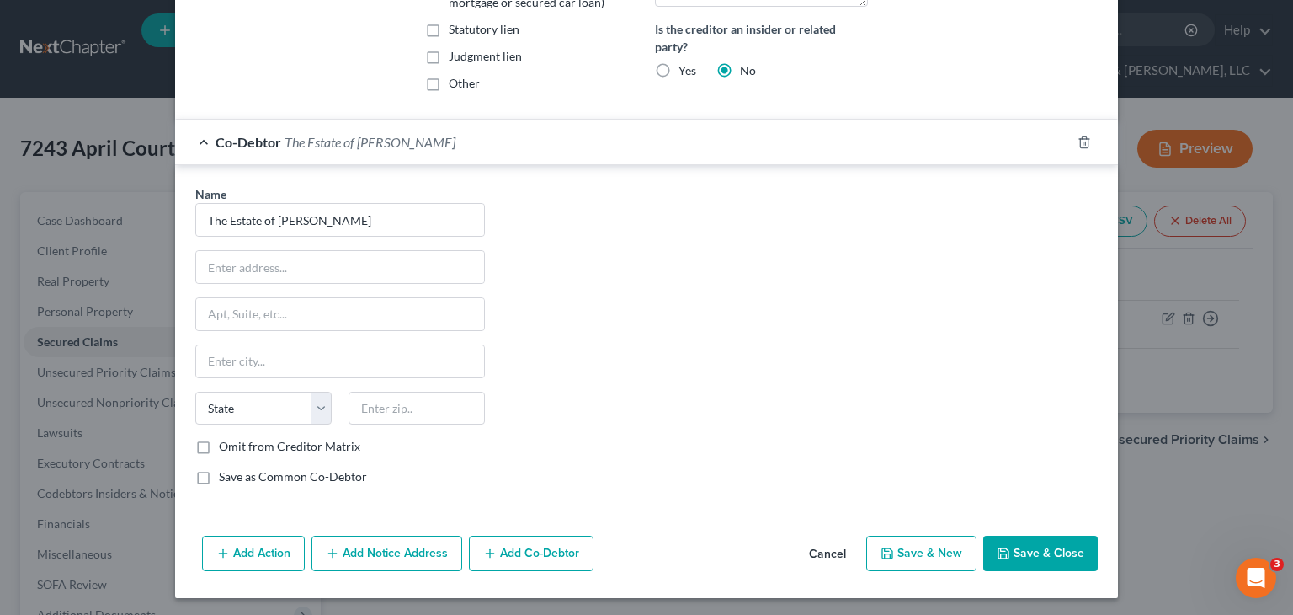
click at [228, 246] on div "Name * The Estate of [PERSON_NAME] State [US_STATE] AK AR AZ CA CO CT DE DC [GE…" at bounding box center [340, 341] width 306 height 313
drag, startPoint x: 219, startPoint y: 270, endPoint x: 239, endPoint y: 264, distance: 21.3
click at [219, 270] on input "text" at bounding box center [340, 267] width 288 height 32
type input "PO Box 871073"
type input "30287"
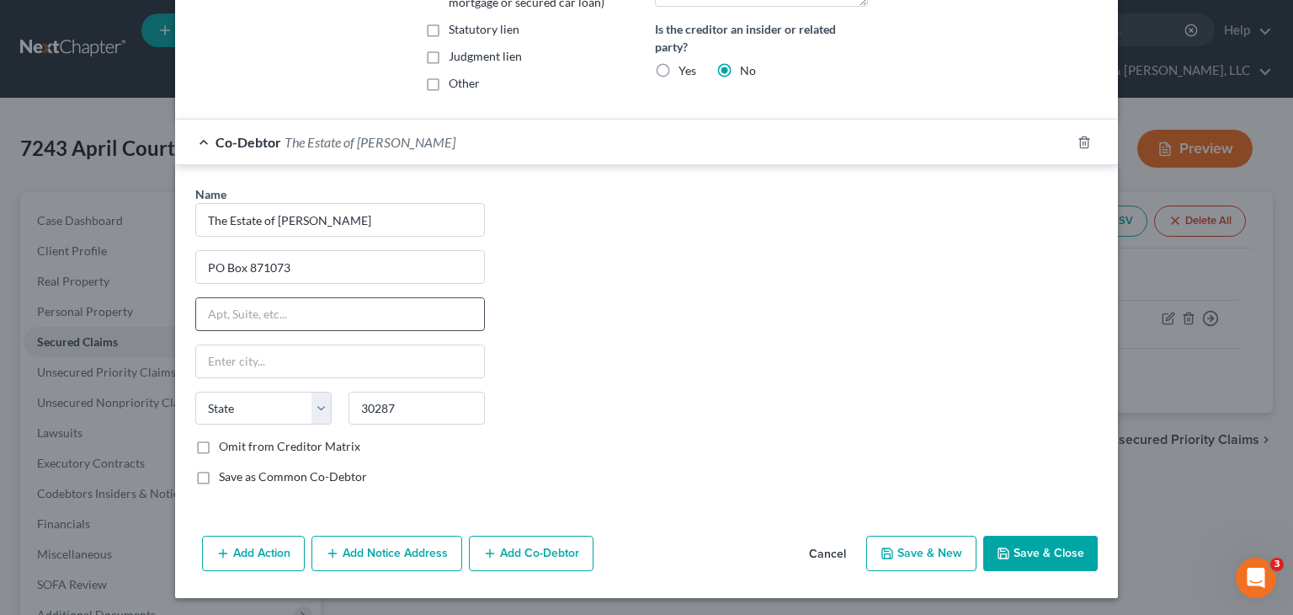
type input "[PERSON_NAME]"
select select "10"
click at [1015, 541] on button "Save & Close" at bounding box center [1040, 552] width 115 height 35
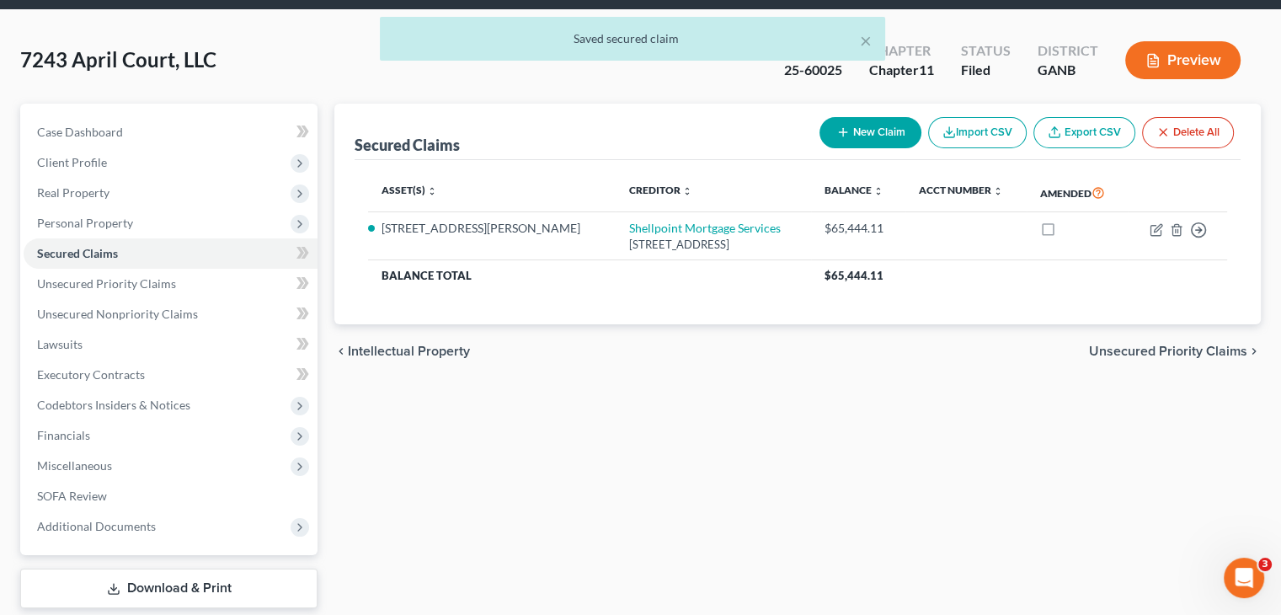
scroll to position [158, 0]
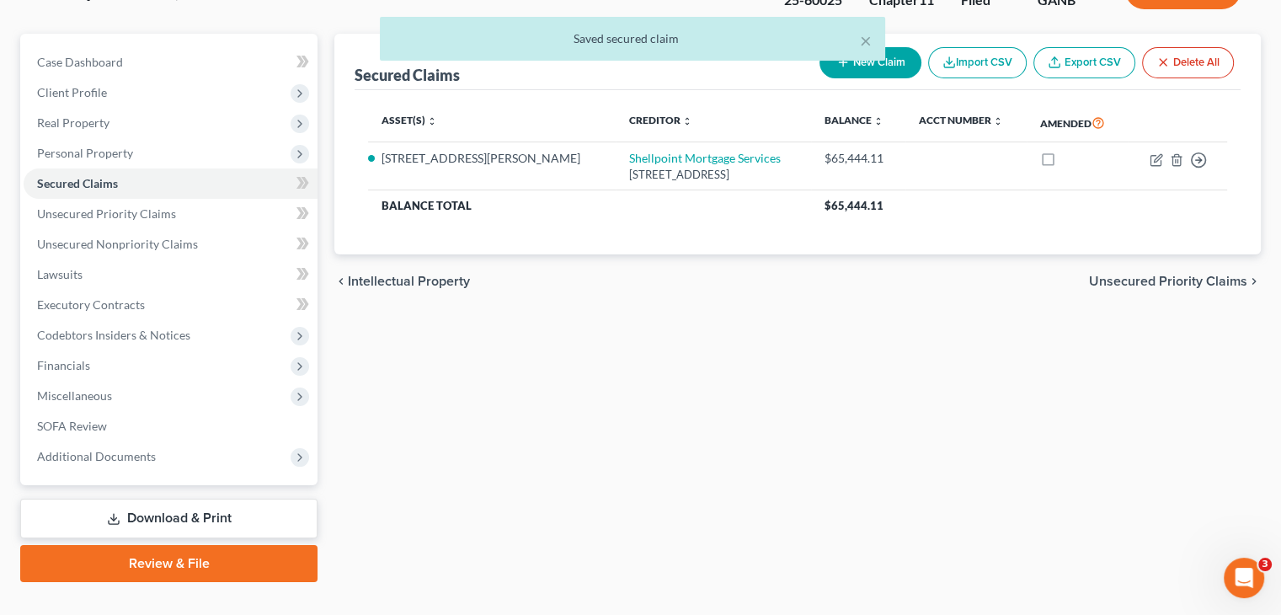
click at [171, 498] on link "Download & Print" at bounding box center [168, 518] width 297 height 40
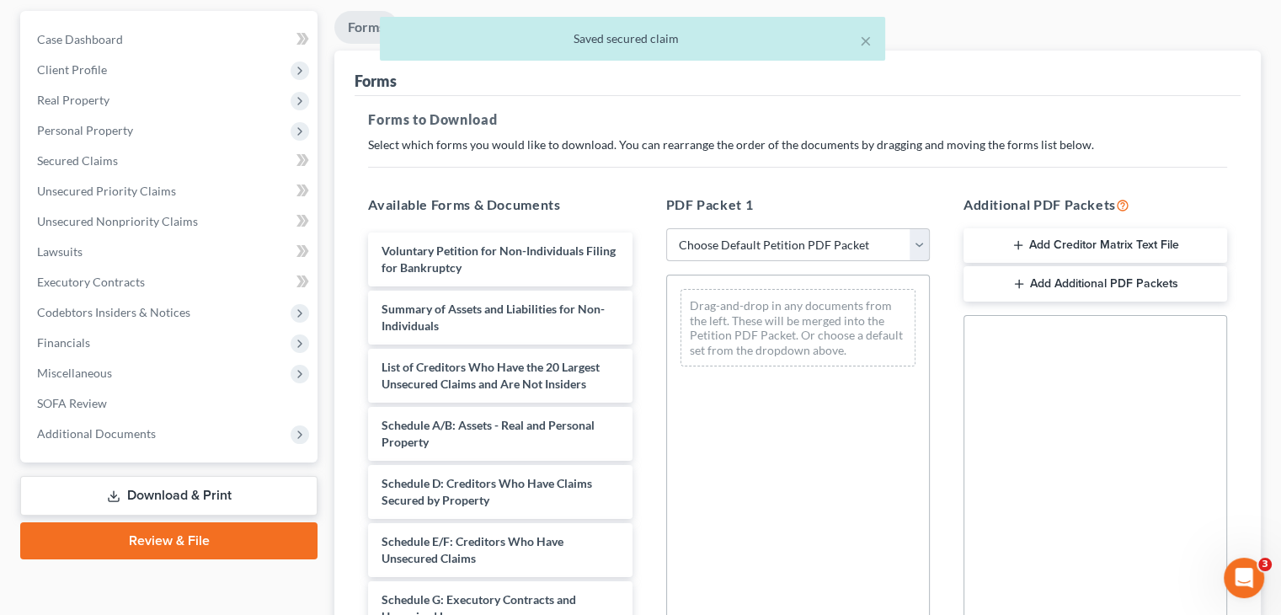
scroll to position [253, 0]
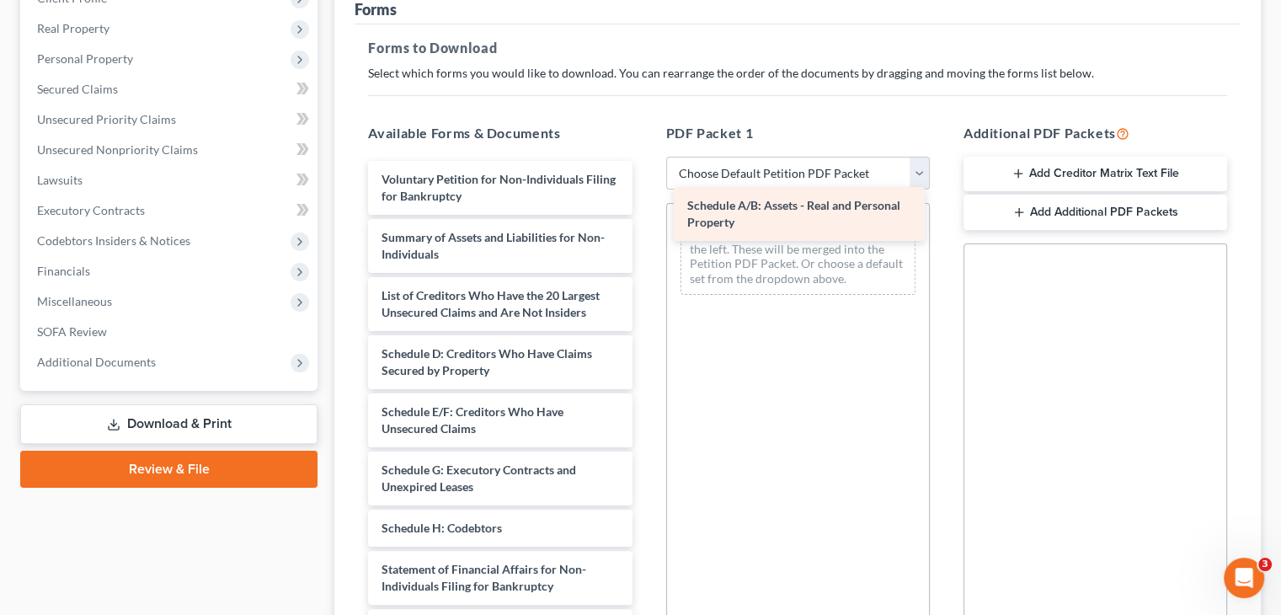
drag, startPoint x: 468, startPoint y: 330, endPoint x: 774, endPoint y: 214, distance: 327.0
click at [645, 214] on div "Schedule A/B: Assets - Real and Personal Property Voluntary Petition for Non-In…" at bounding box center [499, 494] width 290 height 667
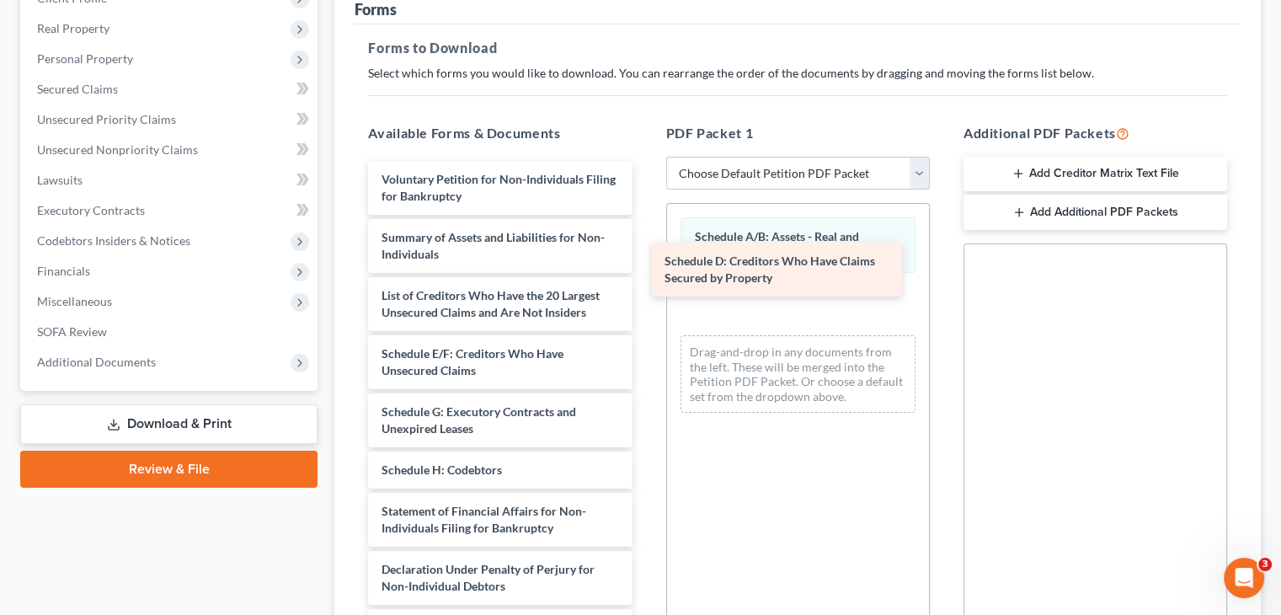
drag, startPoint x: 522, startPoint y: 321, endPoint x: 805, endPoint y: 260, distance: 289.3
click at [645, 260] on div "Schedule D: Creditors Who Have Claims Secured by Property Voluntary Petition fo…" at bounding box center [499, 465] width 290 height 609
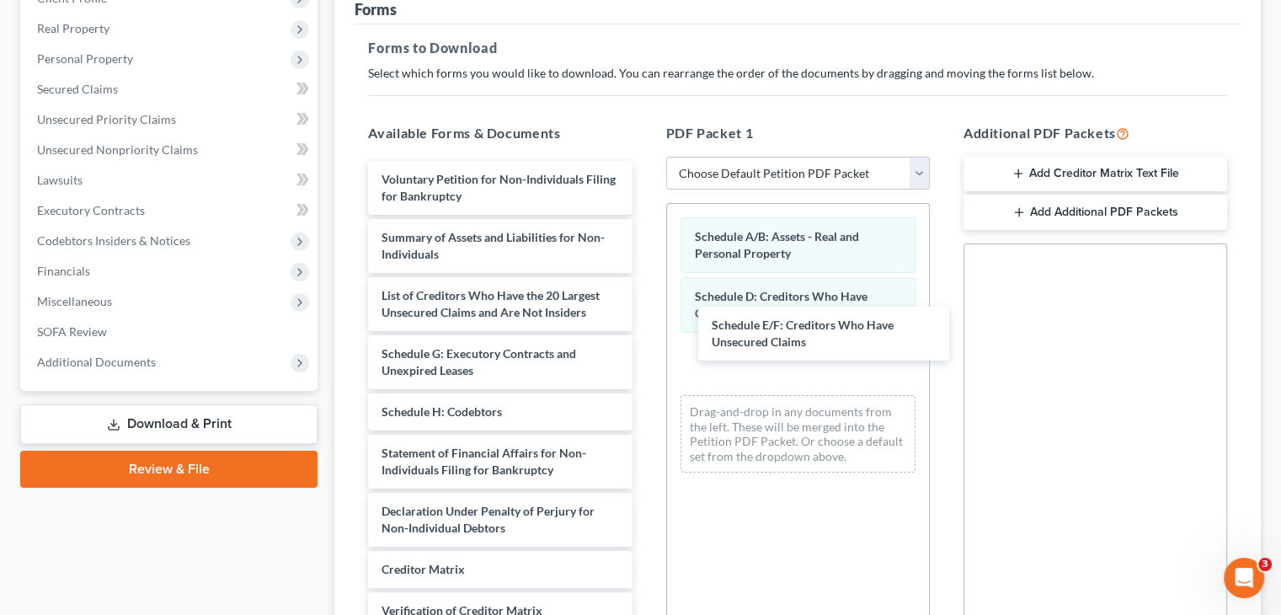
drag, startPoint x: 505, startPoint y: 334, endPoint x: 642, endPoint y: 340, distance: 137.4
click at [645, 338] on div "Schedule E/F: Creditors Who Have Unsecured Claims Voluntary Petition for Non-In…" at bounding box center [499, 436] width 290 height 551
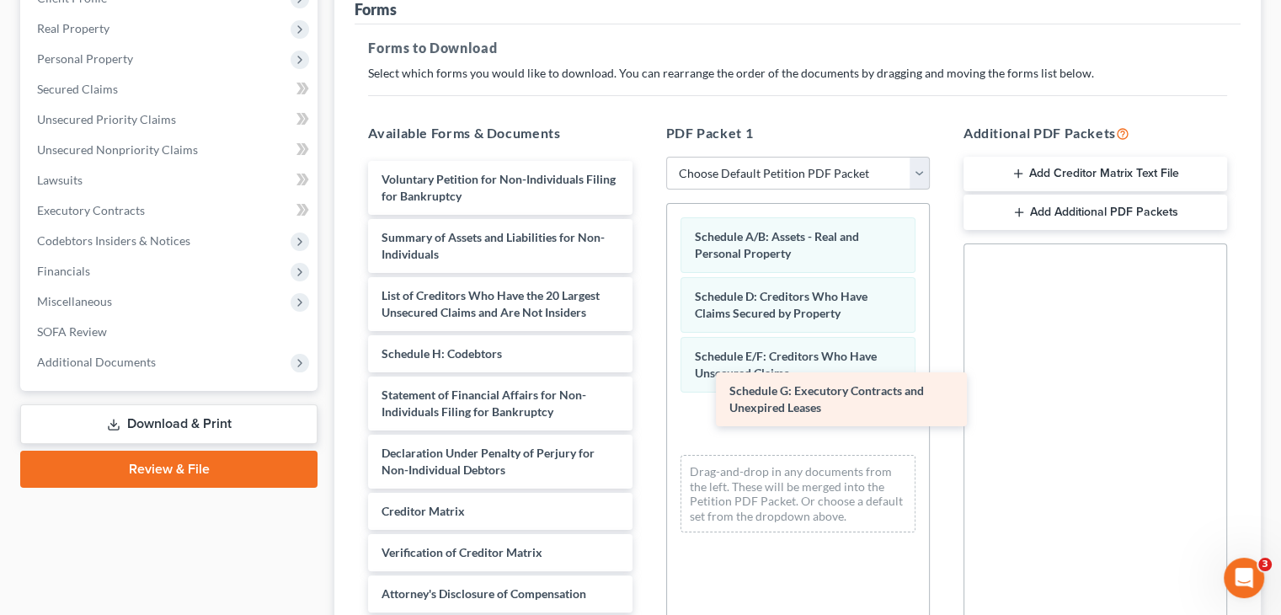
drag, startPoint x: 496, startPoint y: 324, endPoint x: 802, endPoint y: 380, distance: 310.6
click at [645, 379] on div "Schedule G: Executory Contracts and Unexpired Leases Voluntary Petition for Non…" at bounding box center [499, 407] width 290 height 493
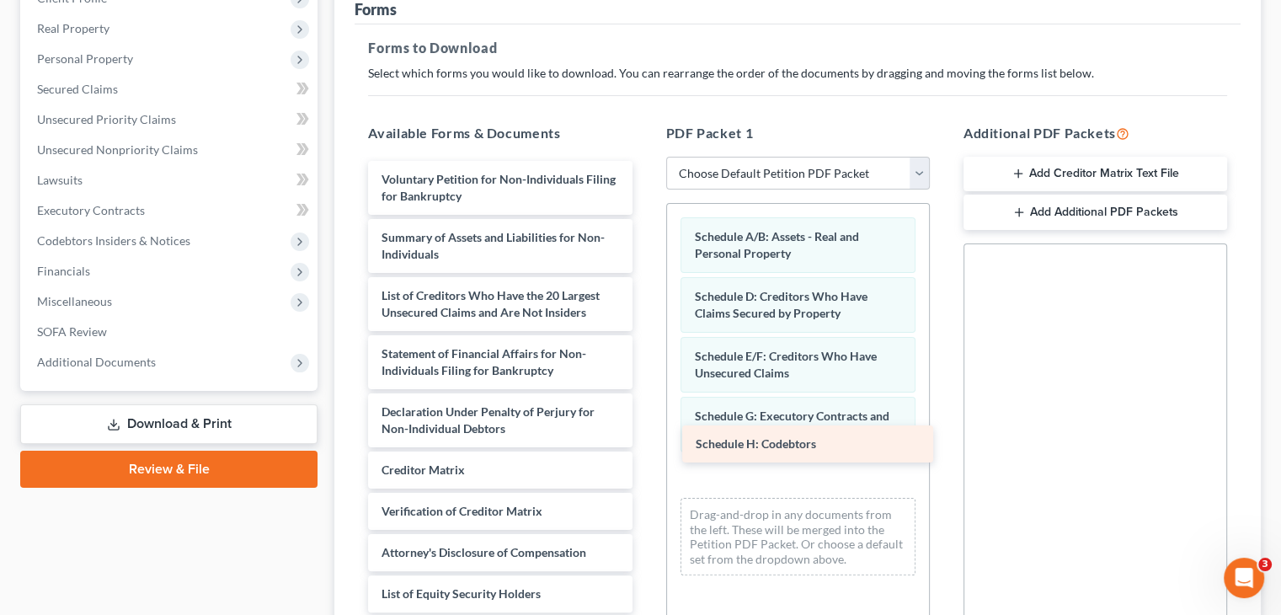
drag, startPoint x: 555, startPoint y: 322, endPoint x: 869, endPoint y: 445, distance: 337.2
click at [645, 445] on div "Schedule H: Codebtors Voluntary Petition for Non-Individuals Filing for Bankrup…" at bounding box center [499, 386] width 290 height 451
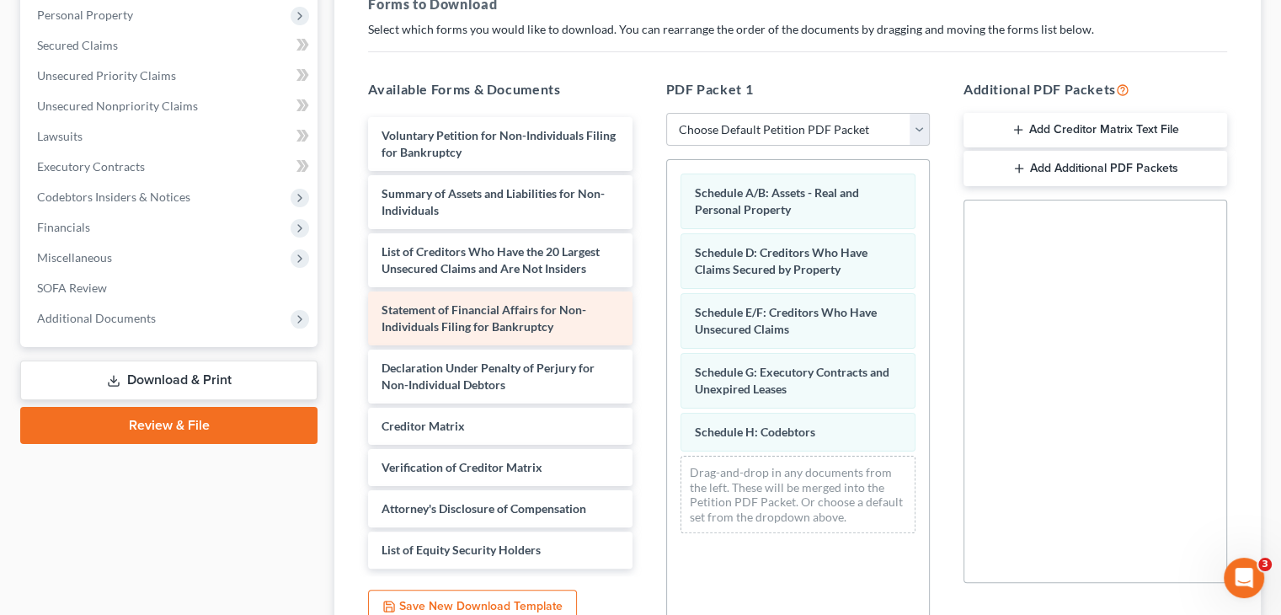
scroll to position [337, 0]
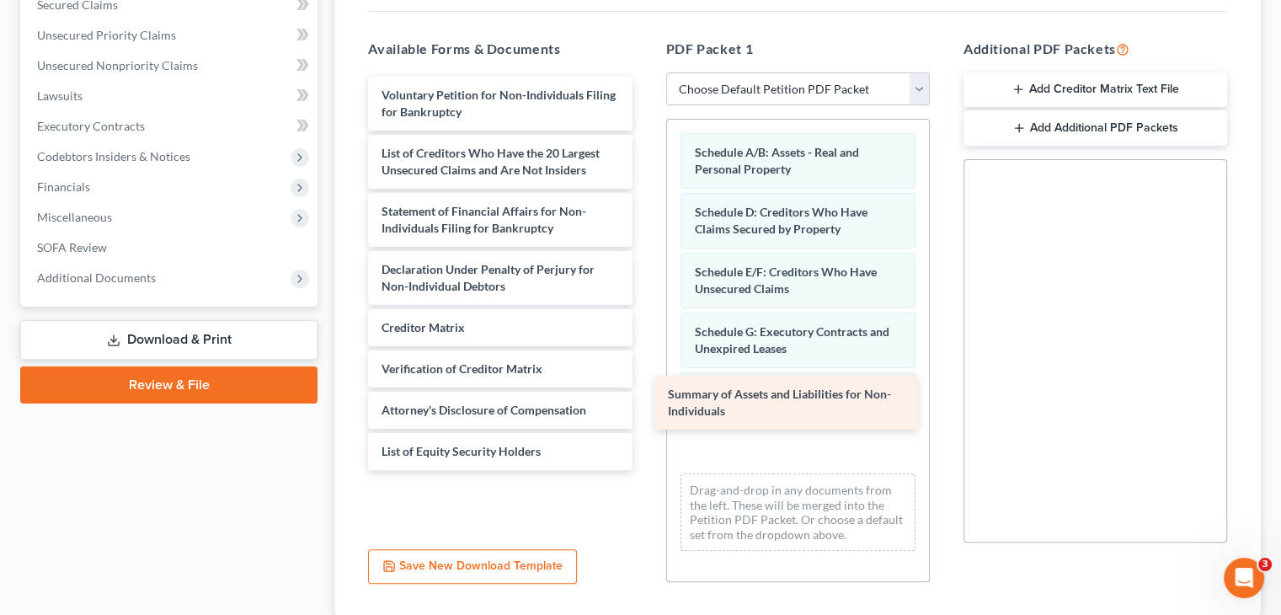
drag, startPoint x: 498, startPoint y: 131, endPoint x: 791, endPoint y: 398, distance: 395.7
click at [645, 398] on div "Summary of Assets and Liabilities for Non-Individuals Voluntary Petition for No…" at bounding box center [499, 273] width 290 height 393
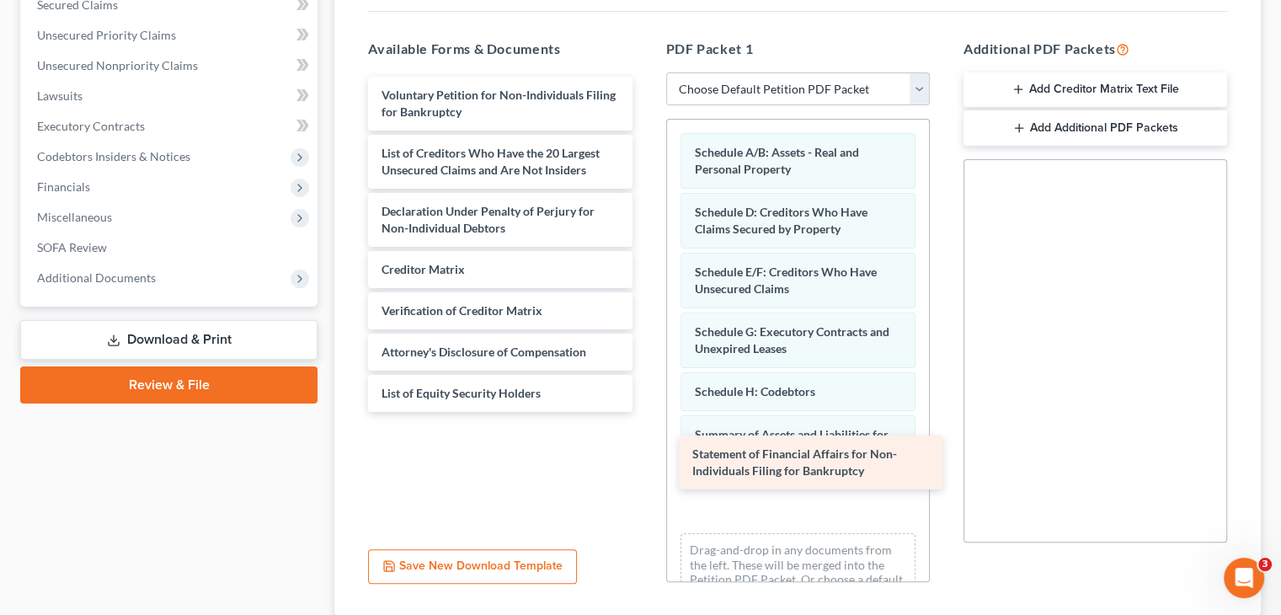
drag, startPoint x: 670, startPoint y: 277, endPoint x: 809, endPoint y: 455, distance: 226.2
click at [645, 412] on div "Statement of Financial Affairs for Non-Individuals Filing for Bankruptcy Volunt…" at bounding box center [499, 244] width 290 height 335
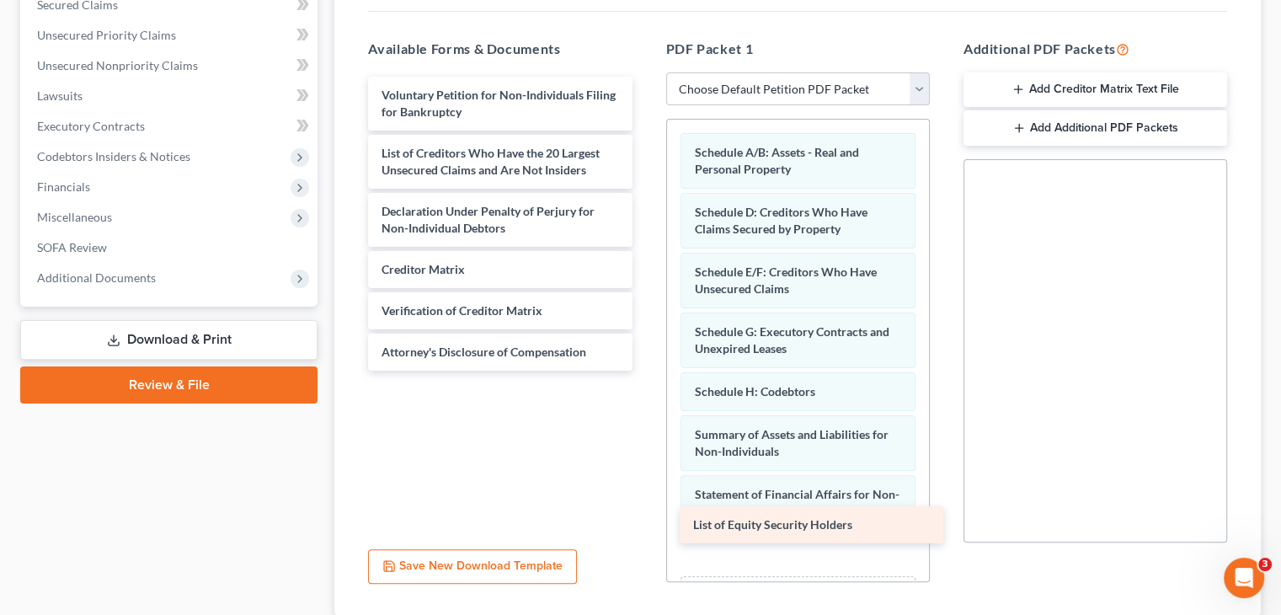
drag, startPoint x: 487, startPoint y: 358, endPoint x: 798, endPoint y: 521, distance: 351.7
click at [645, 370] on div "List of Equity Security Holders Voluntary Petition for Non-Individuals Filing f…" at bounding box center [499, 224] width 290 height 294
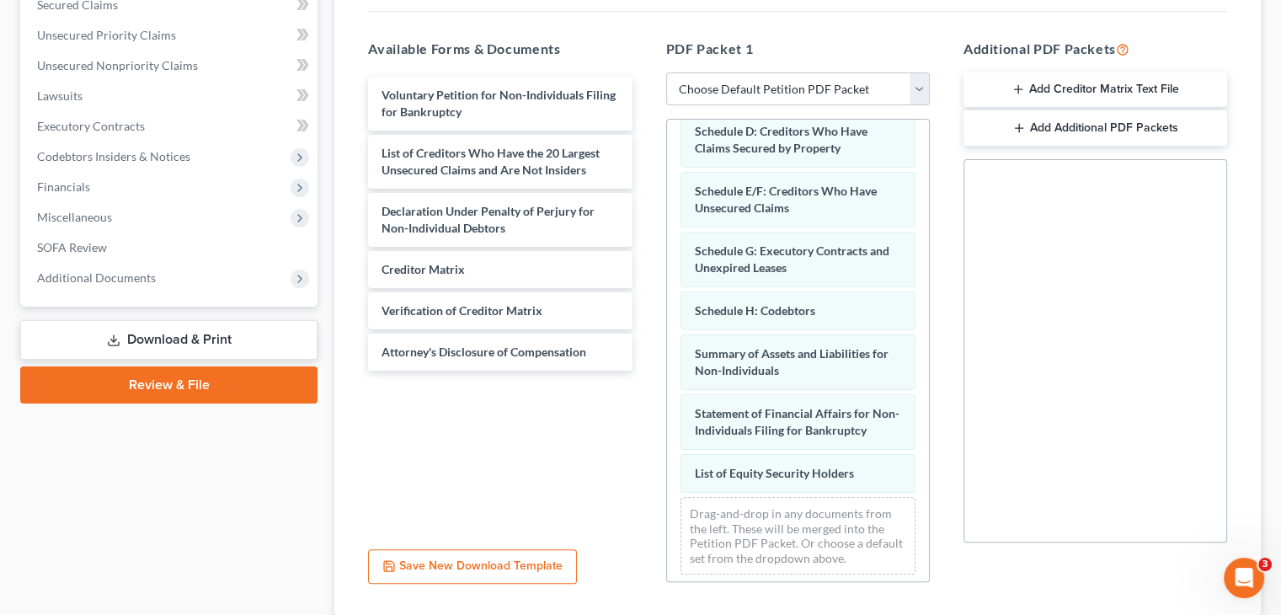
scroll to position [101, 0]
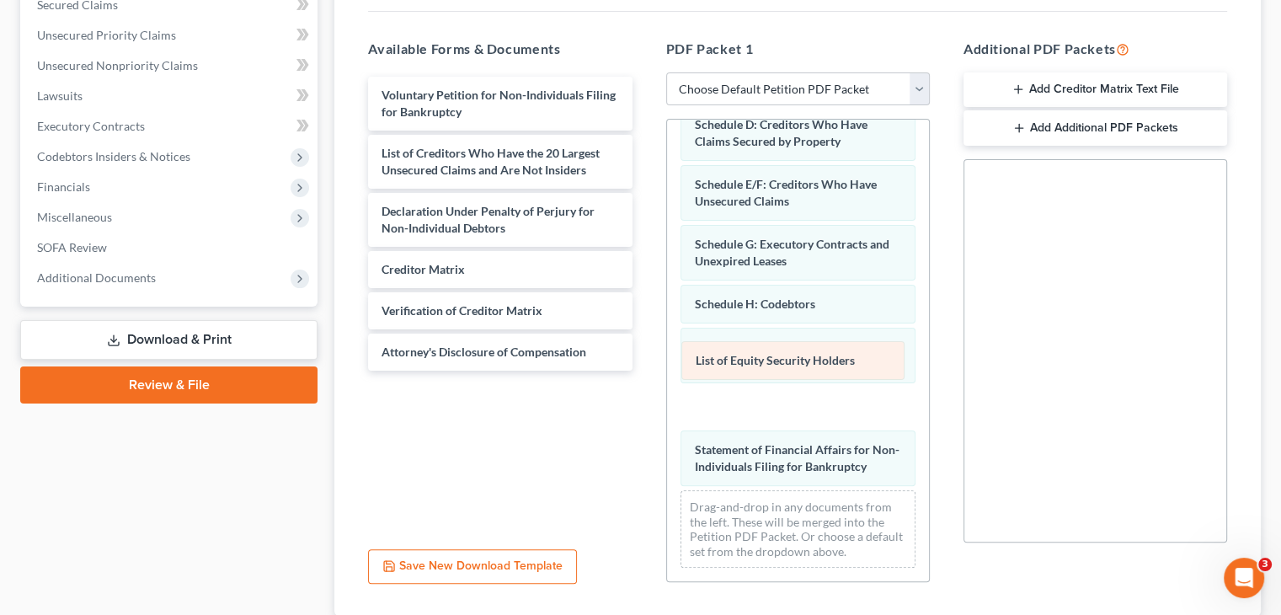
drag, startPoint x: 805, startPoint y: 434, endPoint x: 807, endPoint y: 358, distance: 75.8
click at [807, 358] on div "List of Equity Security Holders Schedule A/B: Assets - Real and Personal Proper…" at bounding box center [798, 306] width 262 height 549
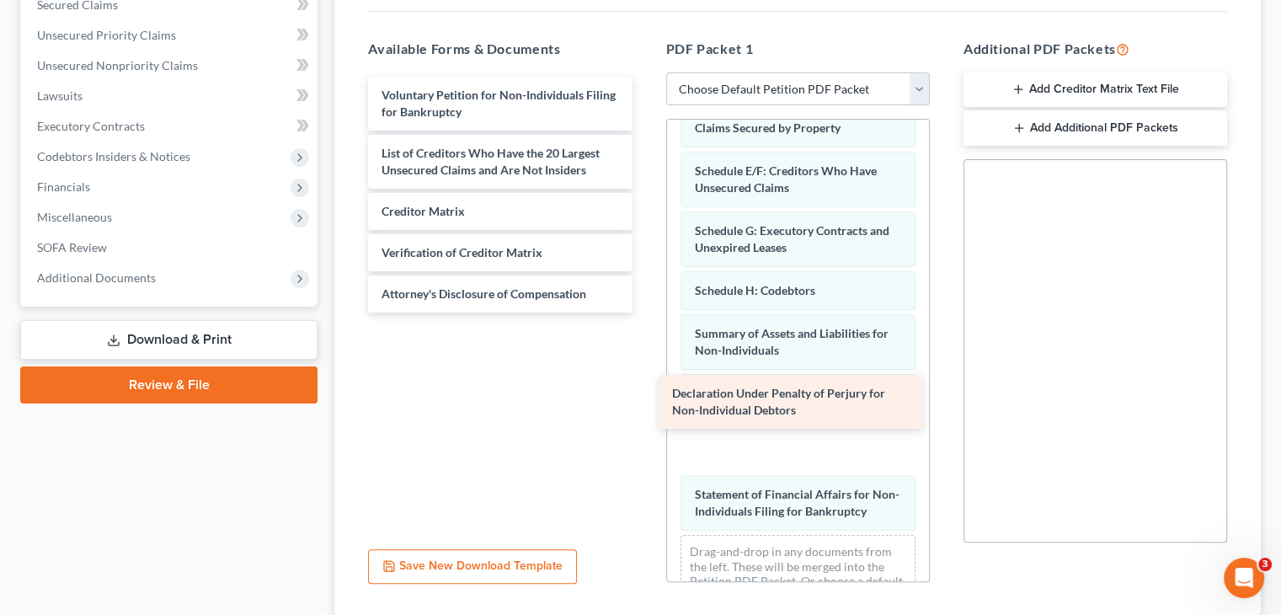
drag, startPoint x: 485, startPoint y: 185, endPoint x: 775, endPoint y: 399, distance: 360.7
click at [645, 312] on div "Declaration Under Penalty of Perjury for Non-Individual Debtors Voluntary Petit…" at bounding box center [499, 195] width 290 height 236
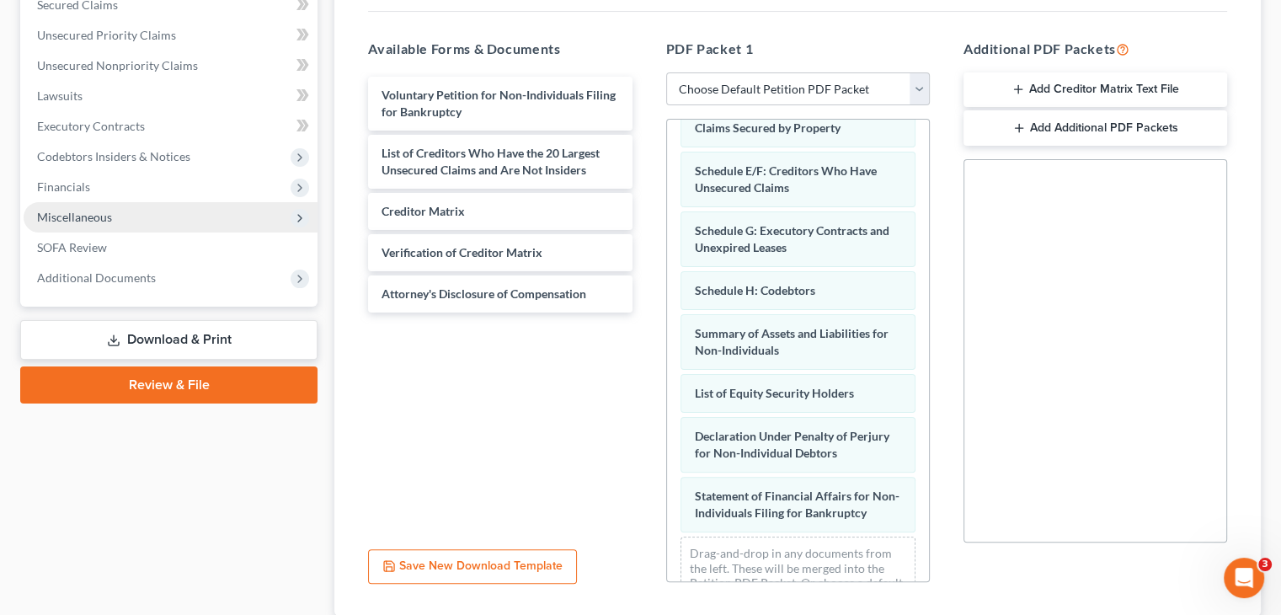
scroll to position [0, 0]
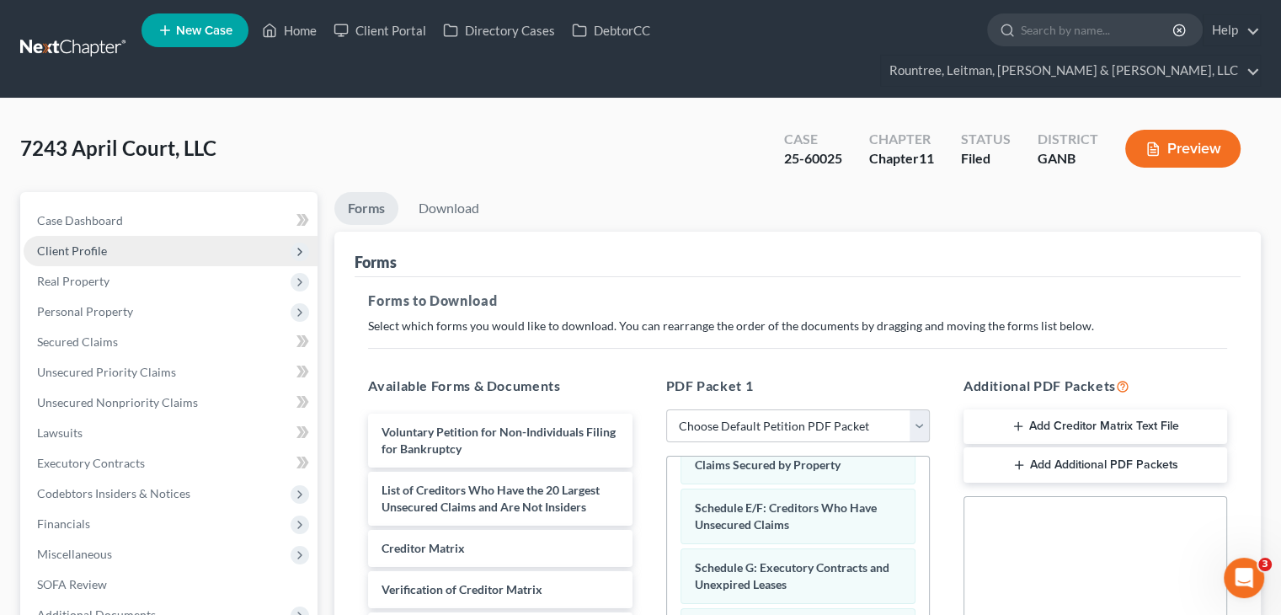
click at [77, 243] on span "Client Profile" at bounding box center [72, 250] width 70 height 14
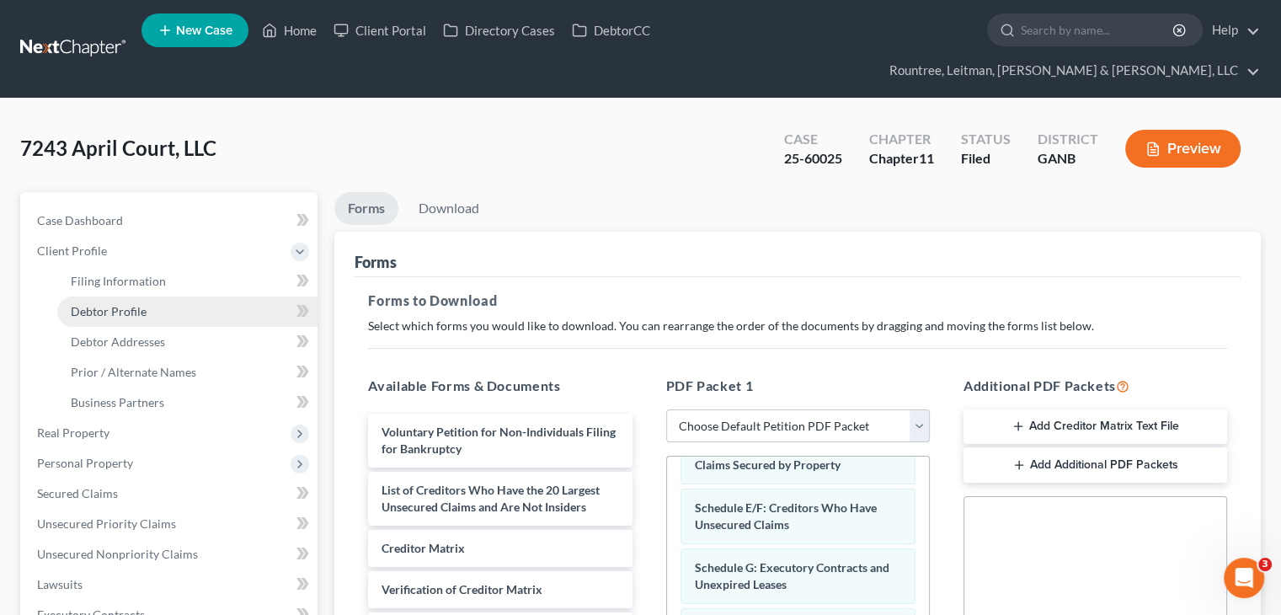
click at [125, 304] on span "Debtor Profile" at bounding box center [109, 311] width 76 height 14
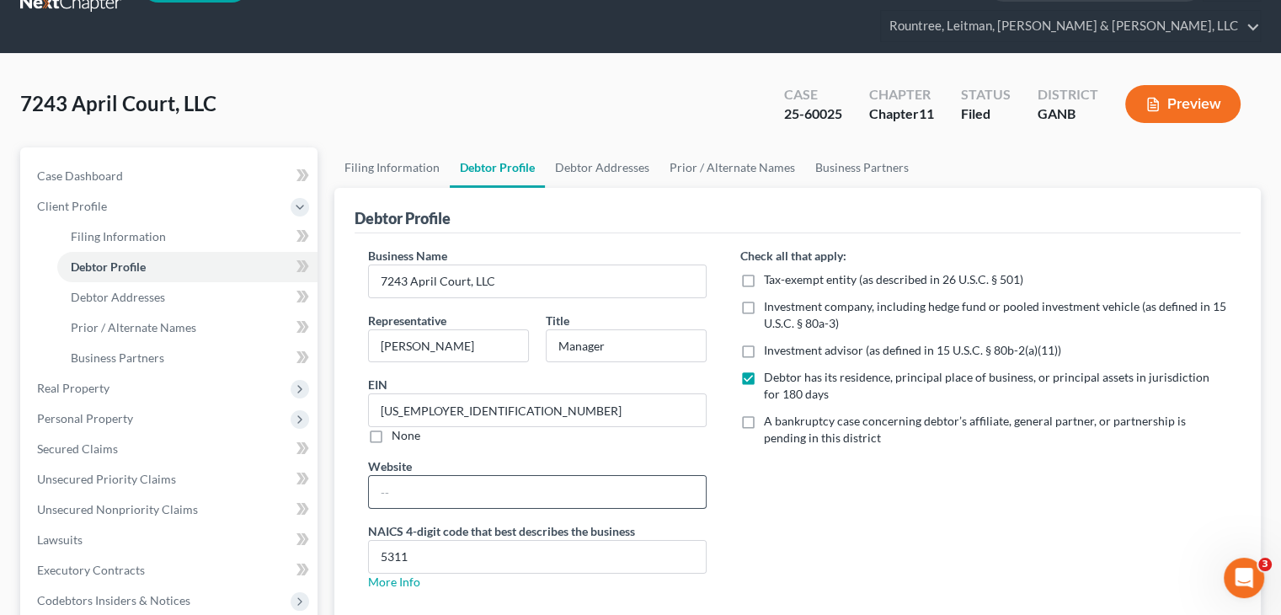
scroll to position [84, 0]
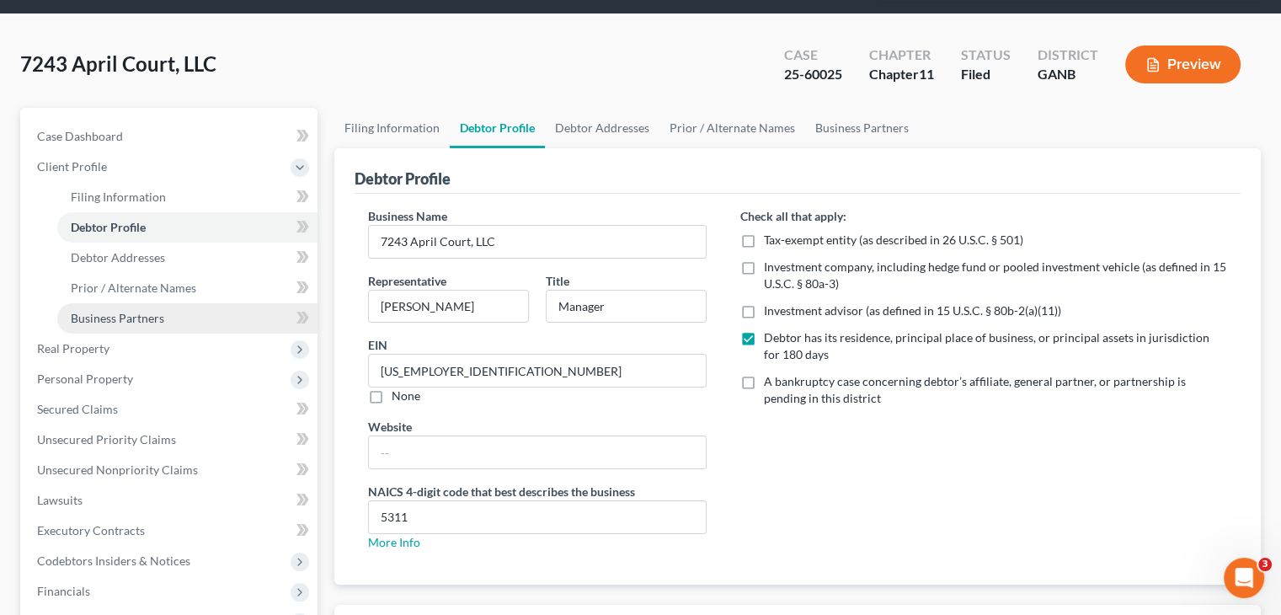
click at [120, 311] on span "Business Partners" at bounding box center [117, 318] width 93 height 14
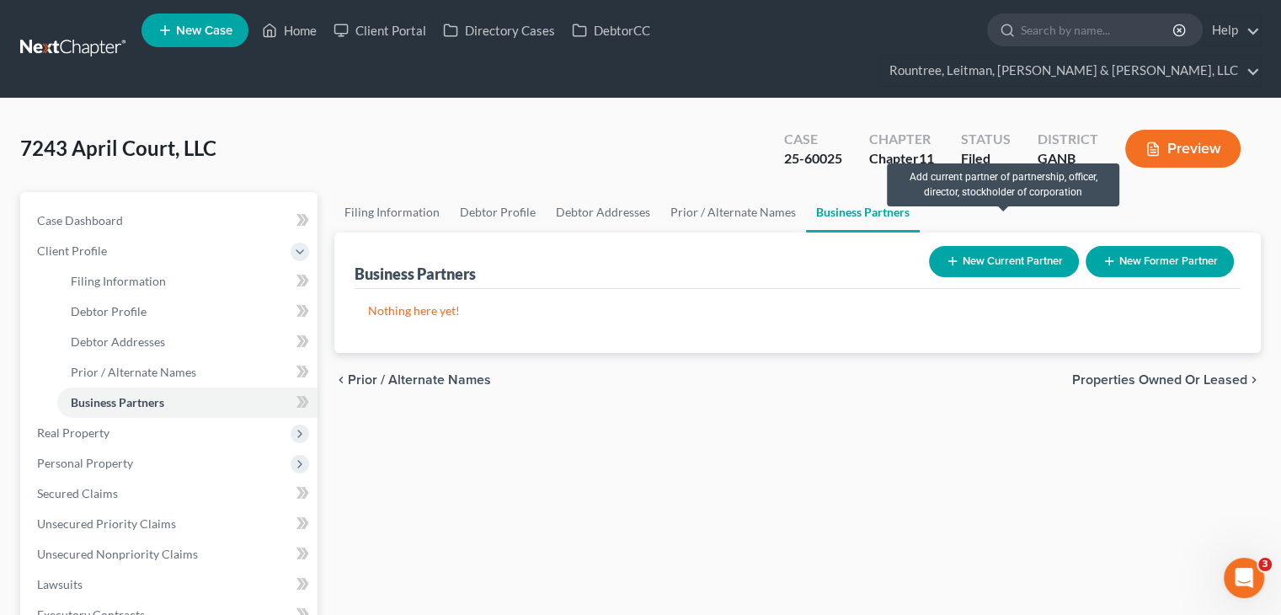
click at [1024, 246] on button "New Current Partner" at bounding box center [1004, 261] width 150 height 31
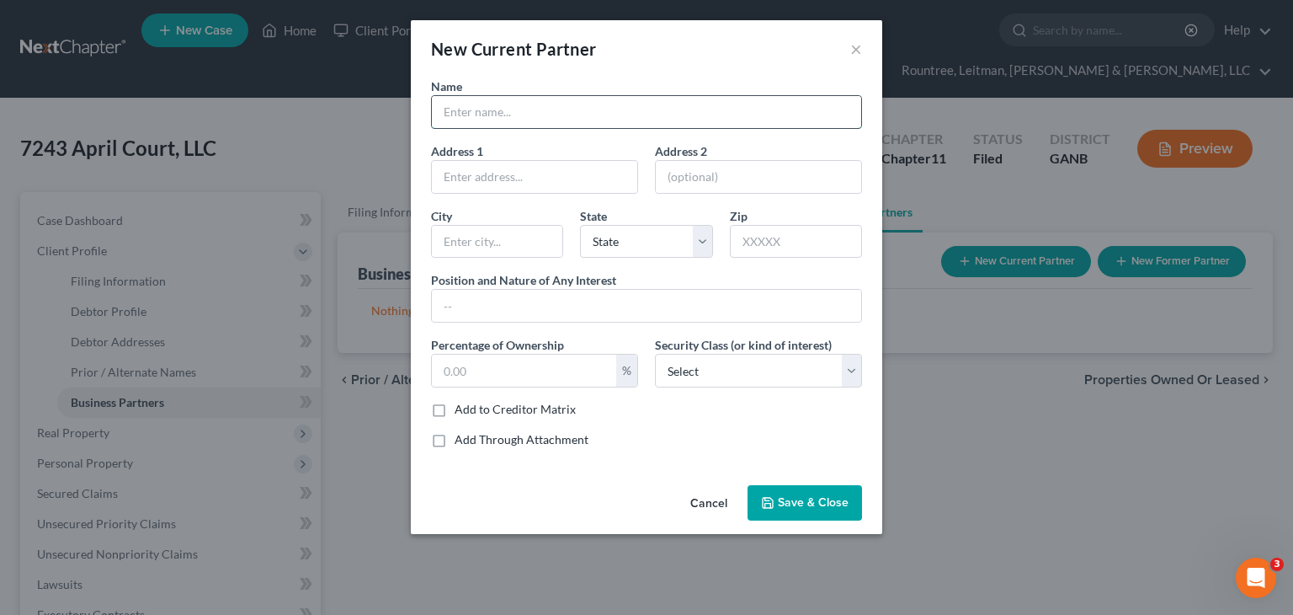
click at [512, 117] on input "text" at bounding box center [646, 112] width 429 height 32
click at [483, 101] on input "text" at bounding box center [646, 112] width 429 height 32
click at [488, 109] on input "[PERSON_NAME], as executor of the Estate of [PERSON_NAME]" at bounding box center [646, 112] width 429 height 32
type input "[PERSON_NAME] as executor of the Estate of [PERSON_NAME]"
click at [464, 174] on input "text" at bounding box center [534, 177] width 205 height 32
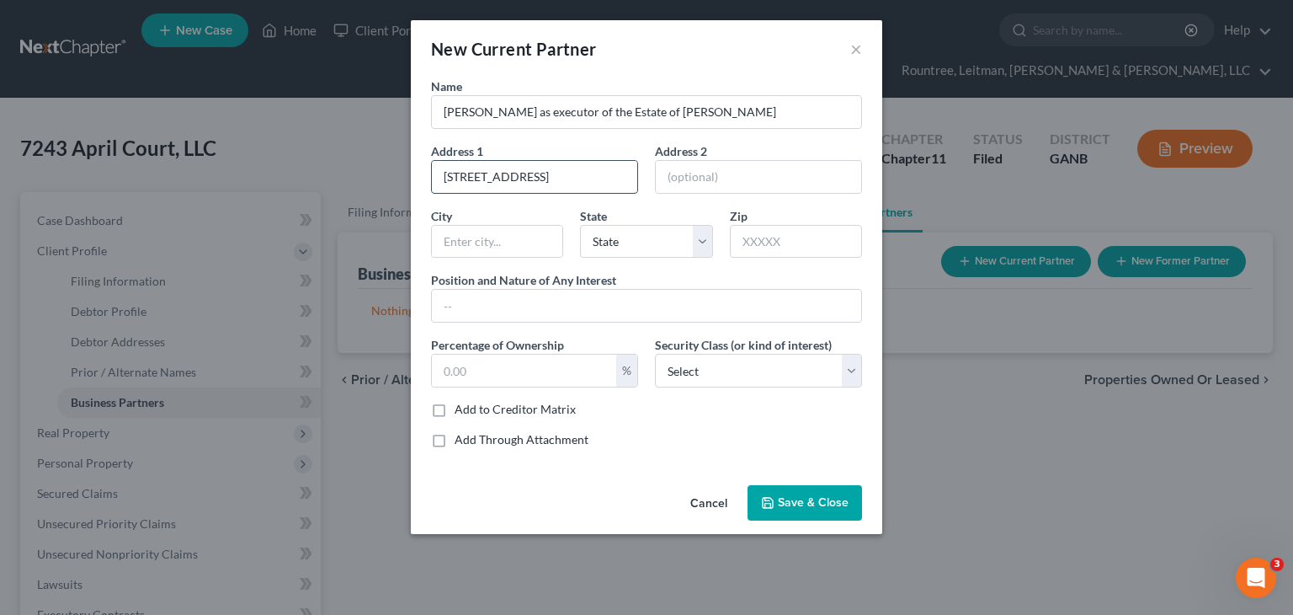
type input "[STREET_ADDRESS]"
type input "Ste. 15-L"
type input "[US_STATE]"
select select "35"
type input "10025"
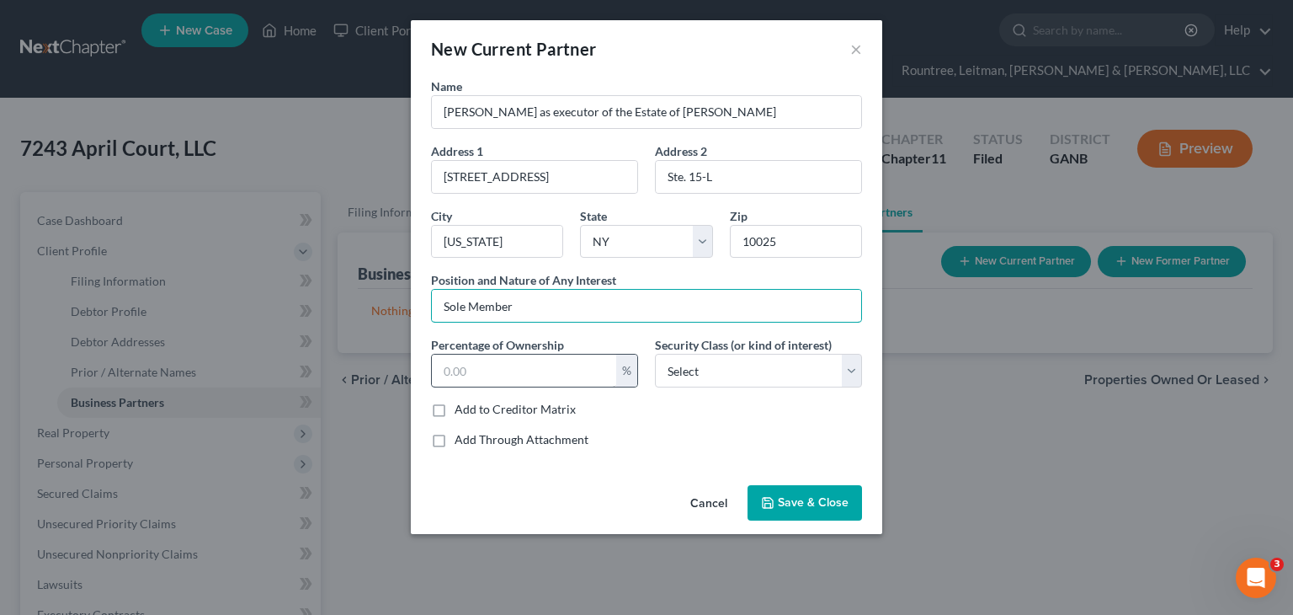
type input "Sole Member"
click at [462, 374] on input "text" at bounding box center [524, 370] width 184 height 32
type input "100.00"
click at [719, 365] on select "Select Select Common Stockholder General Partner Limited Partner Managing Membe…" at bounding box center [758, 371] width 207 height 34
select select "3"
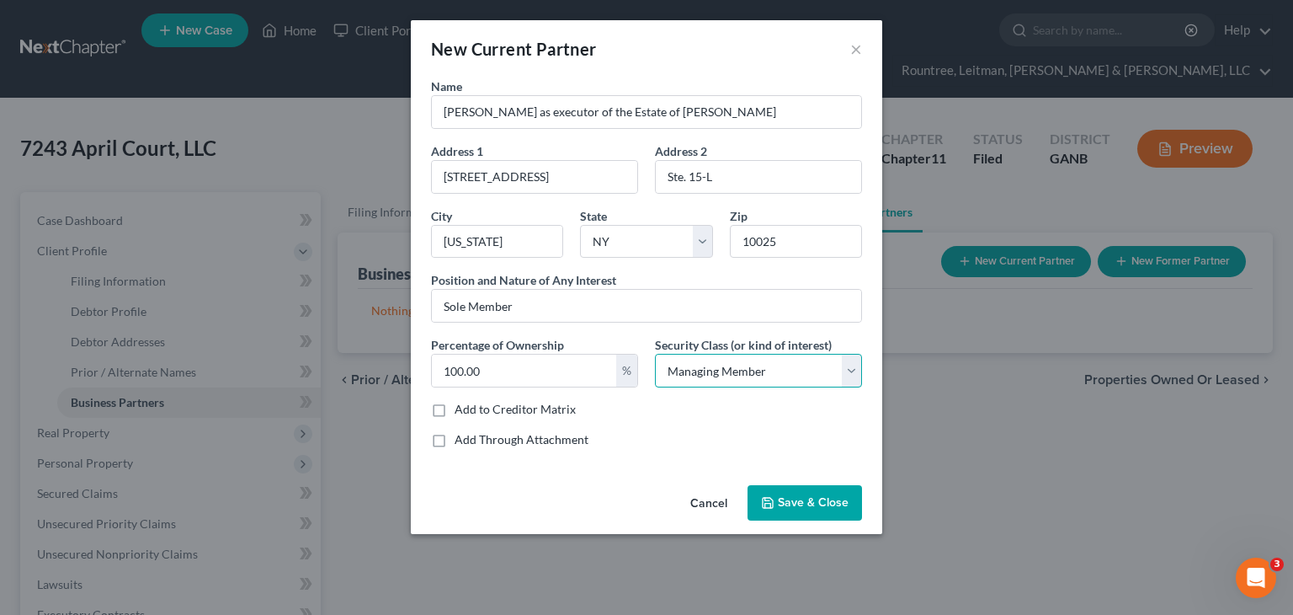
click at [655, 354] on select "Select Select Common Stockholder General Partner Limited Partner Managing Membe…" at bounding box center [758, 371] width 207 height 34
click at [836, 498] on span "Save & Close" at bounding box center [813, 502] width 71 height 14
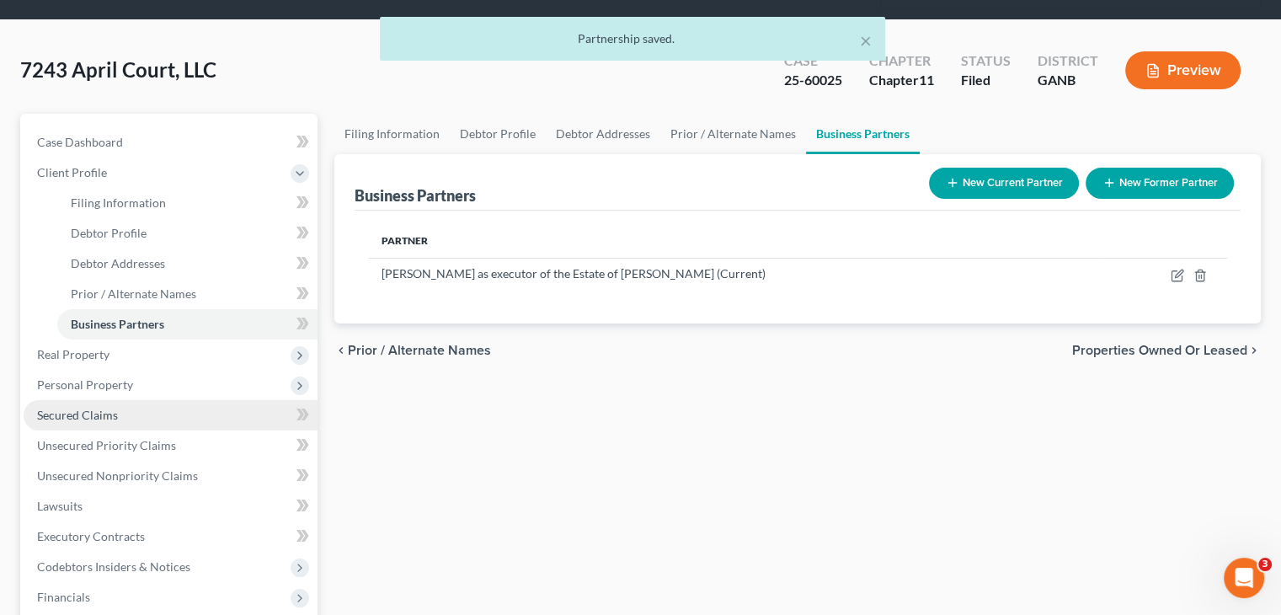
scroll to position [253, 0]
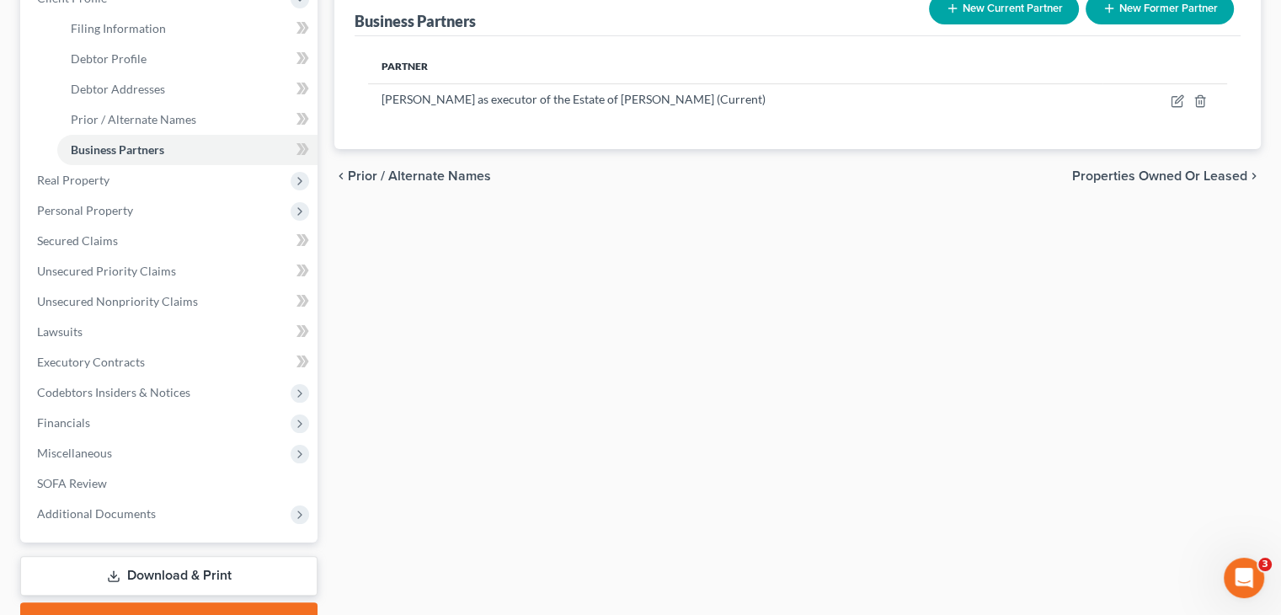
click at [189, 556] on link "Download & Print" at bounding box center [168, 576] width 297 height 40
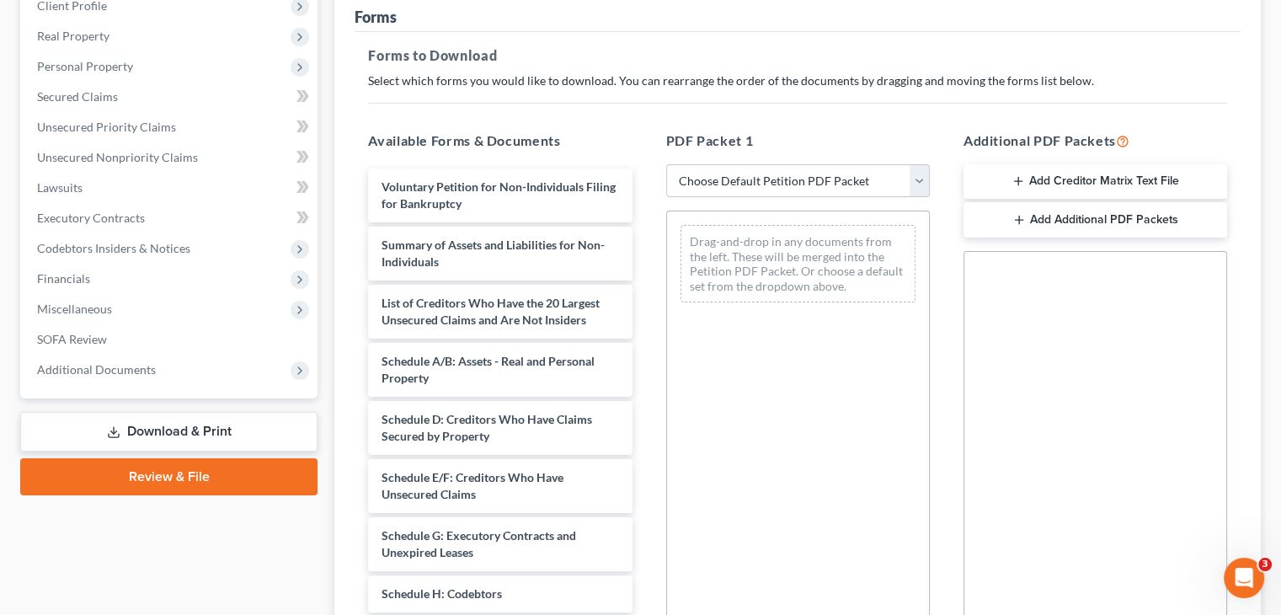
scroll to position [337, 0]
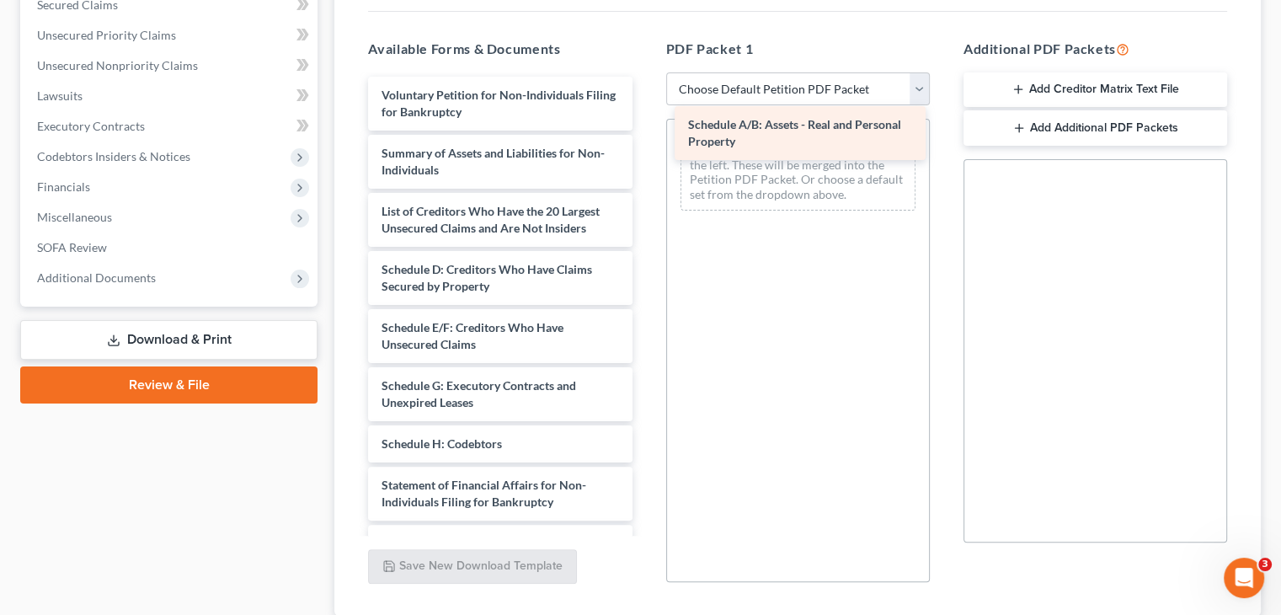
drag, startPoint x: 497, startPoint y: 237, endPoint x: 803, endPoint y: 125, distance: 326.6
click at [645, 125] on div "Schedule A/B: Assets - Real and Personal Property Voluntary Petition for Non-In…" at bounding box center [499, 410] width 290 height 667
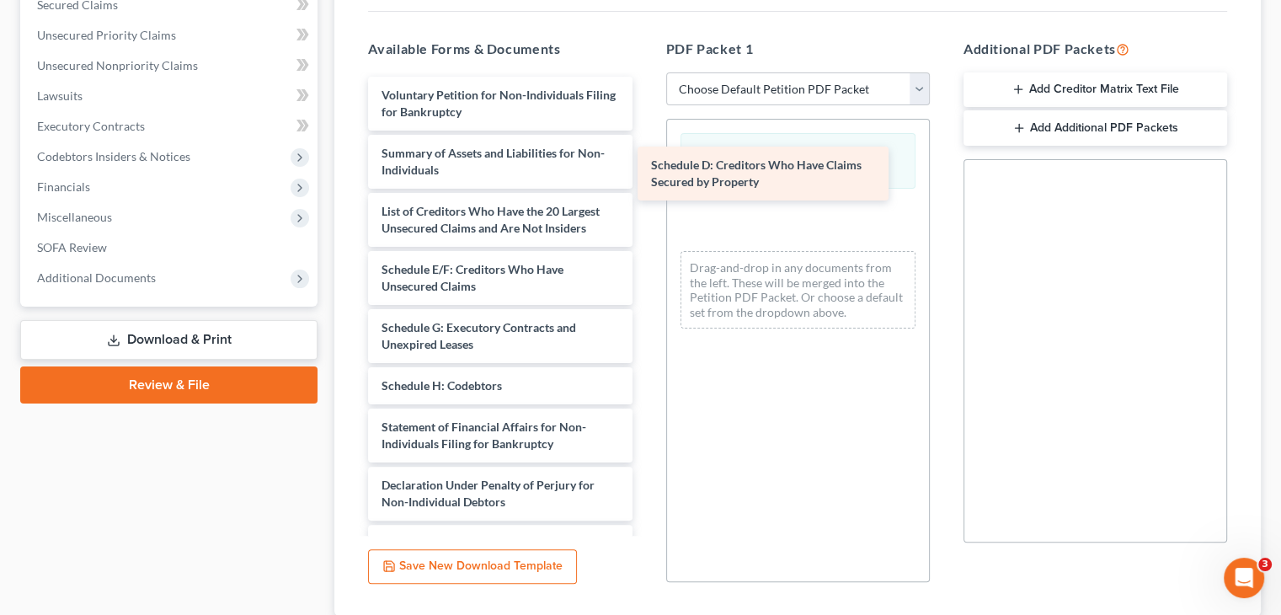
drag, startPoint x: 488, startPoint y: 249, endPoint x: 745, endPoint y: 181, distance: 265.7
click at [645, 177] on div "Schedule D: Creditors Who Have Claims Secured by Property Voluntary Petition fo…" at bounding box center [499, 381] width 290 height 609
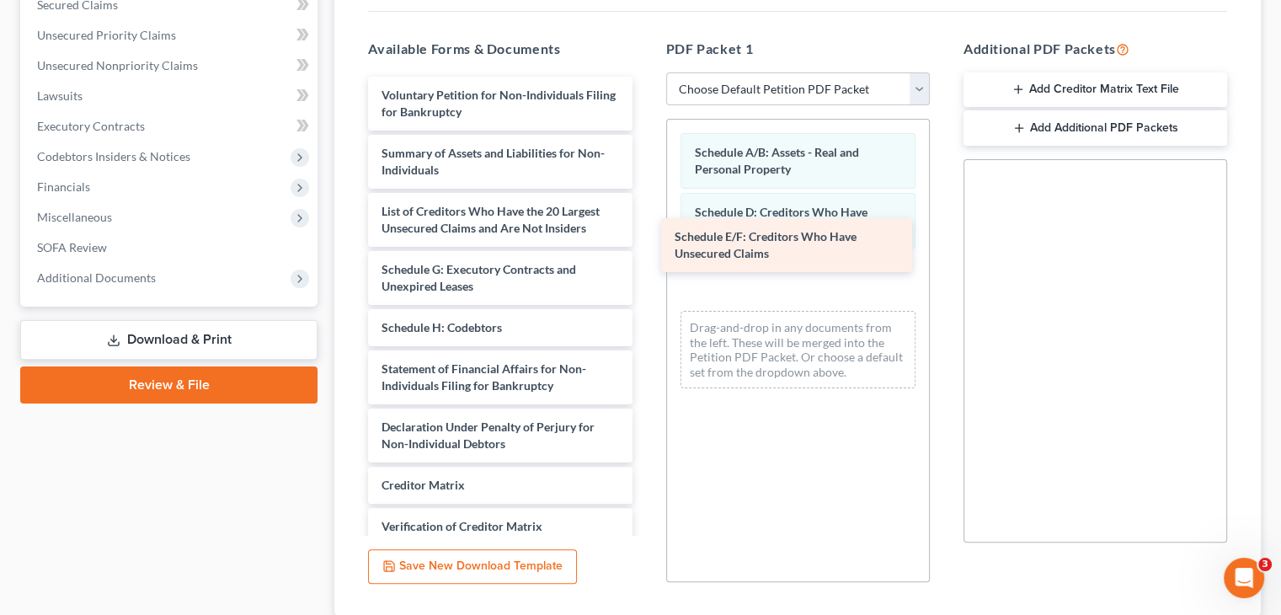
drag, startPoint x: 498, startPoint y: 246, endPoint x: 797, endPoint y: 243, distance: 298.9
click at [645, 243] on div "Schedule E/F: Creditors Who Have Unsecured Claims Voluntary Petition for Non-In…" at bounding box center [499, 352] width 290 height 551
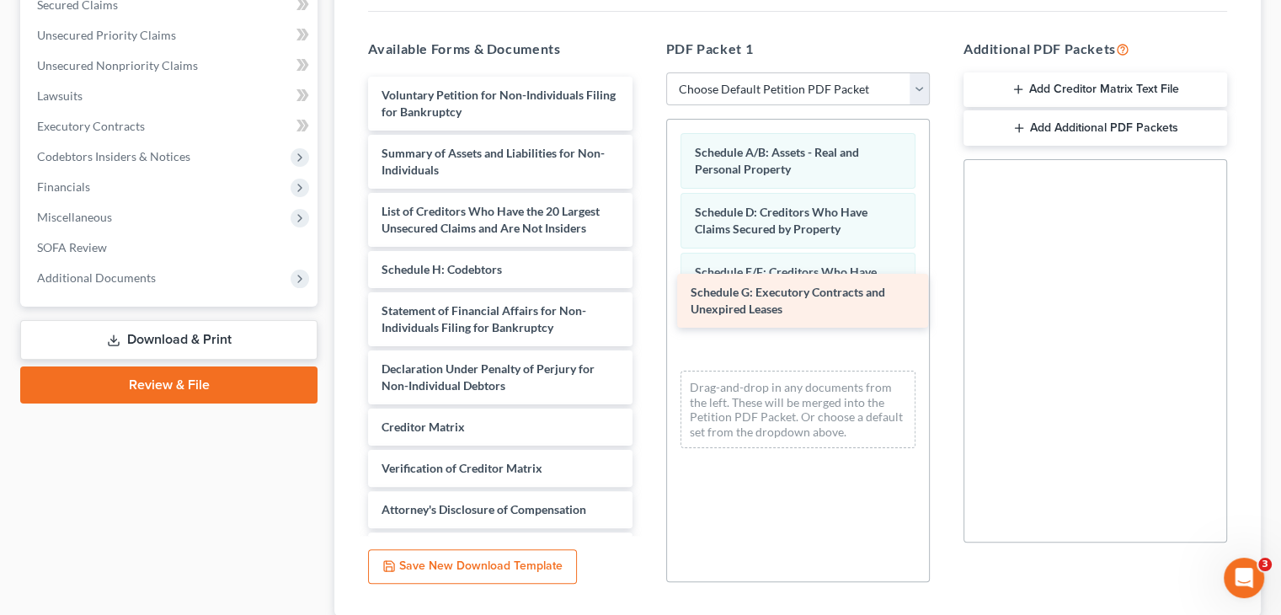
drag, startPoint x: 478, startPoint y: 250, endPoint x: 787, endPoint y: 305, distance: 313.8
click at [645, 305] on div "Schedule G: Executory Contracts and Unexpired Leases Voluntary Petition for Non…" at bounding box center [499, 323] width 290 height 493
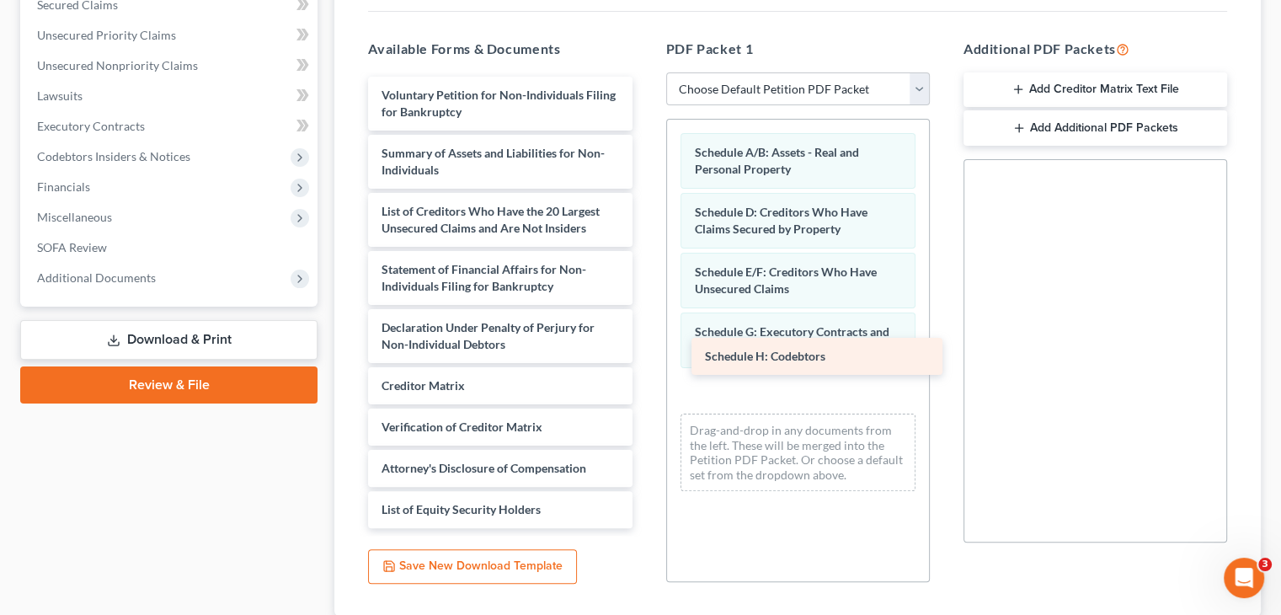
drag, startPoint x: 431, startPoint y: 233, endPoint x: 746, endPoint y: 349, distance: 335.6
click at [645, 349] on div "Schedule H: Codebtors Voluntary Petition for Non-Individuals Filing for Bankrup…" at bounding box center [499, 302] width 290 height 451
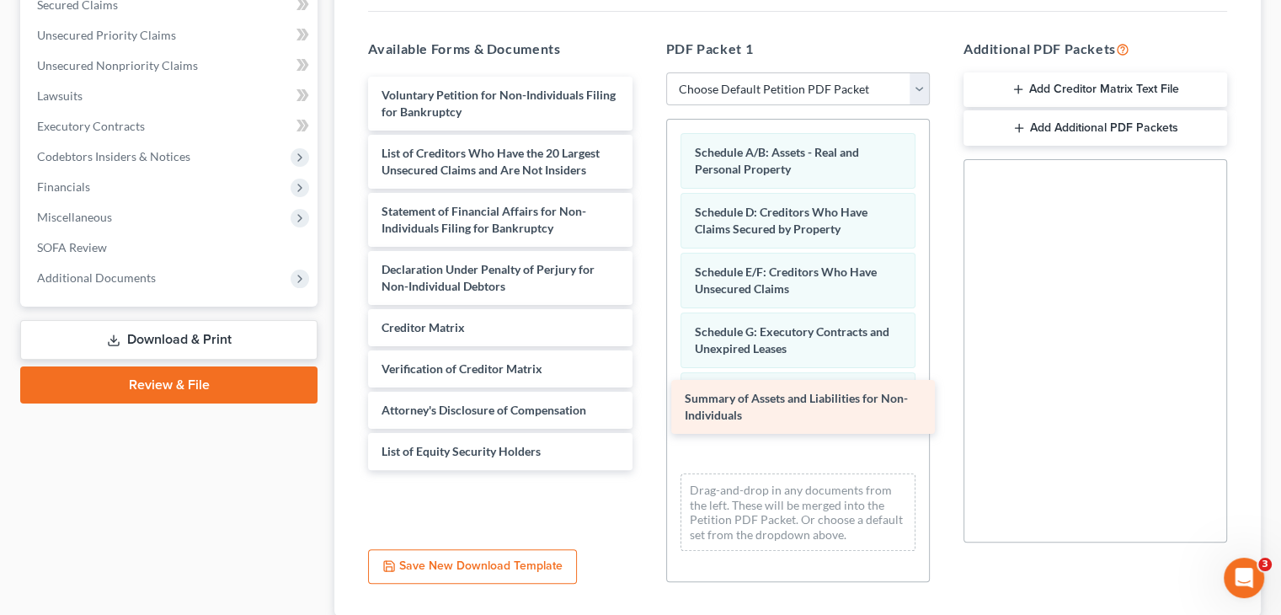
drag, startPoint x: 461, startPoint y: 128, endPoint x: 764, endPoint y: 405, distance: 410.6
click at [645, 405] on div "Summary of Assets and Liabilities for Non-Individuals Voluntary Petition for No…" at bounding box center [499, 273] width 290 height 393
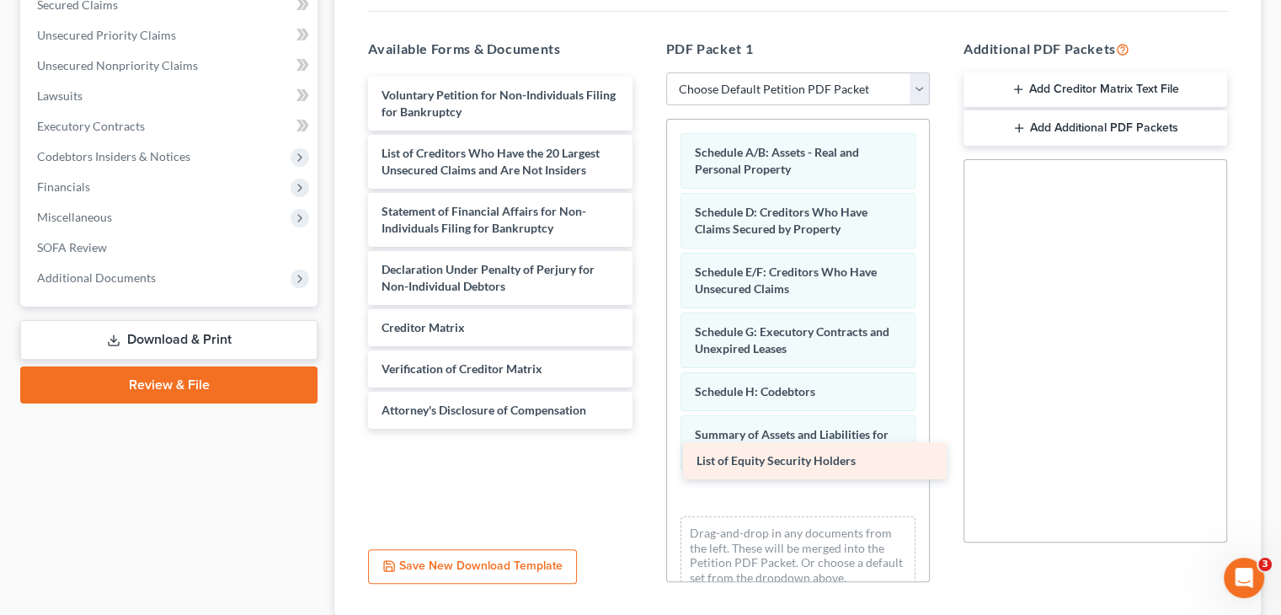
drag, startPoint x: 456, startPoint y: 422, endPoint x: 768, endPoint y: 461, distance: 314.0
click at [645, 429] on div "List of Equity Security Holders Voluntary Petition for Non-Individuals Filing f…" at bounding box center [499, 253] width 290 height 352
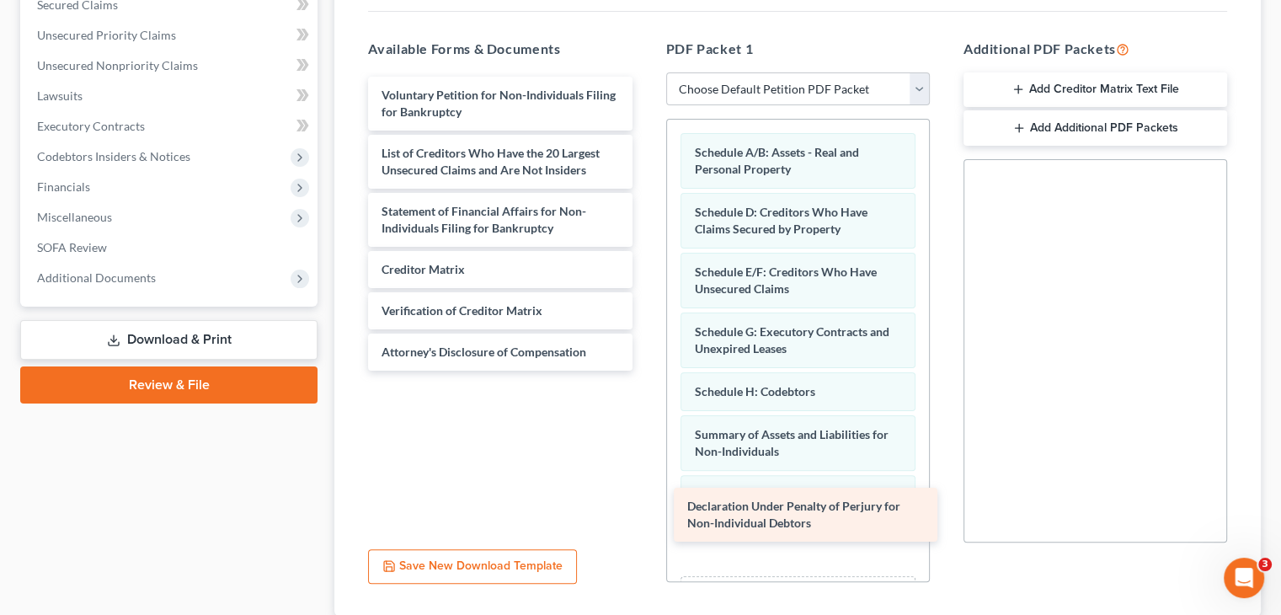
drag, startPoint x: 455, startPoint y: 241, endPoint x: 761, endPoint y: 509, distance: 406.3
click at [645, 370] on div "Declaration Under Penalty of Perjury for Non-Individual Debtors Voluntary Petit…" at bounding box center [499, 224] width 290 height 294
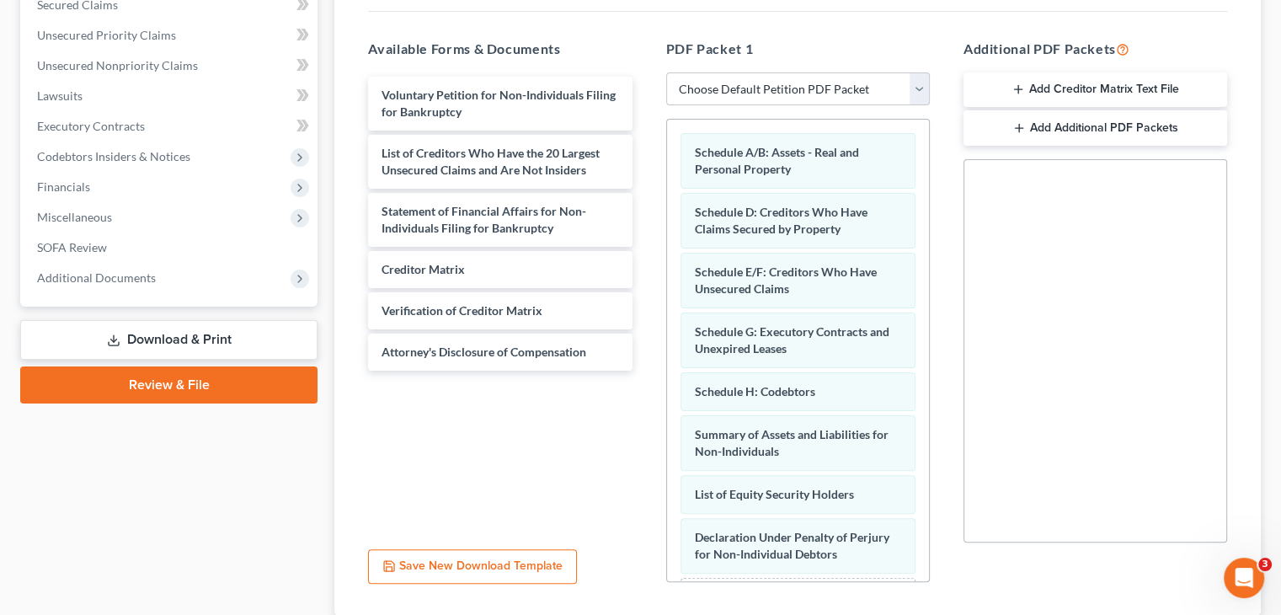
scroll to position [84, 0]
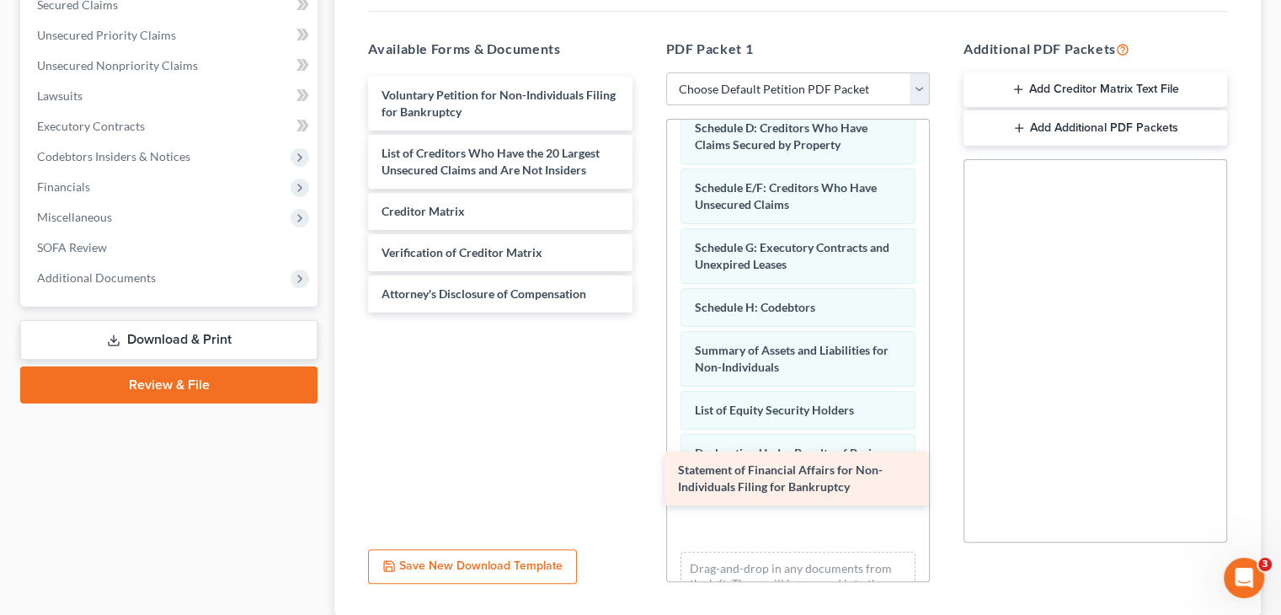
drag, startPoint x: 461, startPoint y: 178, endPoint x: 758, endPoint y: 469, distance: 415.0
click at [645, 312] on div "Statement of Financial Affairs for Non-Individuals Filing for Bankruptcy Volunt…" at bounding box center [499, 195] width 290 height 236
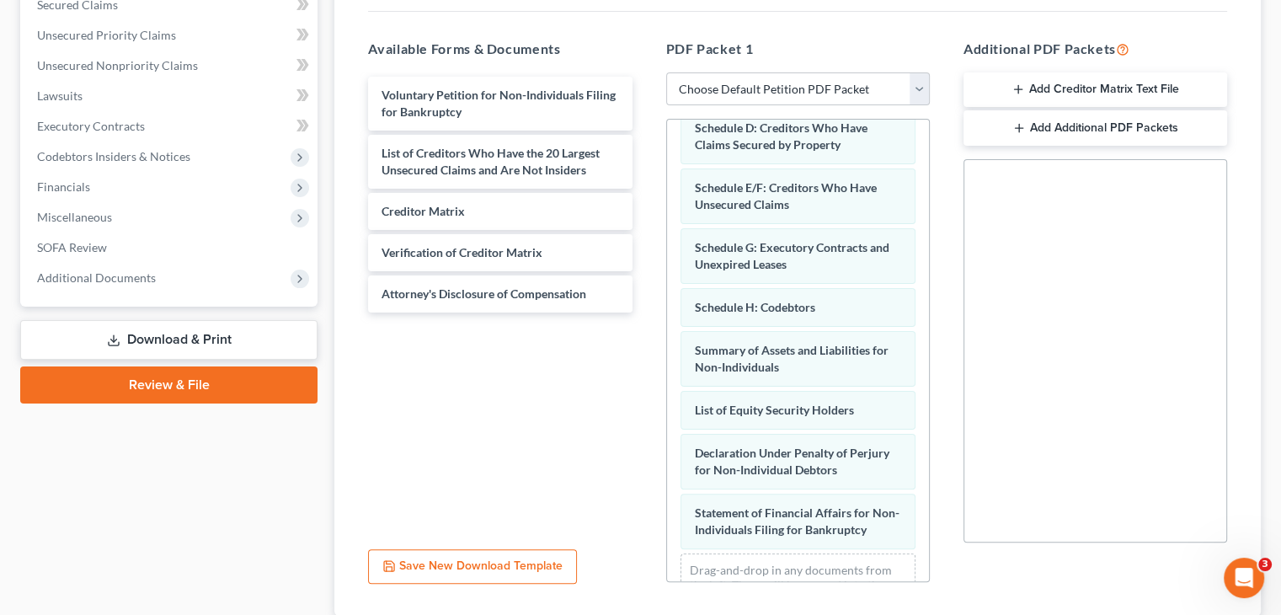
scroll to position [160, 0]
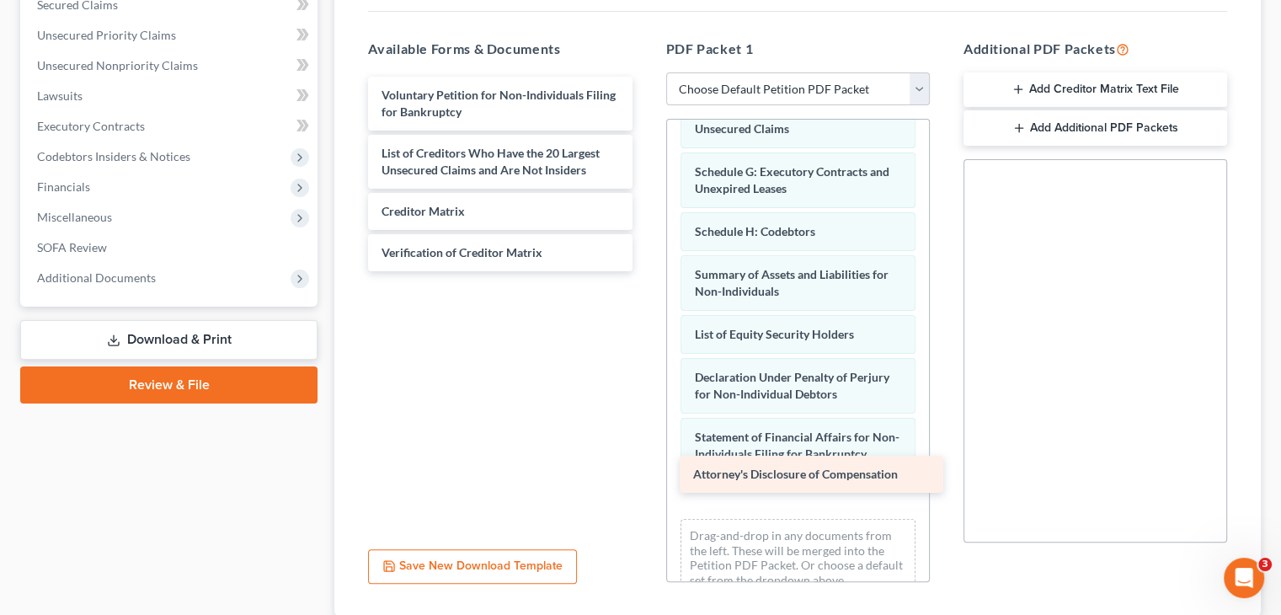
drag, startPoint x: 453, startPoint y: 264, endPoint x: 764, endPoint y: 476, distance: 376.9
click at [645, 271] on div "Attorney's Disclosure of Compensation Voluntary Petition for Non-Individuals Fi…" at bounding box center [499, 174] width 290 height 194
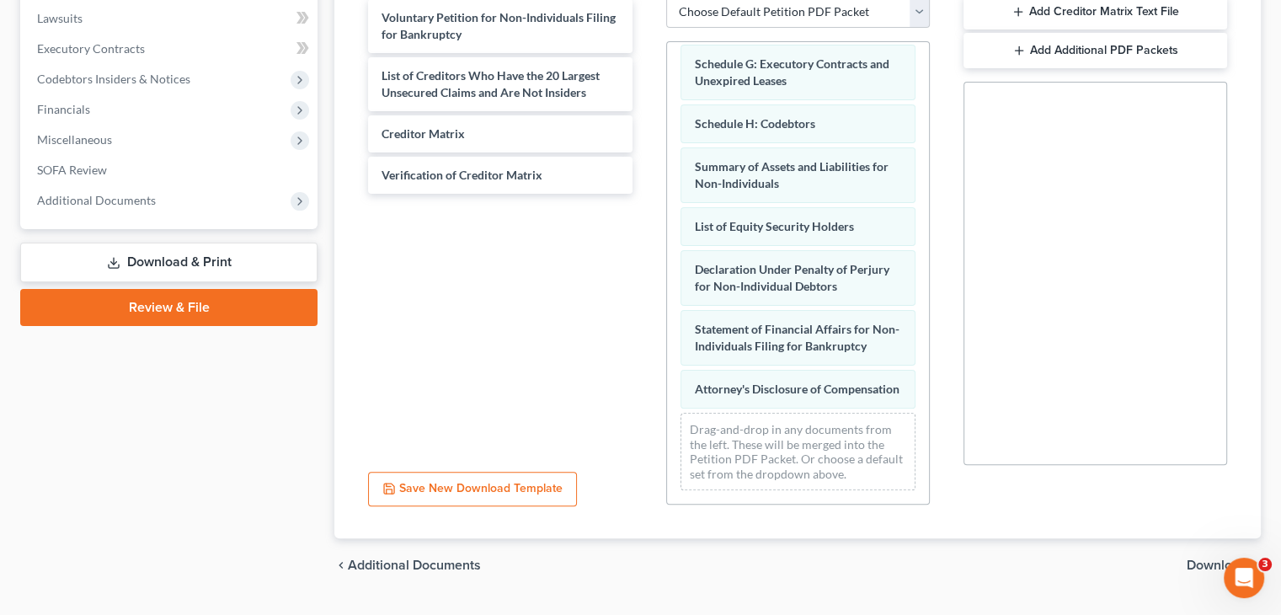
scroll to position [424, 0]
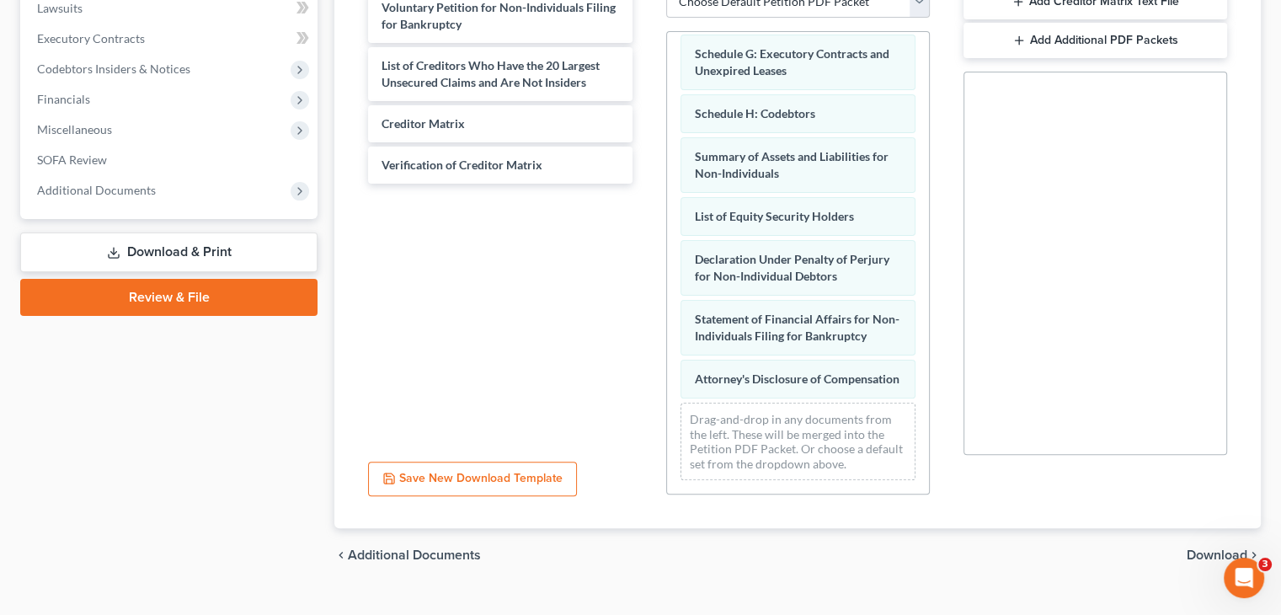
click at [1213, 548] on span "Download" at bounding box center [1216, 554] width 61 height 13
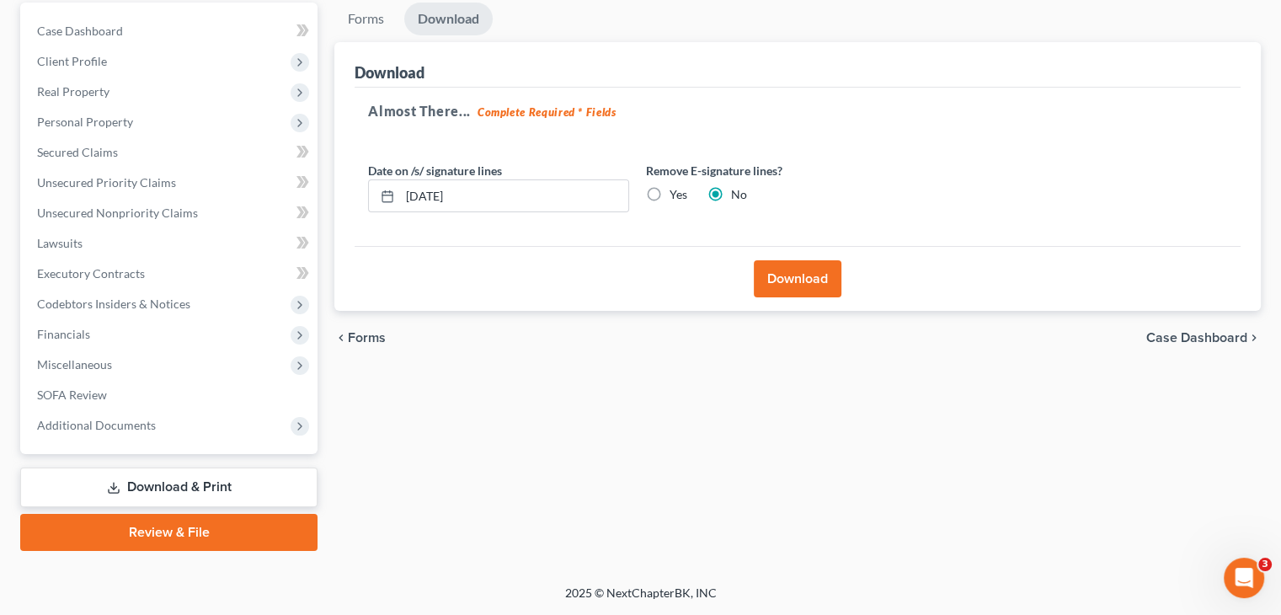
scroll to position [158, 0]
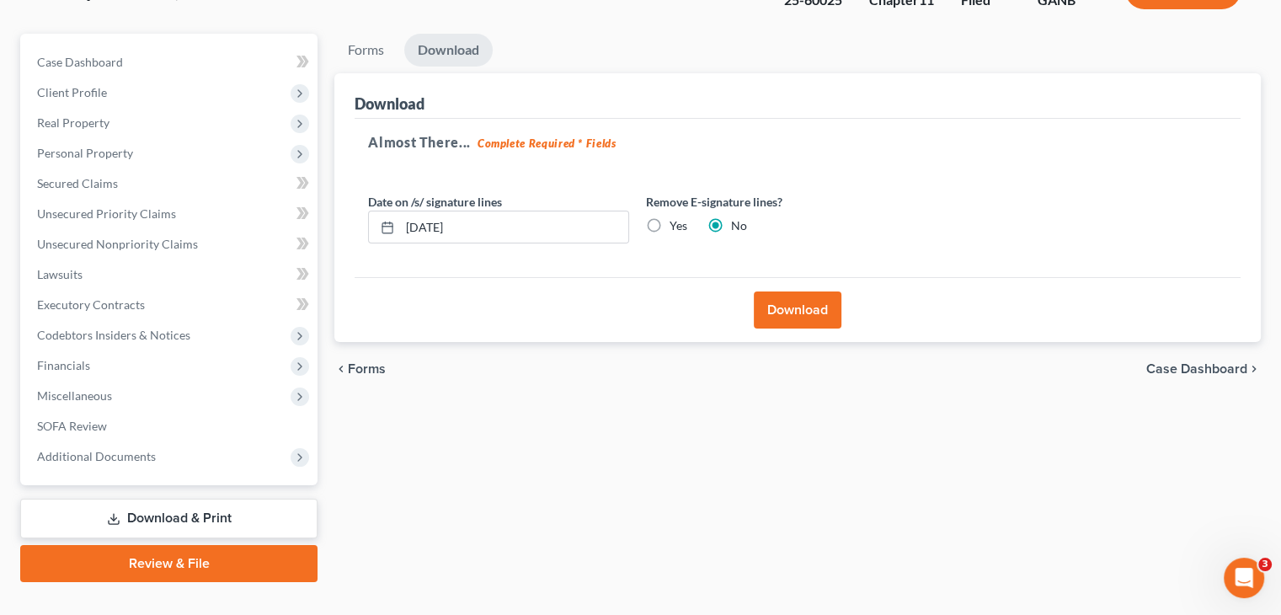
click at [791, 291] on button "Download" at bounding box center [798, 309] width 88 height 37
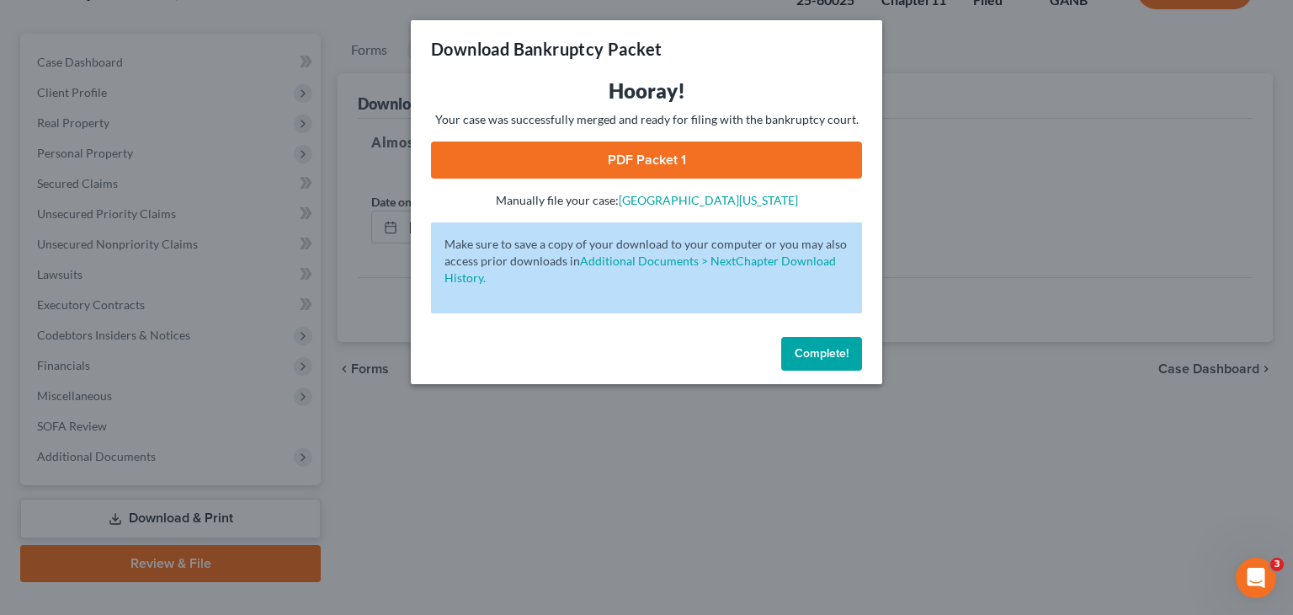
click at [644, 157] on link "PDF Packet 1" at bounding box center [646, 159] width 431 height 37
click at [811, 354] on span "Complete!" at bounding box center [822, 353] width 54 height 14
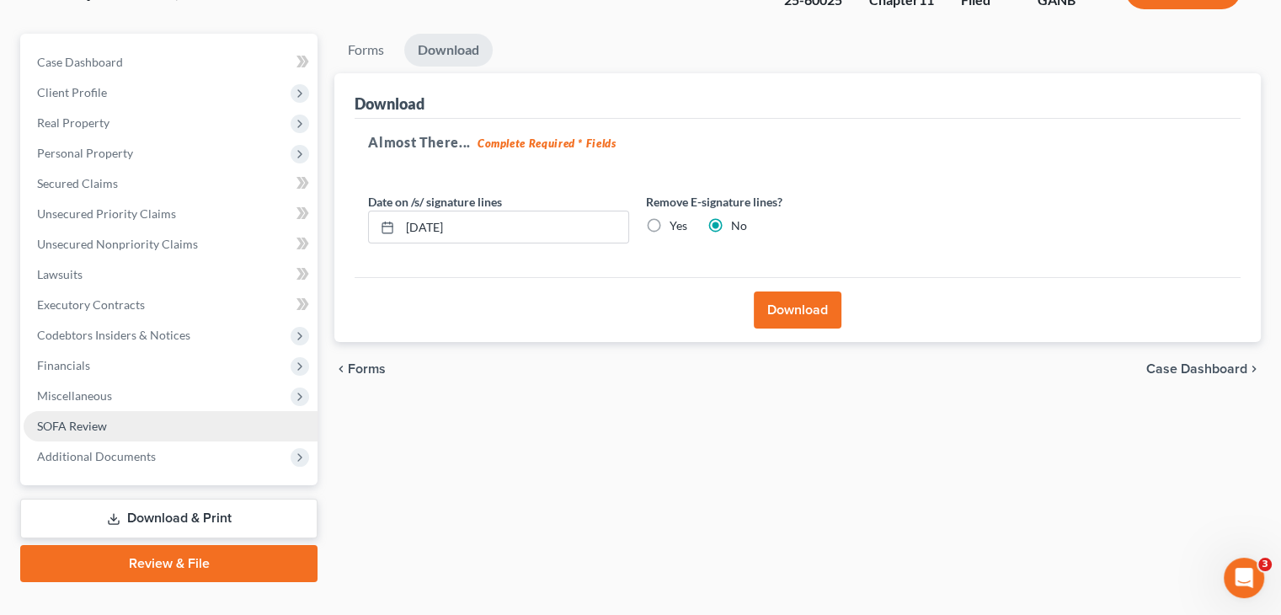
click at [89, 418] on span "SOFA Review" at bounding box center [72, 425] width 70 height 14
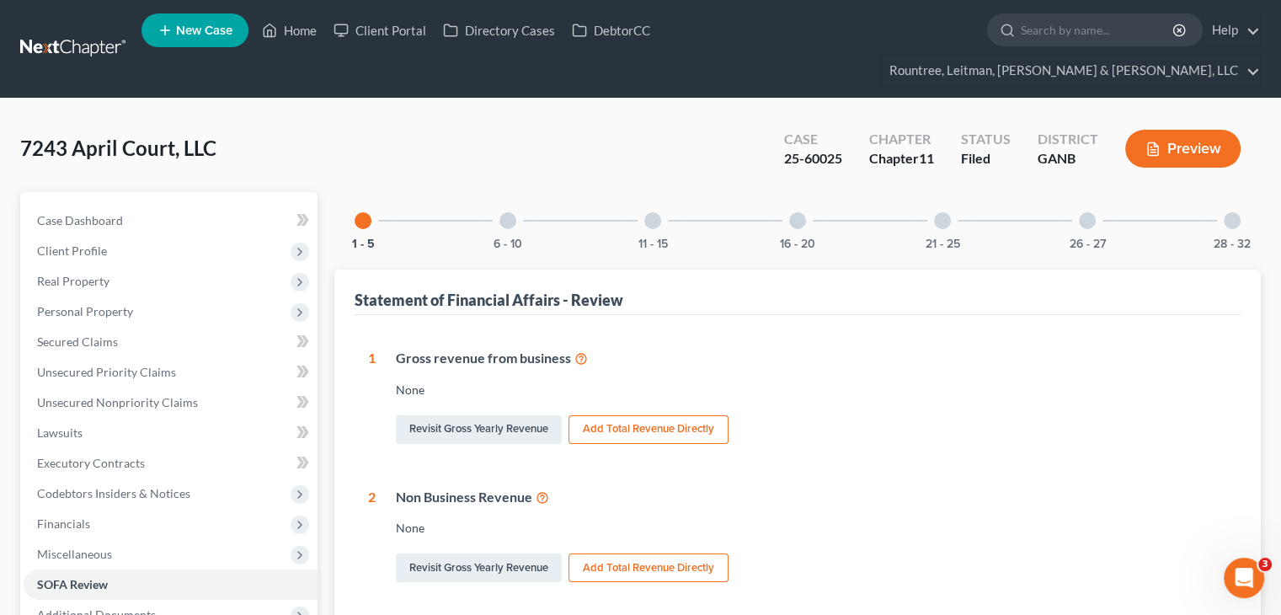
click at [645, 212] on div at bounding box center [652, 220] width 17 height 17
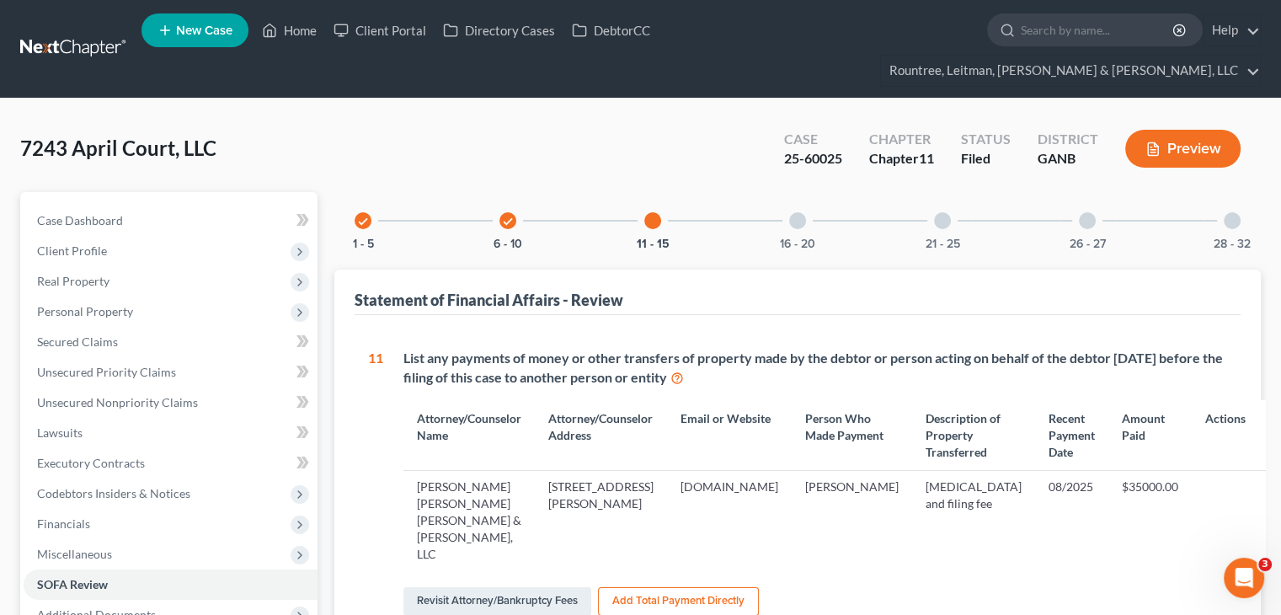
scroll to position [84, 0]
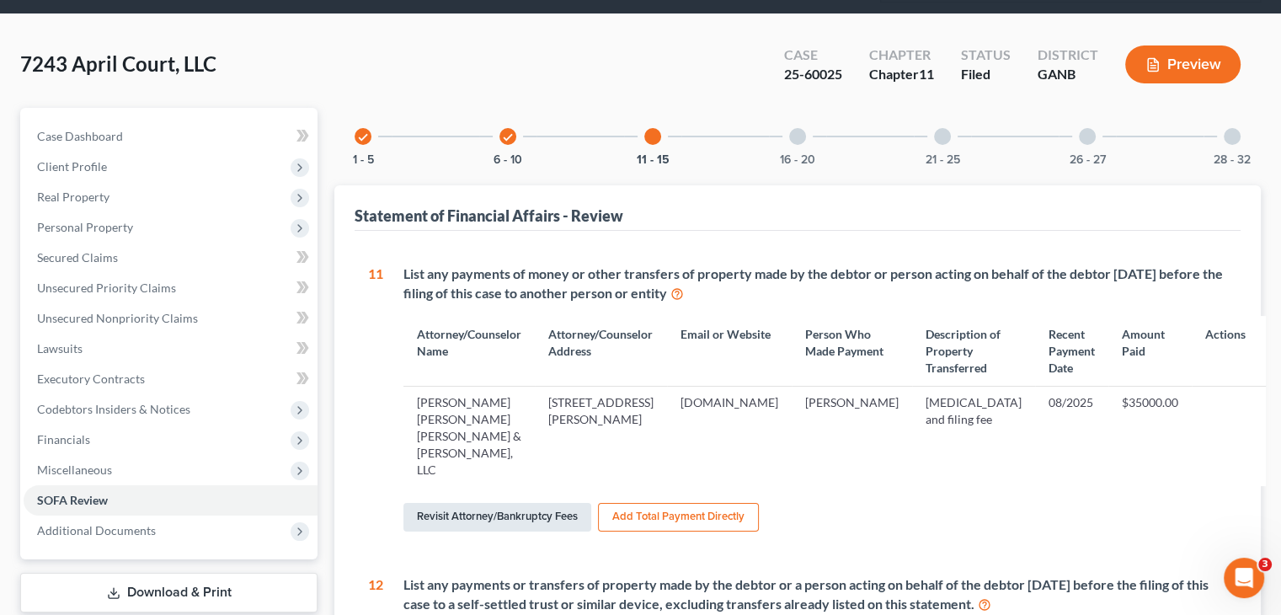
click at [509, 503] on link "Revisit Attorney/Bankruptcy Fees" at bounding box center [497, 517] width 188 height 29
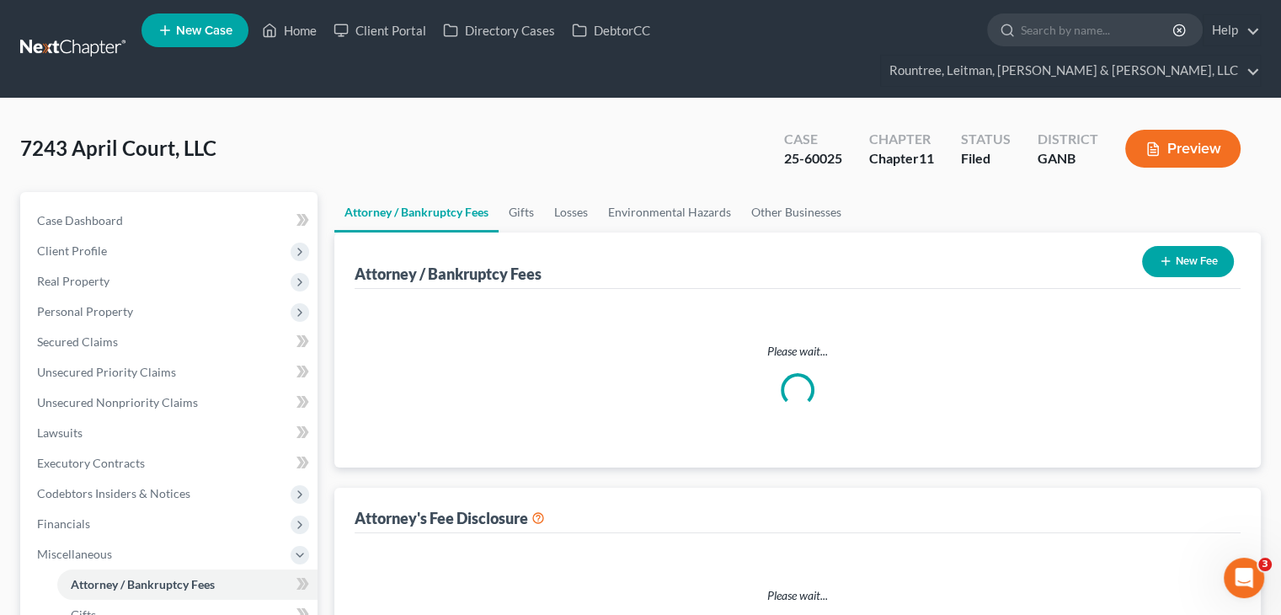
select select "2"
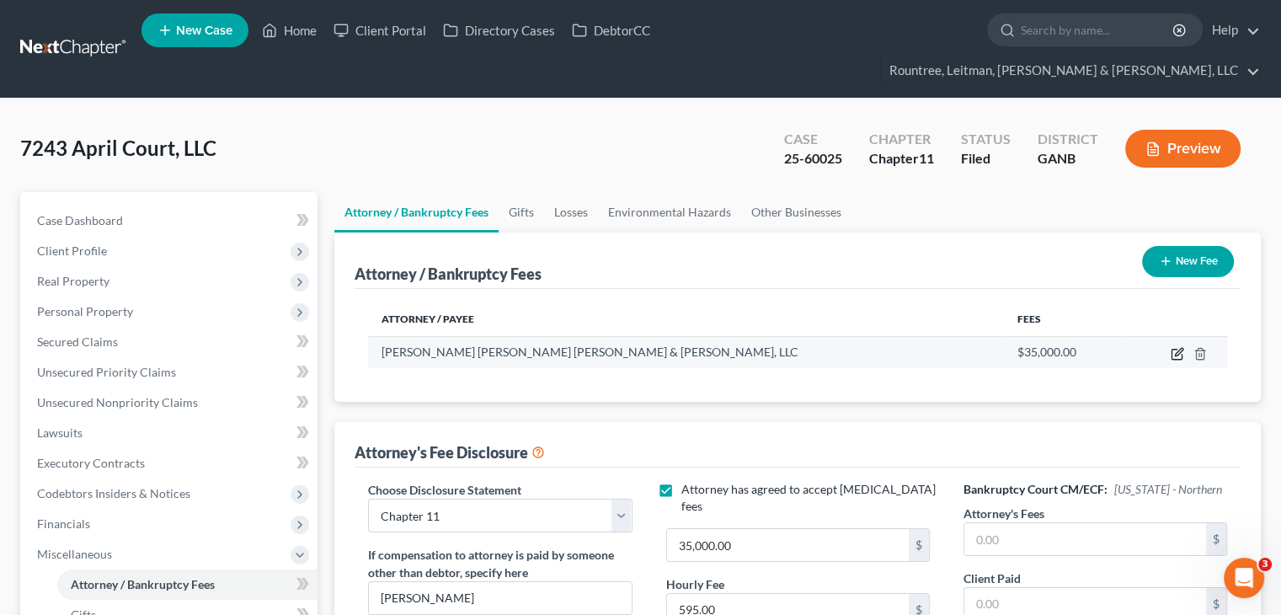
click at [1177, 348] on icon "button" at bounding box center [1179, 352] width 8 height 8
select select "10"
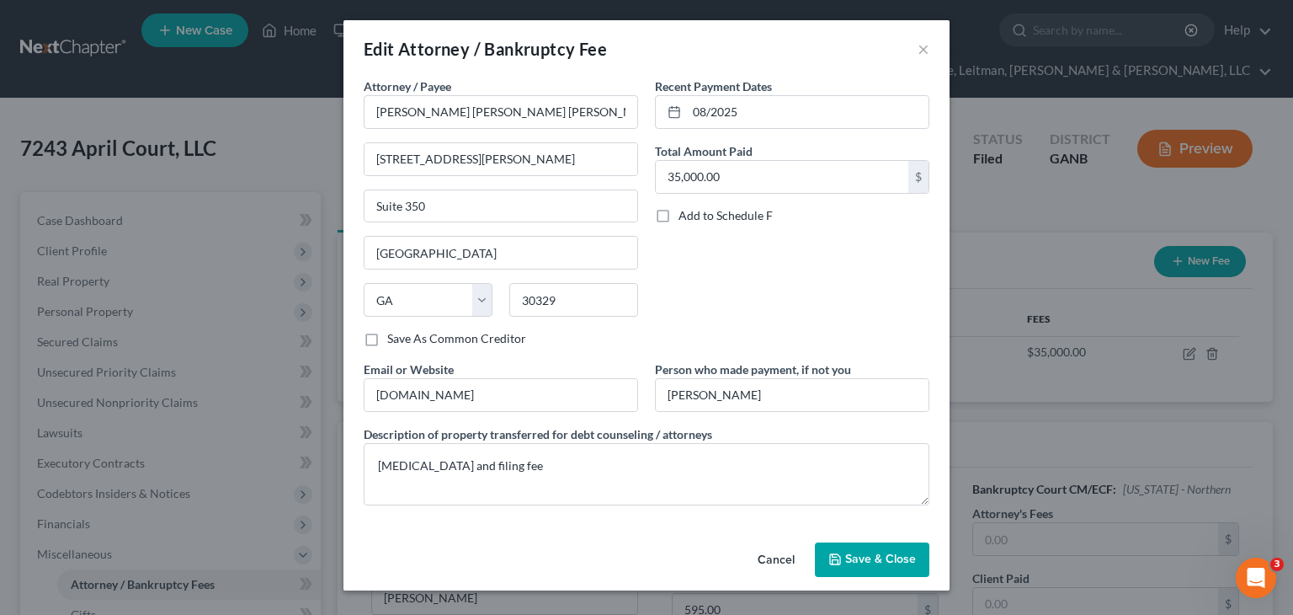
click at [863, 556] on span "Save & Close" at bounding box center [880, 559] width 71 height 14
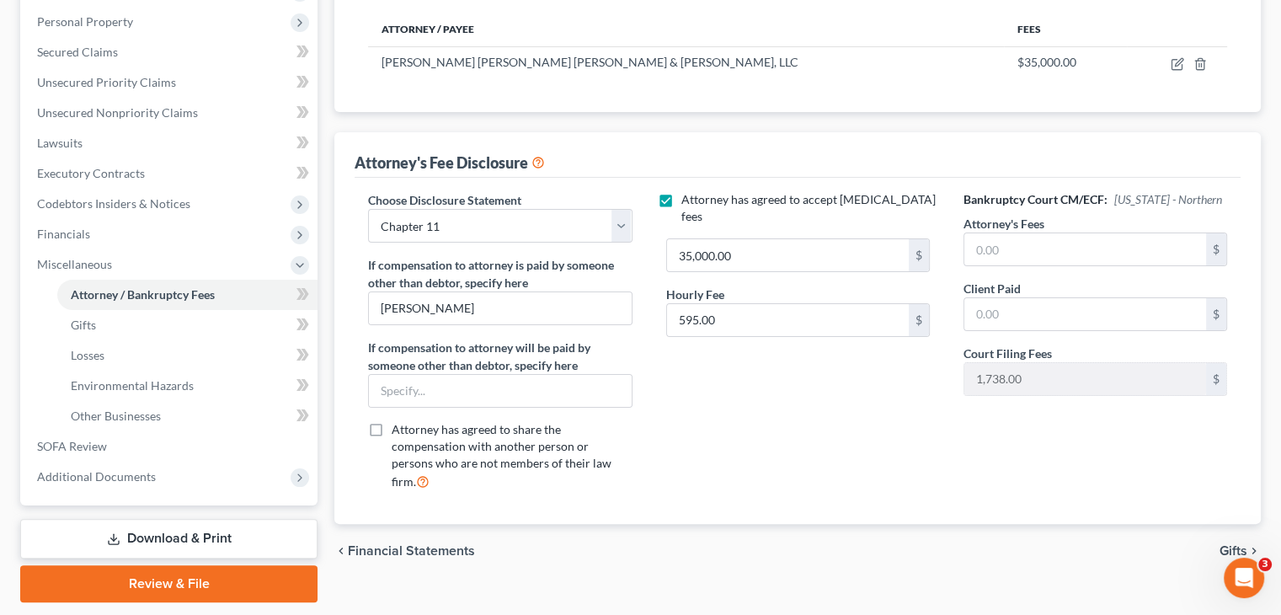
scroll to position [310, 0]
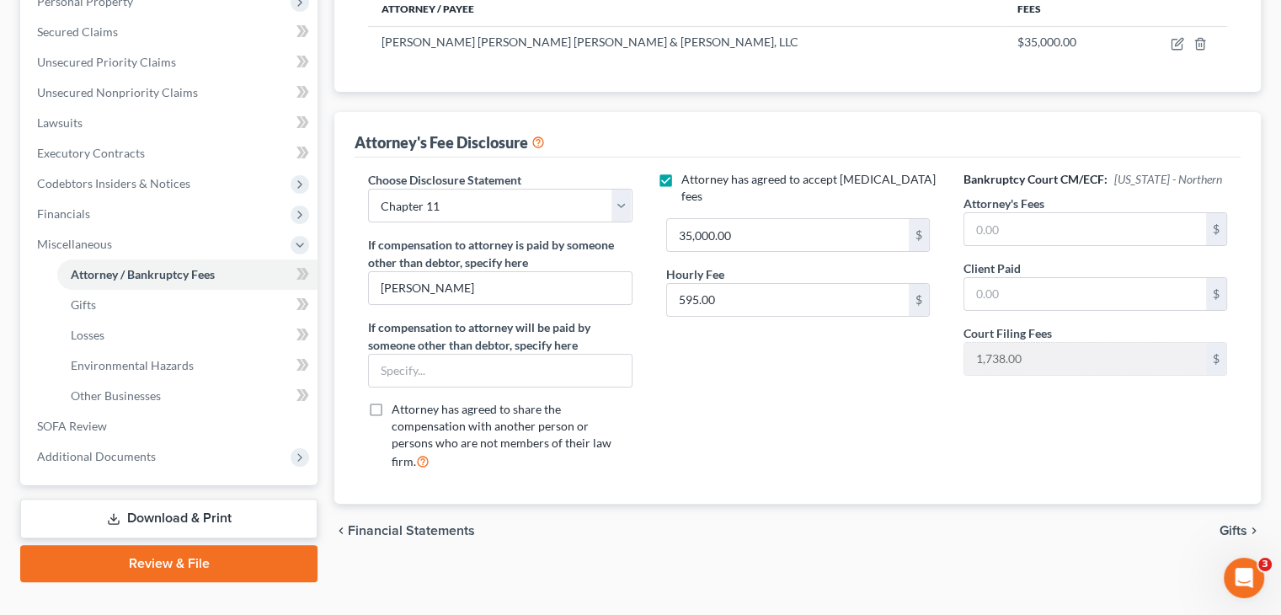
click at [202, 498] on link "Download & Print" at bounding box center [168, 518] width 297 height 40
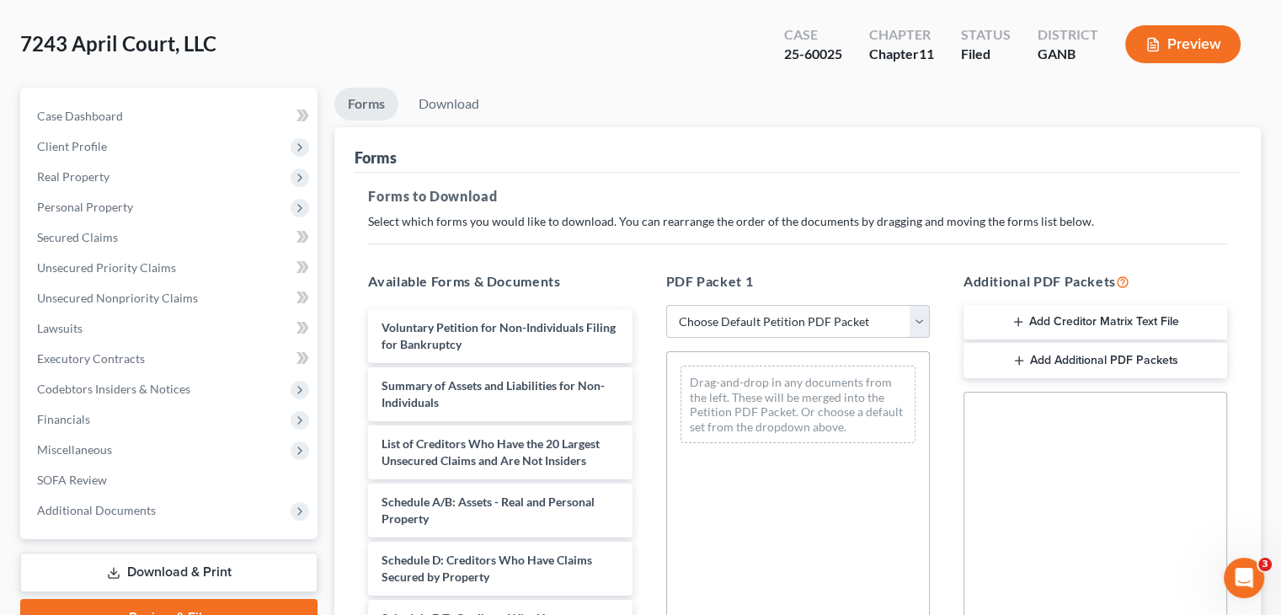
scroll to position [253, 0]
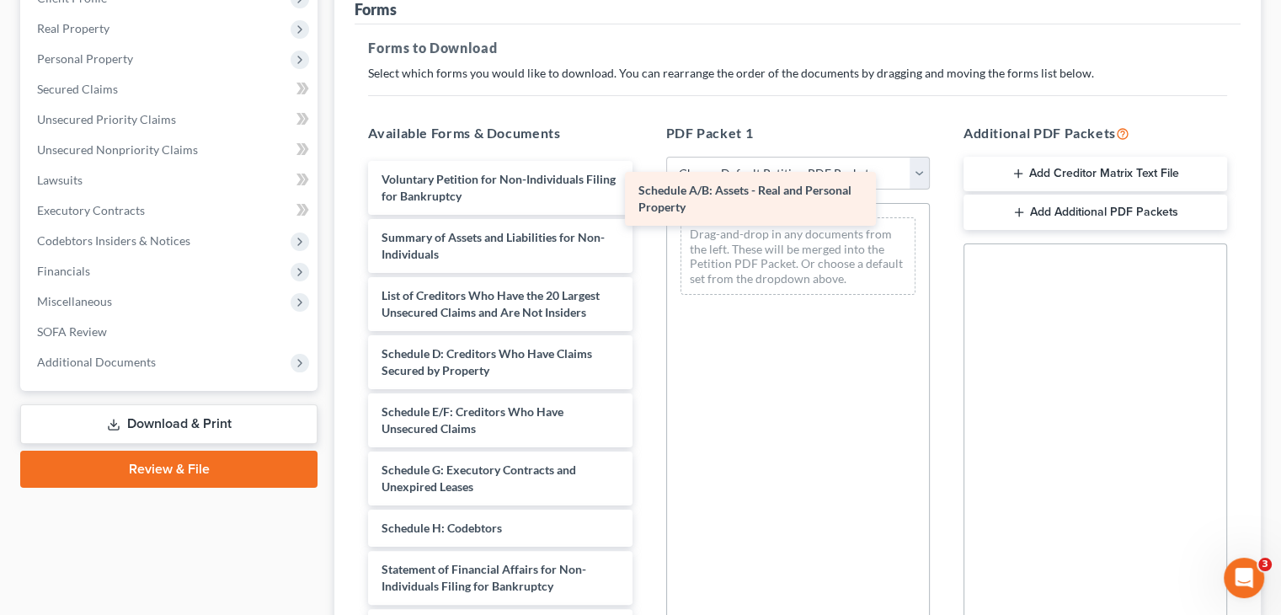
drag, startPoint x: 512, startPoint y: 328, endPoint x: 779, endPoint y: 213, distance: 290.4
click at [645, 209] on div "Schedule A/B: Assets - Real and Personal Property Voluntary Petition for Non-In…" at bounding box center [499, 494] width 290 height 667
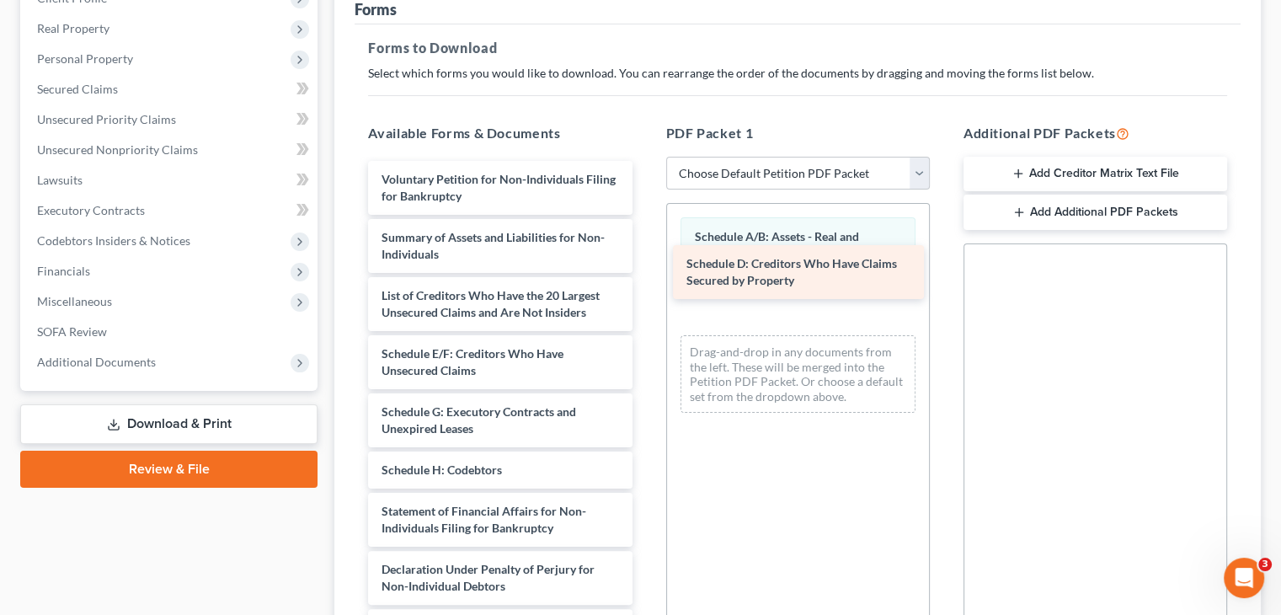
drag, startPoint x: 502, startPoint y: 318, endPoint x: 807, endPoint y: 258, distance: 311.6
click at [645, 258] on div "Schedule D: Creditors Who Have Claims Secured by Property Voluntary Petition fo…" at bounding box center [499, 465] width 290 height 609
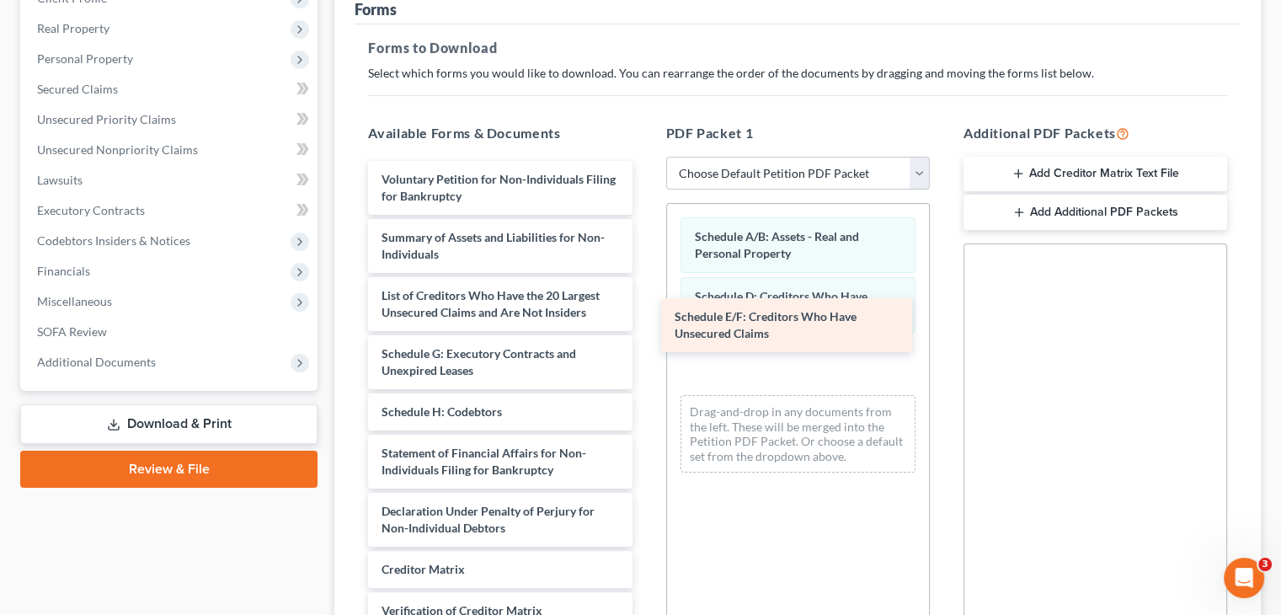
drag, startPoint x: 520, startPoint y: 328, endPoint x: 806, endPoint y: 326, distance: 285.4
click at [645, 321] on div "Schedule E/F: Creditors Who Have Unsecured Claims Voluntary Petition for Non-In…" at bounding box center [499, 436] width 290 height 551
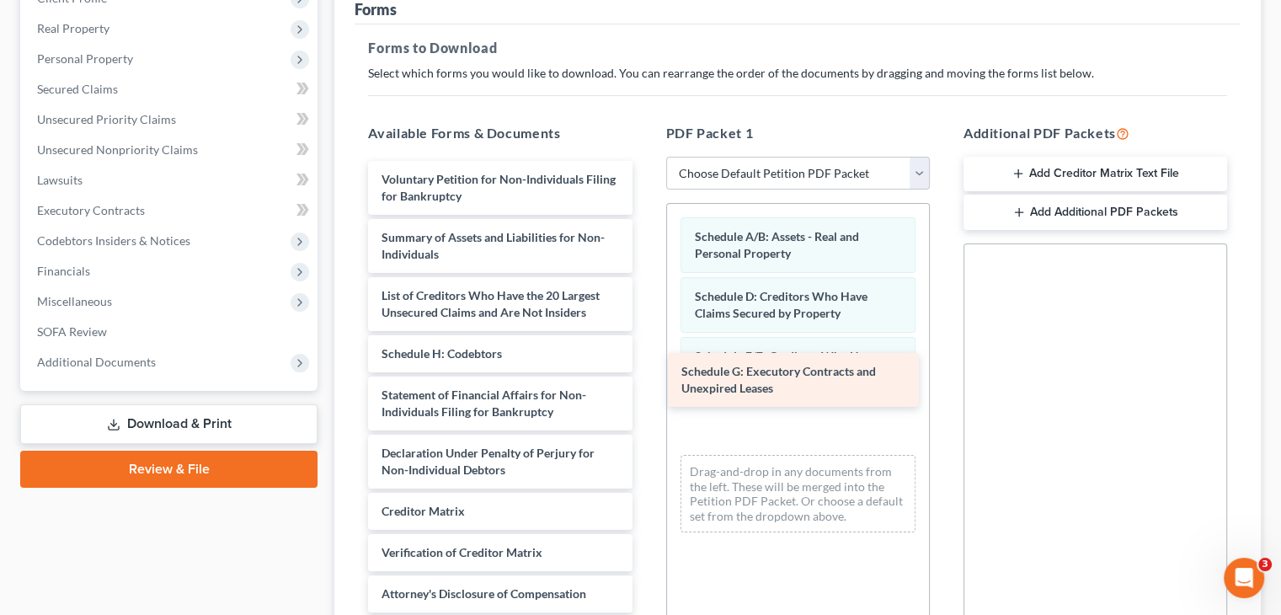
drag, startPoint x: 512, startPoint y: 335, endPoint x: 786, endPoint y: 389, distance: 279.7
click at [645, 385] on div "Schedule G: Executory Contracts and Unexpired Leases Voluntary Petition for Non…" at bounding box center [499, 407] width 290 height 493
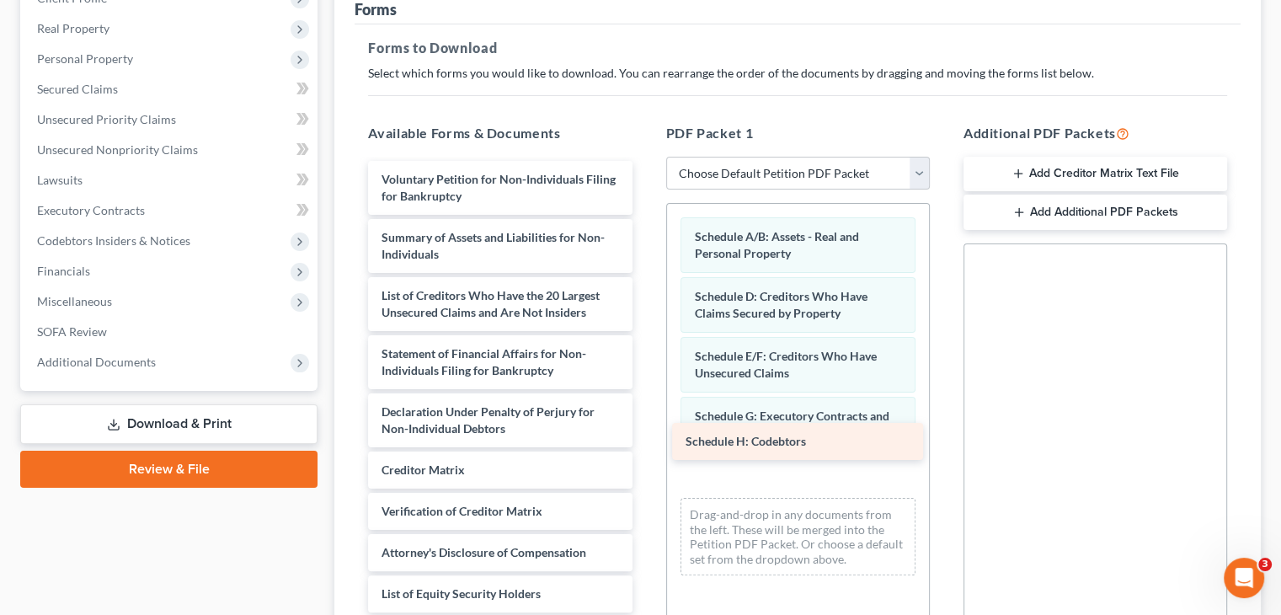
drag, startPoint x: 525, startPoint y: 328, endPoint x: 823, endPoint y: 445, distance: 320.5
click at [645, 445] on div "Schedule H: Codebtors Voluntary Petition for Non-Individuals Filing for Bankrup…" at bounding box center [499, 386] width 290 height 451
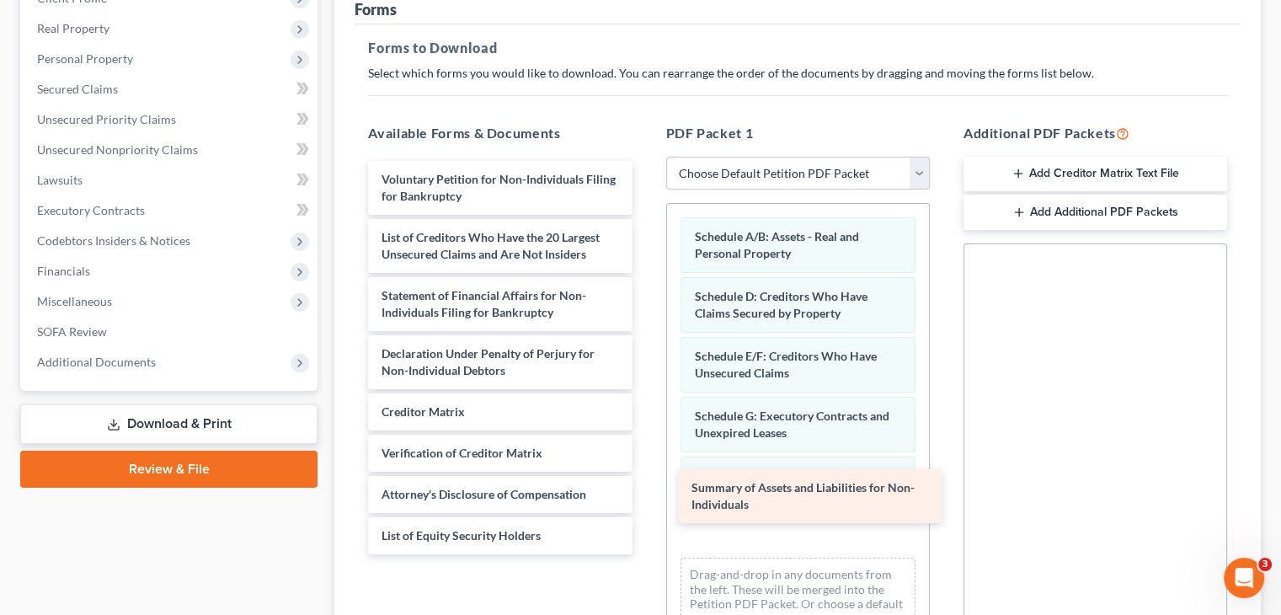
drag, startPoint x: 503, startPoint y: 221, endPoint x: 812, endPoint y: 502, distance: 417.8
click at [645, 502] on div "Summary of Assets and Liabilities for Non-Individuals Voluntary Petition for No…" at bounding box center [499, 357] width 290 height 393
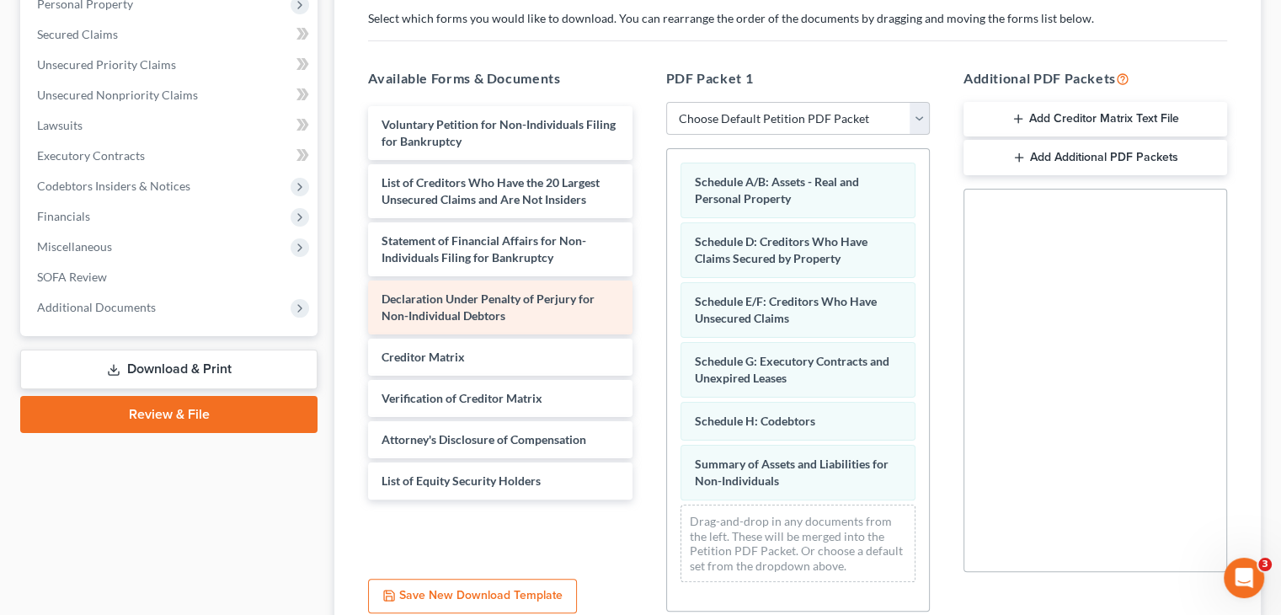
scroll to position [337, 0]
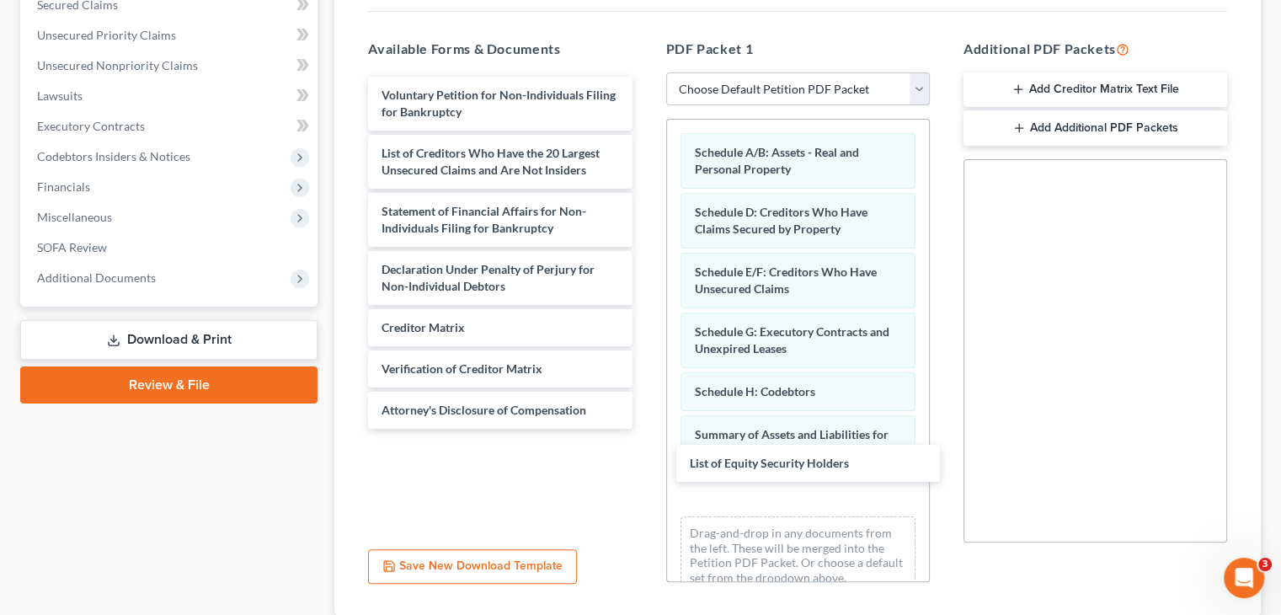
drag, startPoint x: 496, startPoint y: 423, endPoint x: 512, endPoint y: 422, distance: 16.0
click at [645, 429] on div "List of Equity Security Holders Voluntary Petition for Non-Individuals Filing f…" at bounding box center [499, 253] width 290 height 352
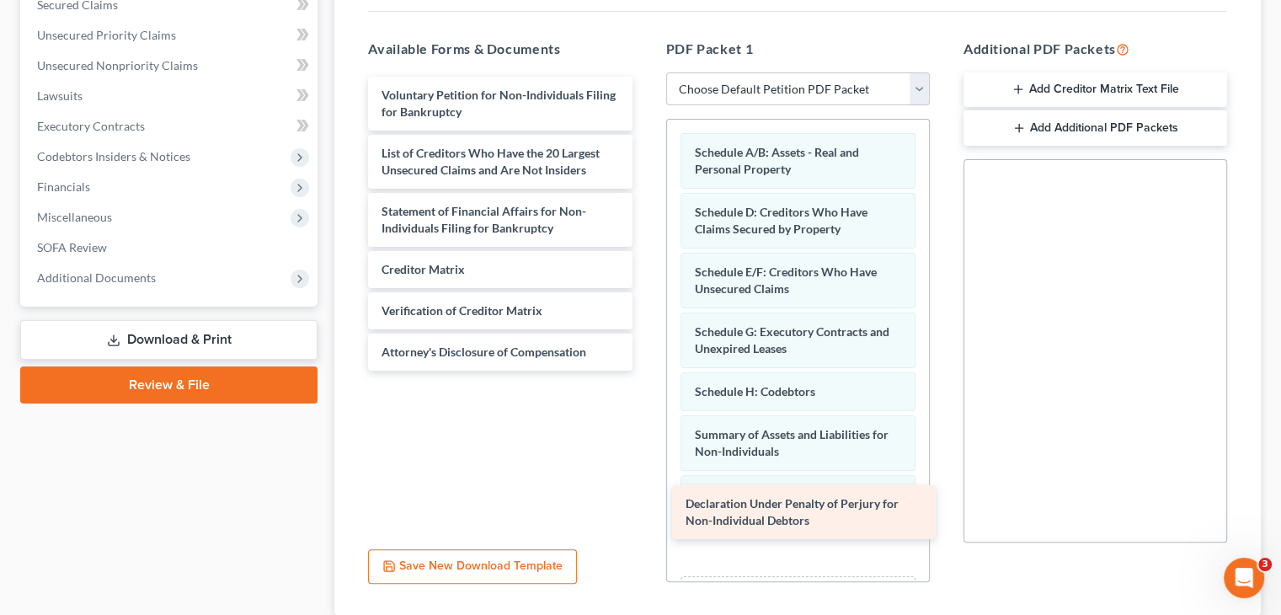
drag, startPoint x: 526, startPoint y: 248, endPoint x: 828, endPoint y: 508, distance: 397.6
click at [645, 370] on div "Declaration Under Penalty of Perjury for Non-Individual Debtors Voluntary Petit…" at bounding box center [499, 224] width 290 height 294
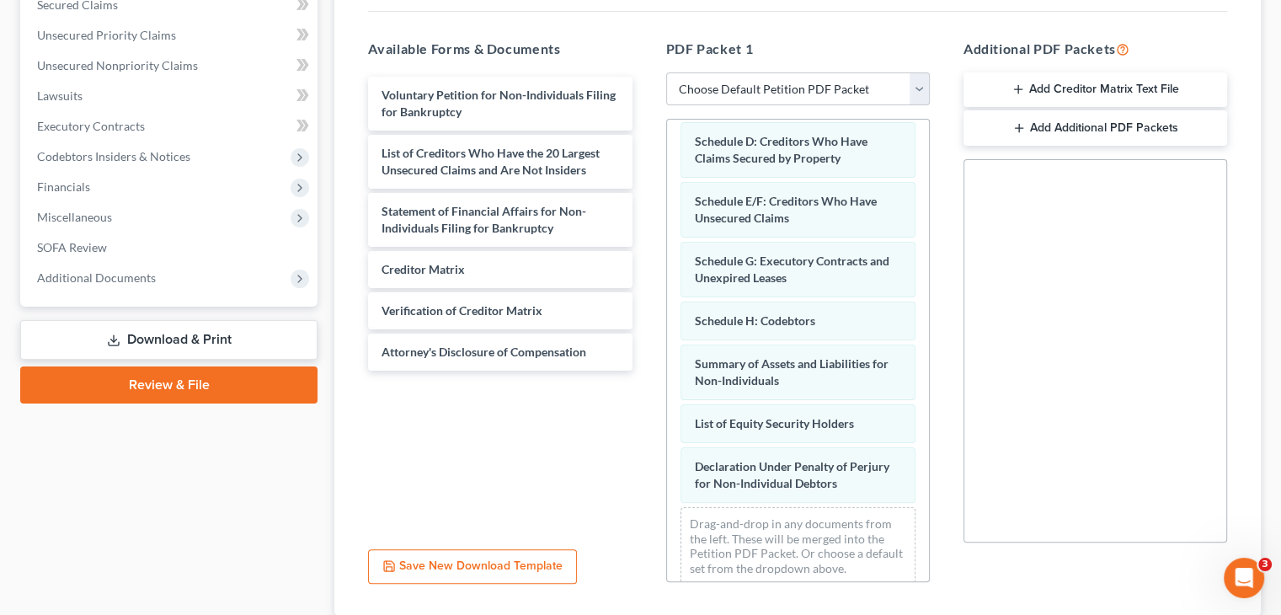
scroll to position [84, 0]
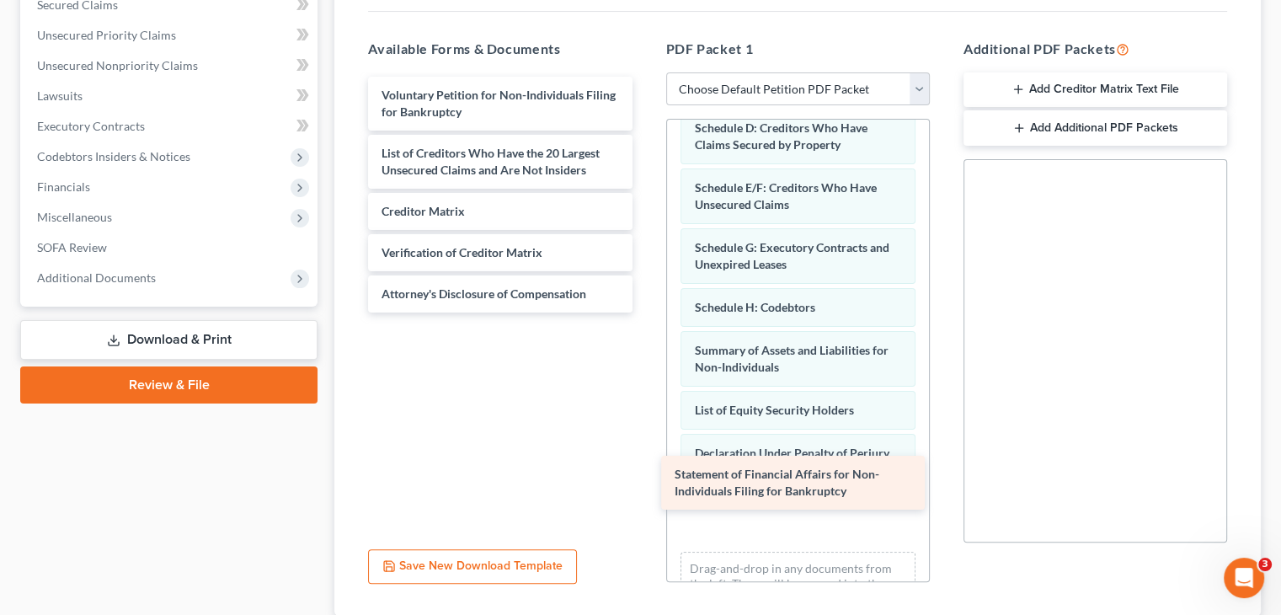
drag, startPoint x: 532, startPoint y: 185, endPoint x: 825, endPoint y: 480, distance: 415.5
click at [645, 312] on div "Statement of Financial Affairs for Non-Individuals Filing for Bankruptcy Volunt…" at bounding box center [499, 195] width 290 height 236
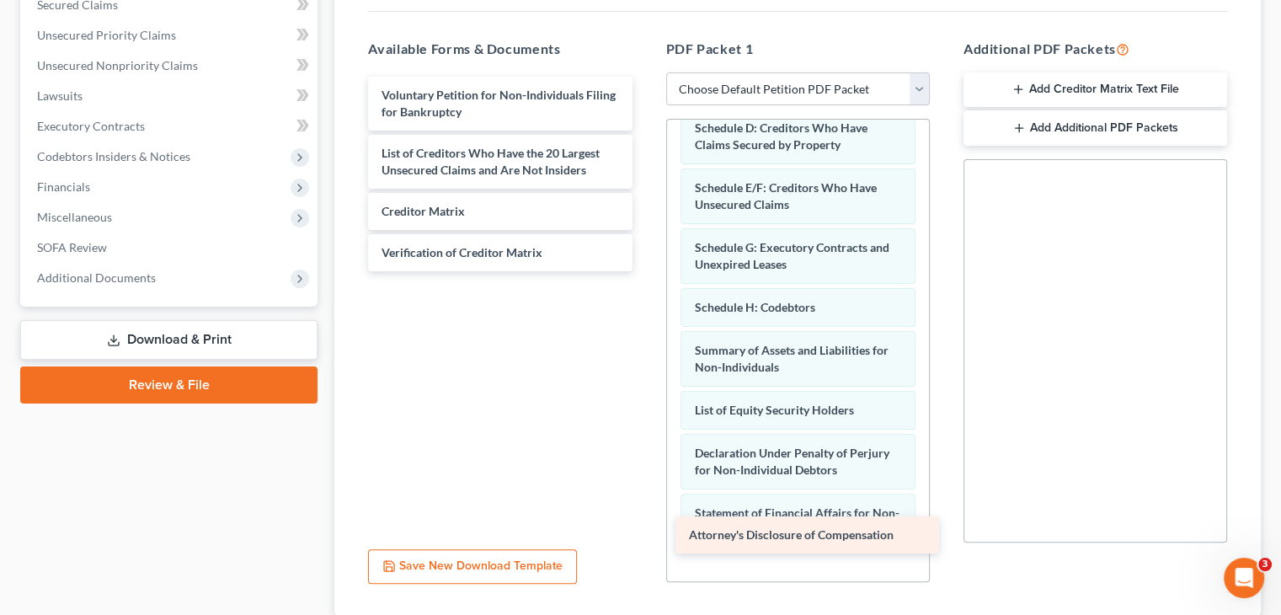
drag, startPoint x: 507, startPoint y: 264, endPoint x: 814, endPoint y: 536, distance: 410.9
click at [645, 271] on div "Attorney's Disclosure of Compensation Voluntary Petition for Non-Individuals Fi…" at bounding box center [499, 174] width 290 height 194
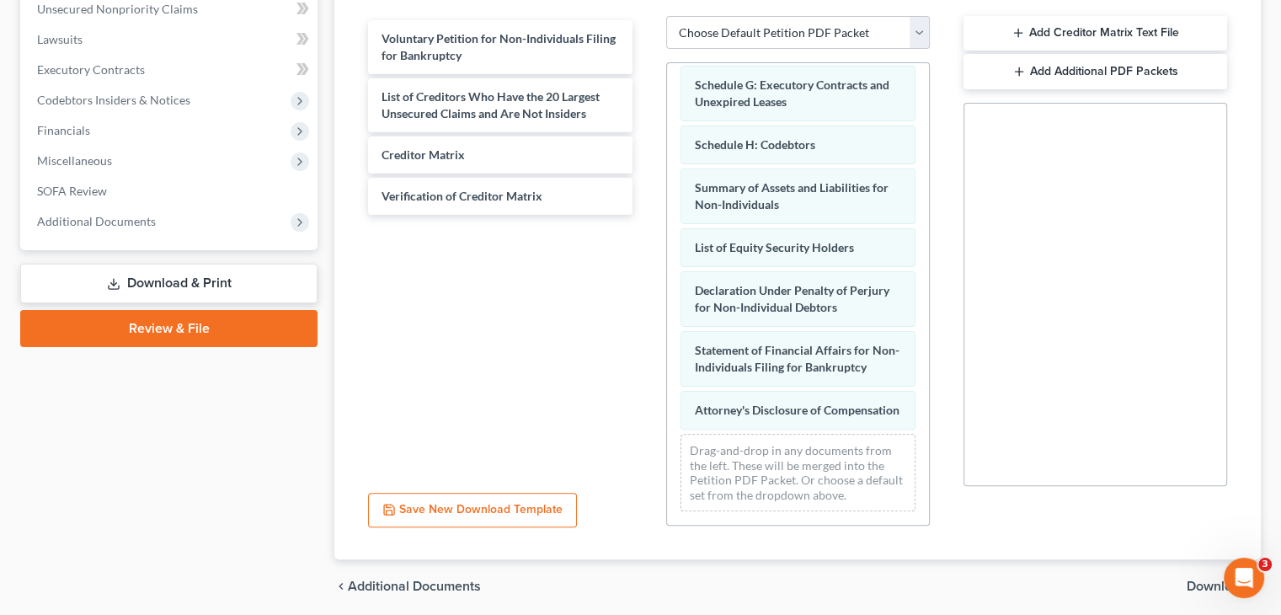
scroll to position [421, 0]
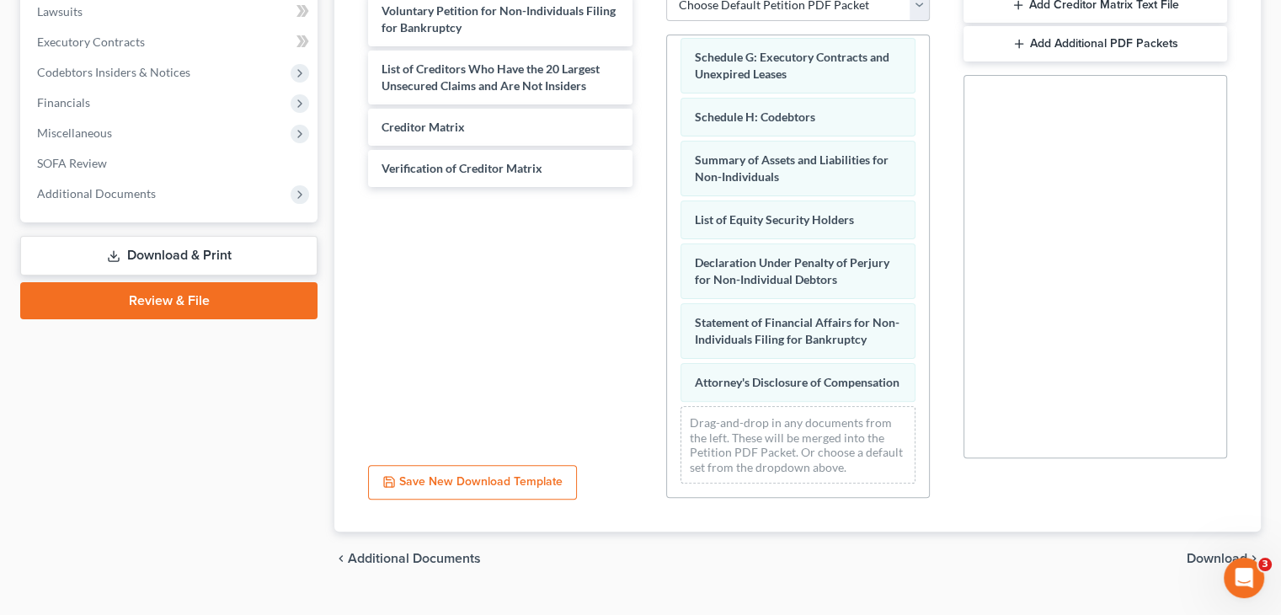
click at [1212, 551] on span "Download" at bounding box center [1216, 557] width 61 height 13
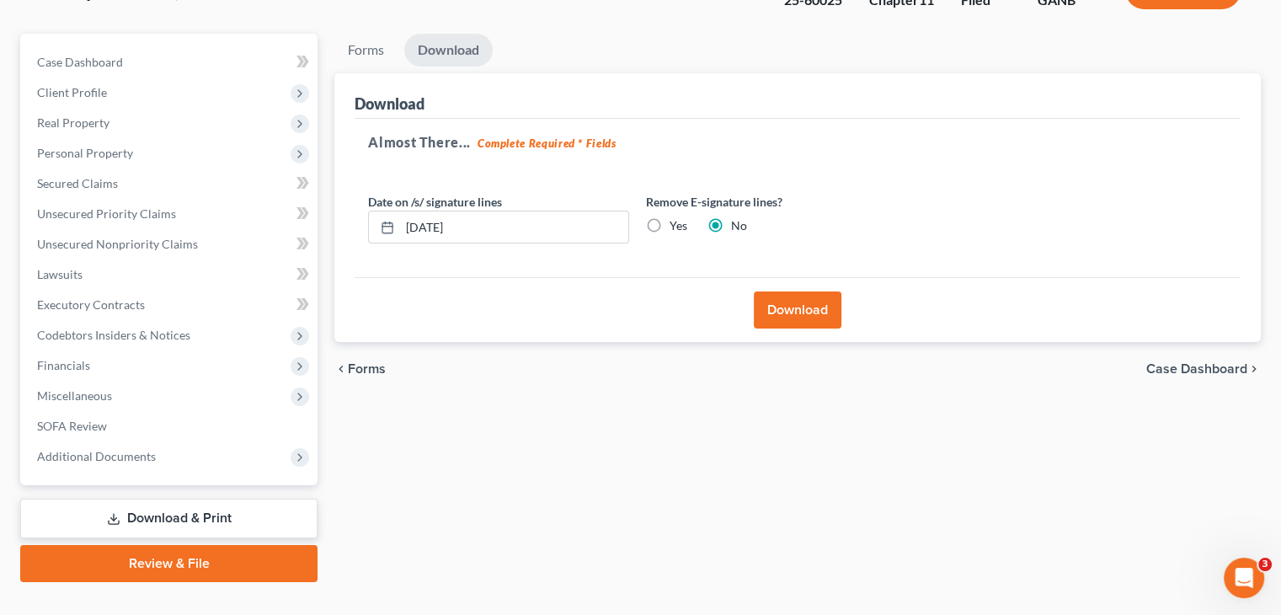
click at [803, 291] on button "Download" at bounding box center [798, 309] width 88 height 37
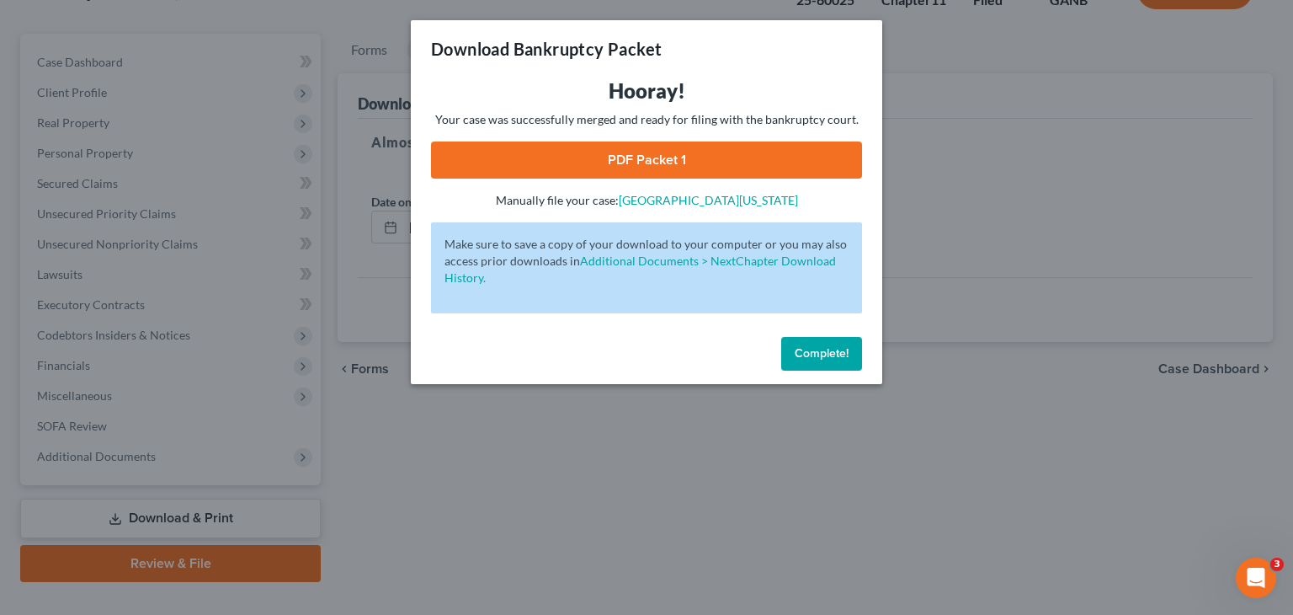
click at [659, 143] on link "PDF Packet 1" at bounding box center [646, 159] width 431 height 37
